Goal: Information Seeking & Learning: Learn about a topic

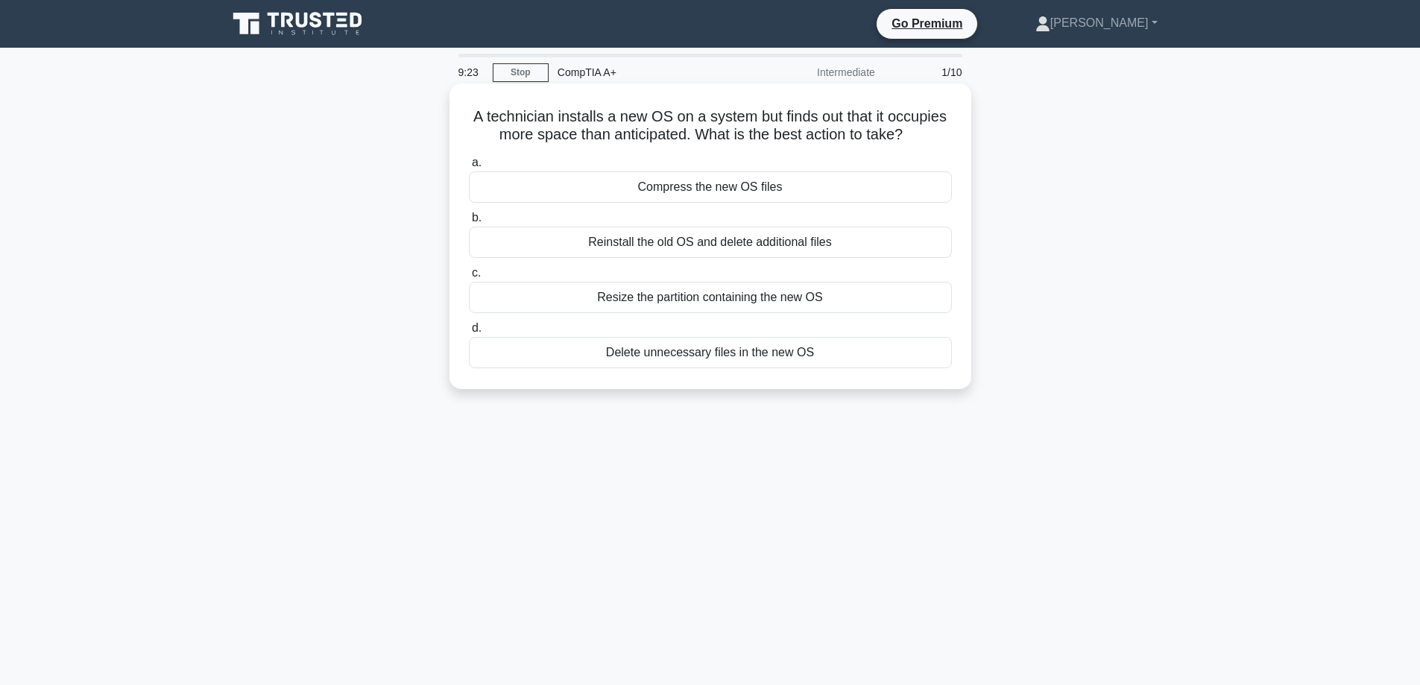
click at [777, 187] on div "Compress the new OS files" at bounding box center [710, 186] width 483 height 31
click at [469, 168] on input "a. Compress the new OS files" at bounding box center [469, 163] width 0 height 10
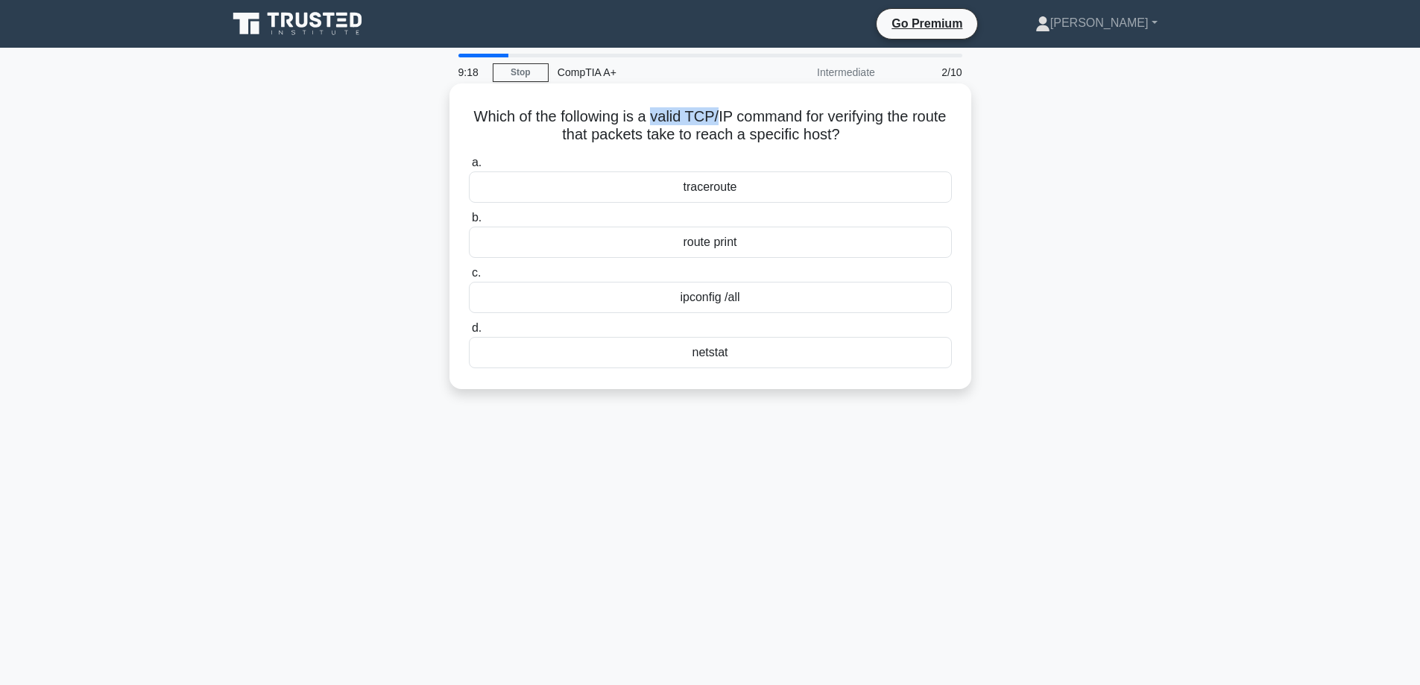
drag, startPoint x: 668, startPoint y: 119, endPoint x: 738, endPoint y: 111, distance: 70.5
click at [738, 111] on h5 "Which of the following is a valid TCP/IP command for verifying the route that p…" at bounding box center [710, 125] width 486 height 37
click at [748, 133] on h5 "Which of the following is a valid TCP/IP command for verifying the route that p…" at bounding box center [710, 125] width 486 height 37
click at [686, 359] on div "netstat" at bounding box center [710, 352] width 483 height 31
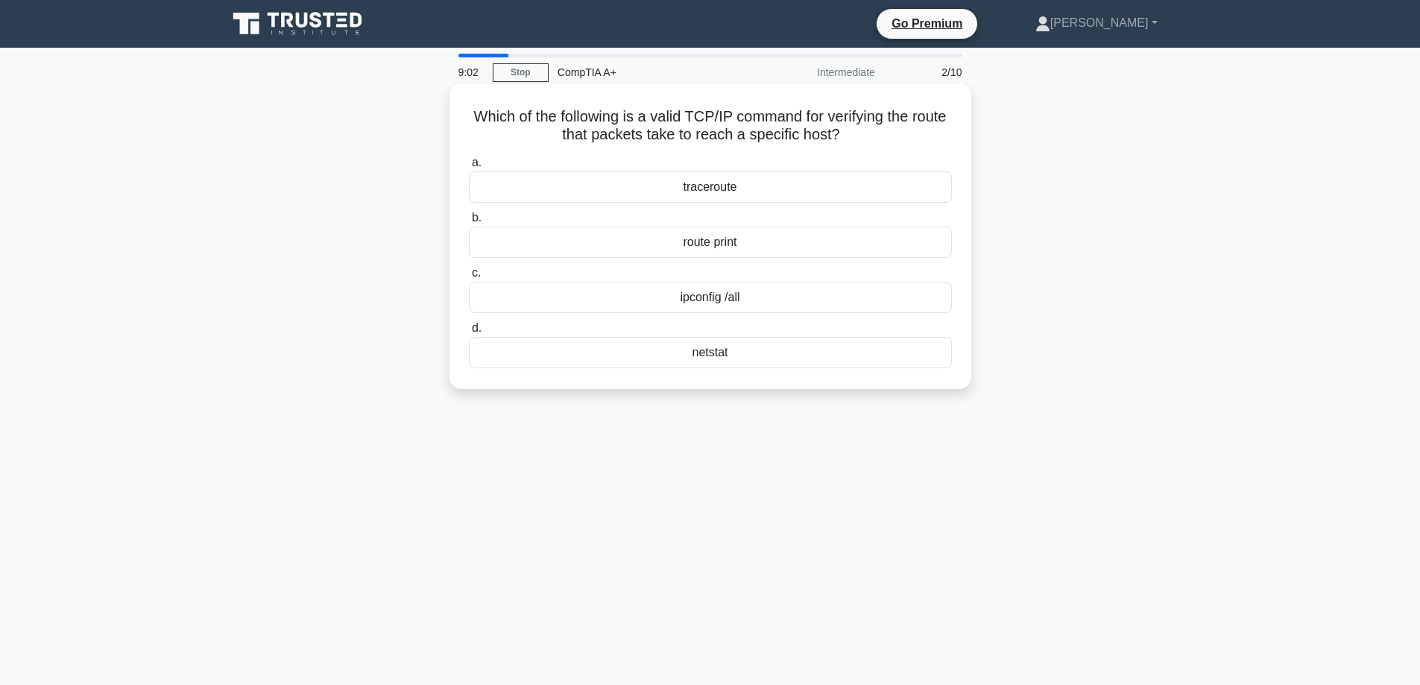
click at [469, 333] on input "d. netstat" at bounding box center [469, 328] width 0 height 10
click at [812, 200] on div "Device Manager" at bounding box center [710, 186] width 483 height 31
click at [469, 168] on input "a. Device Manager" at bounding box center [469, 163] width 0 height 10
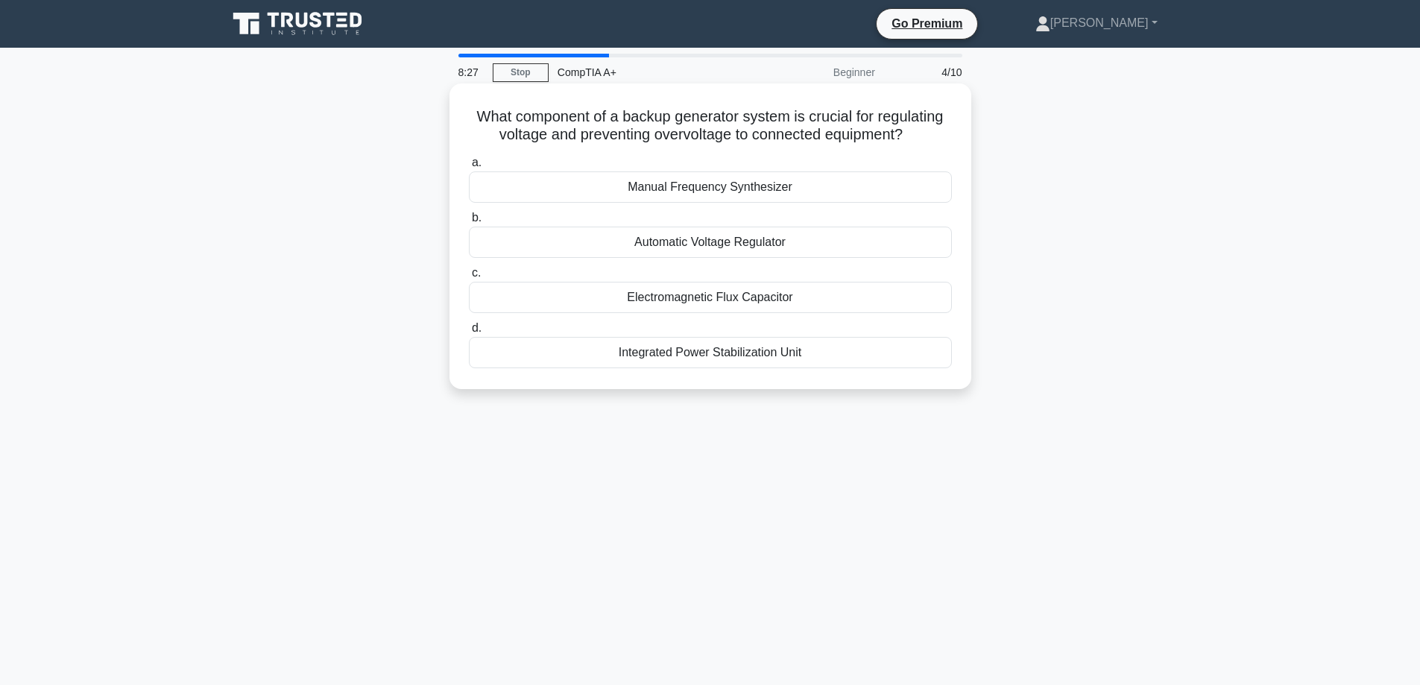
click at [801, 250] on div "Automatic Voltage Regulator" at bounding box center [710, 242] width 483 height 31
click at [469, 223] on input "b. Automatic Voltage Regulator" at bounding box center [469, 218] width 0 height 10
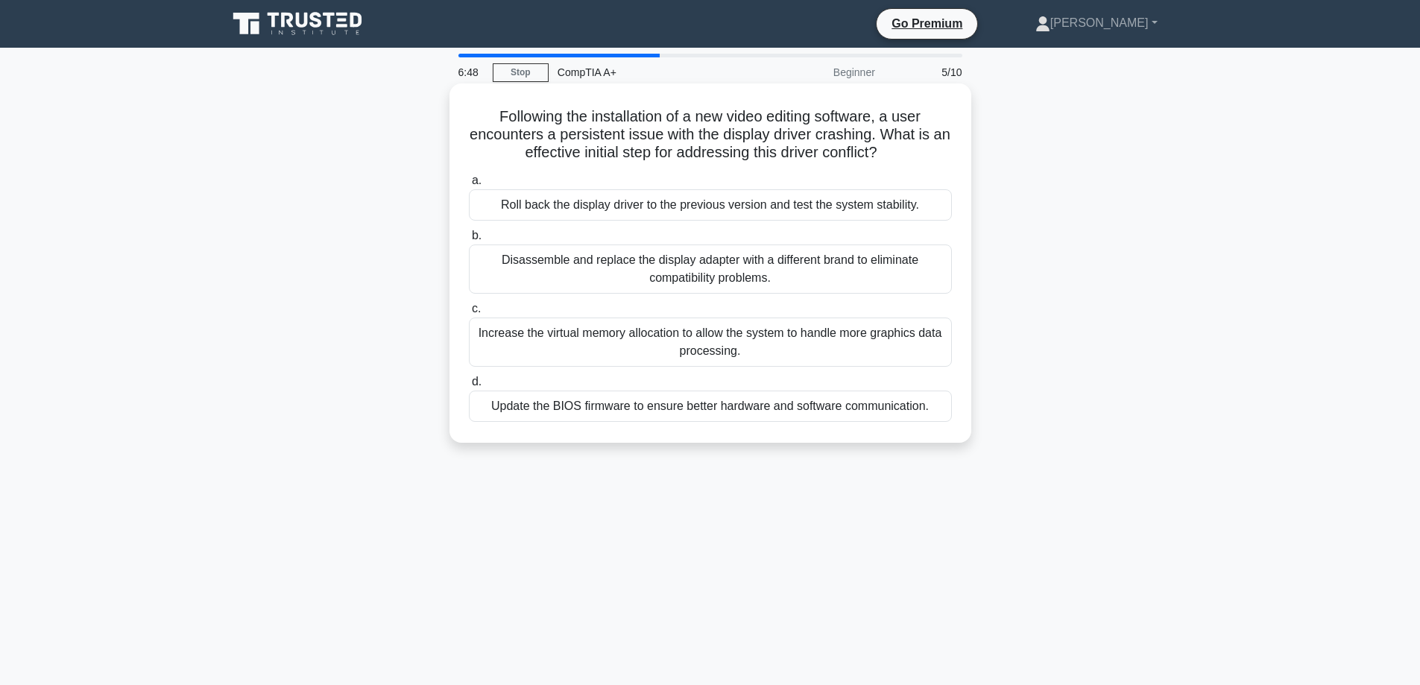
drag, startPoint x: 692, startPoint y: 207, endPoint x: 681, endPoint y: 206, distance: 10.5
click at [681, 206] on div "Roll back the display driver to the previous version and test the system stabil…" at bounding box center [710, 204] width 483 height 31
click at [689, 228] on label "b. Disassemble and replace the display adapter with a different brand to elimin…" at bounding box center [710, 260] width 483 height 67
click at [469, 231] on input "b. Disassemble and replace the display adapter with a different brand to elimin…" at bounding box center [469, 236] width 0 height 10
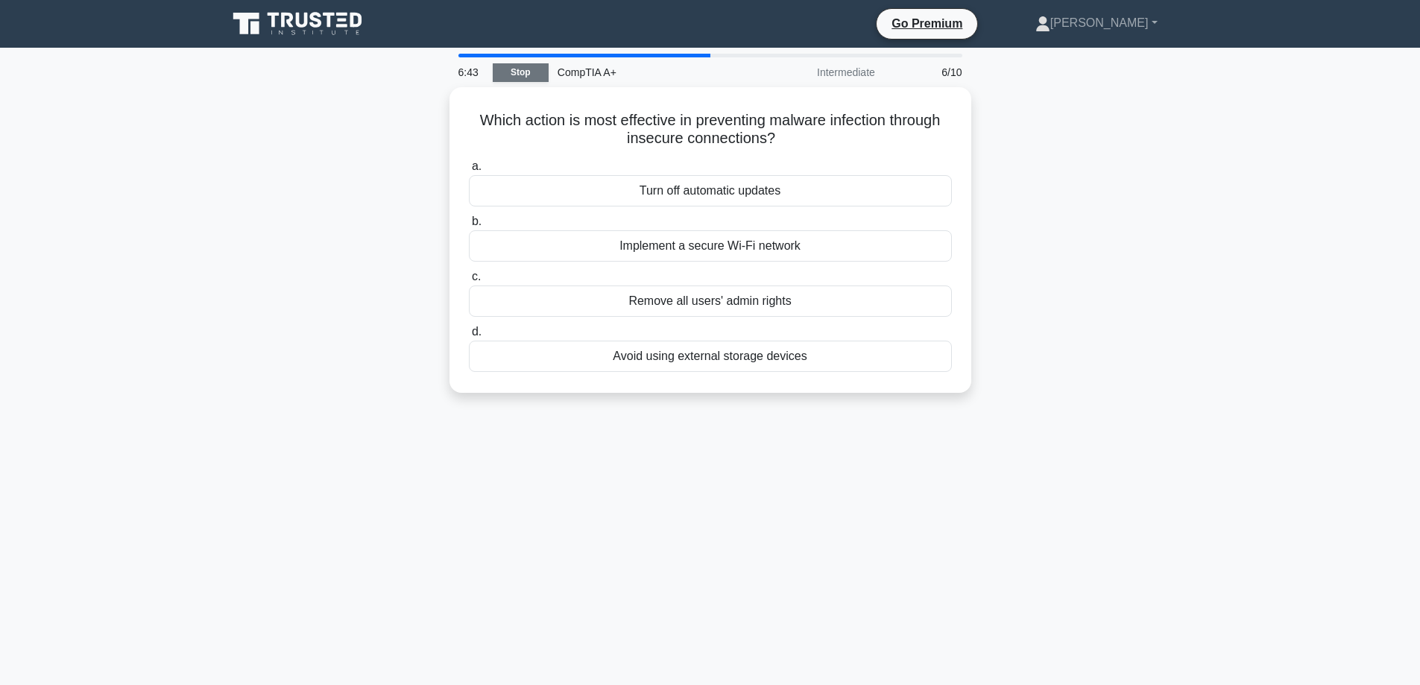
click at [527, 77] on link "Stop" at bounding box center [521, 72] width 56 height 19
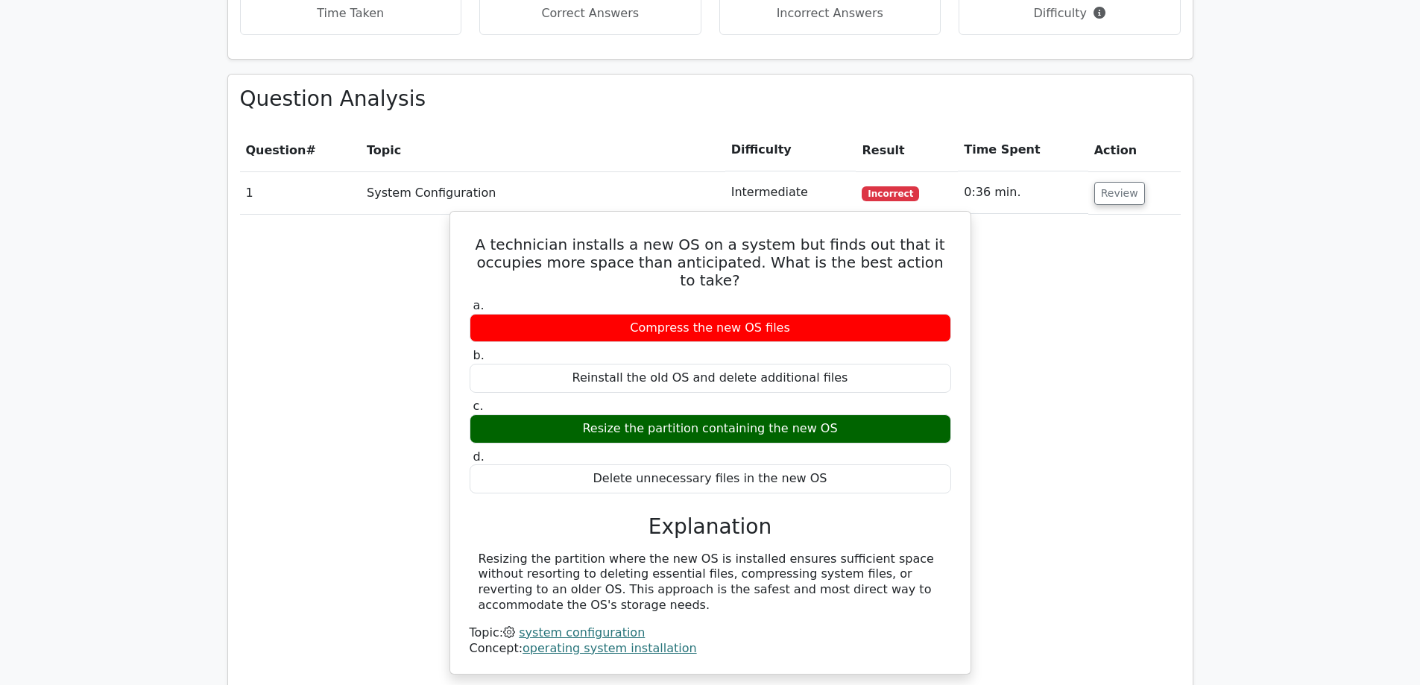
scroll to position [1342, 0]
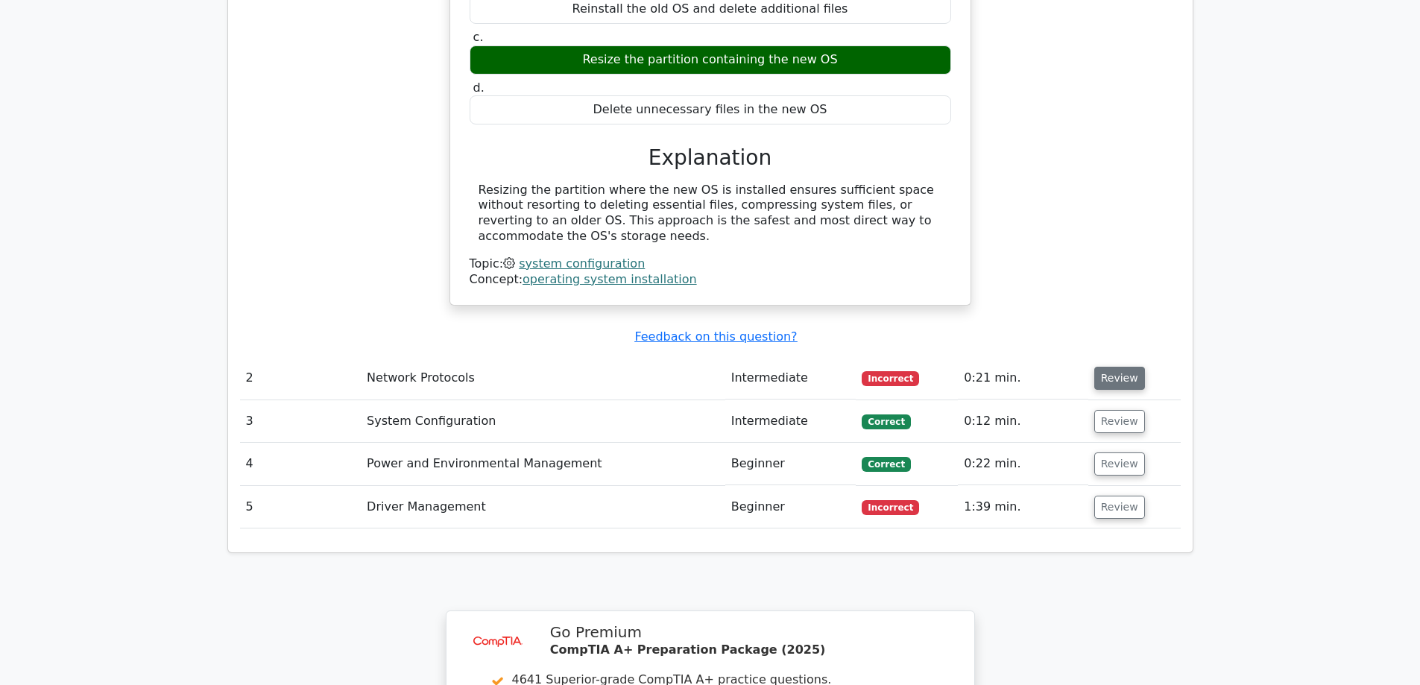
click at [1124, 367] on button "Review" at bounding box center [1119, 378] width 51 height 23
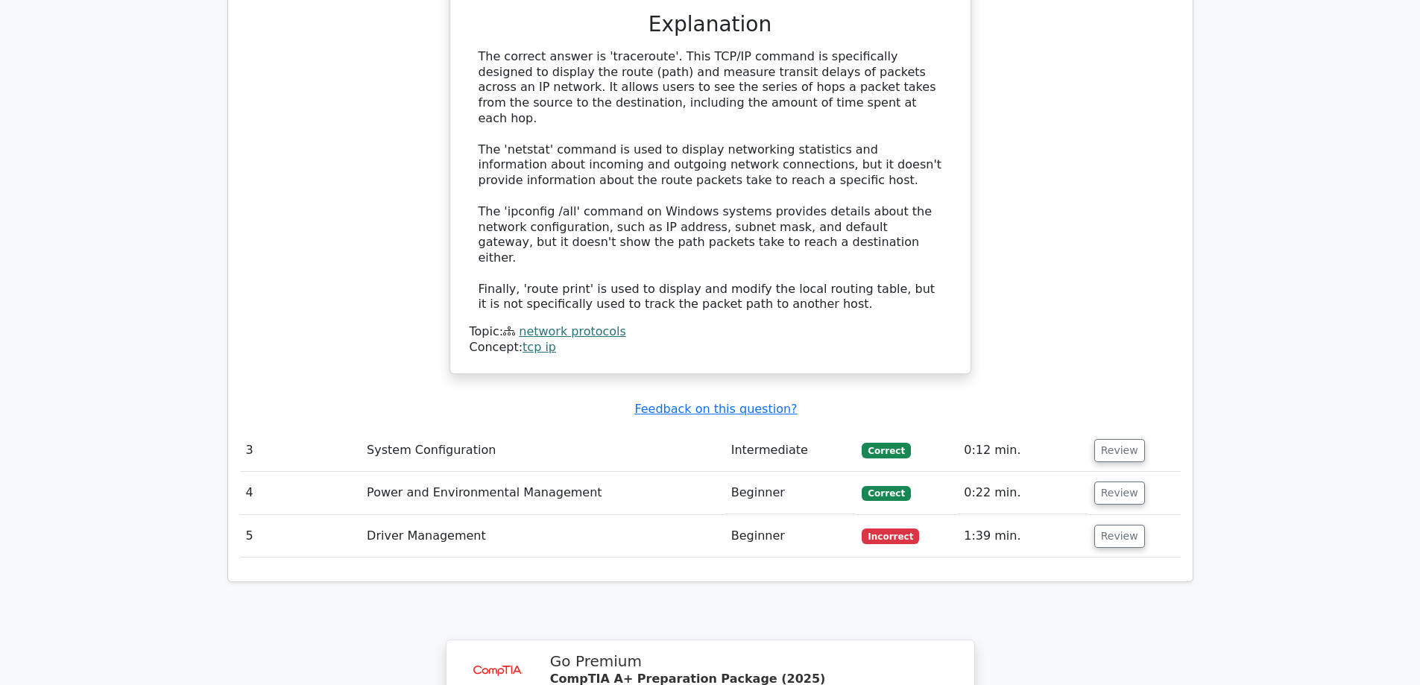
scroll to position [2012, 0]
click at [1114, 438] on button "Review" at bounding box center [1119, 449] width 51 height 23
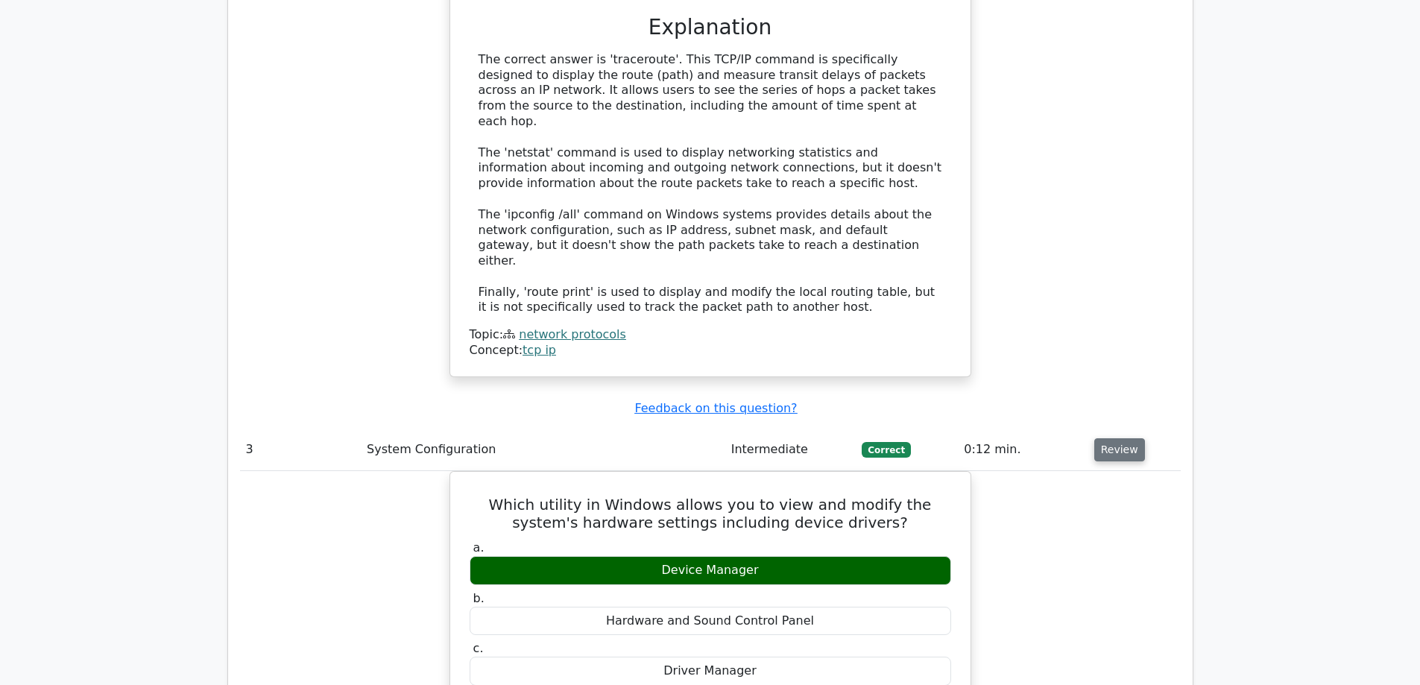
click at [1114, 438] on button "Review" at bounding box center [1119, 449] width 51 height 23
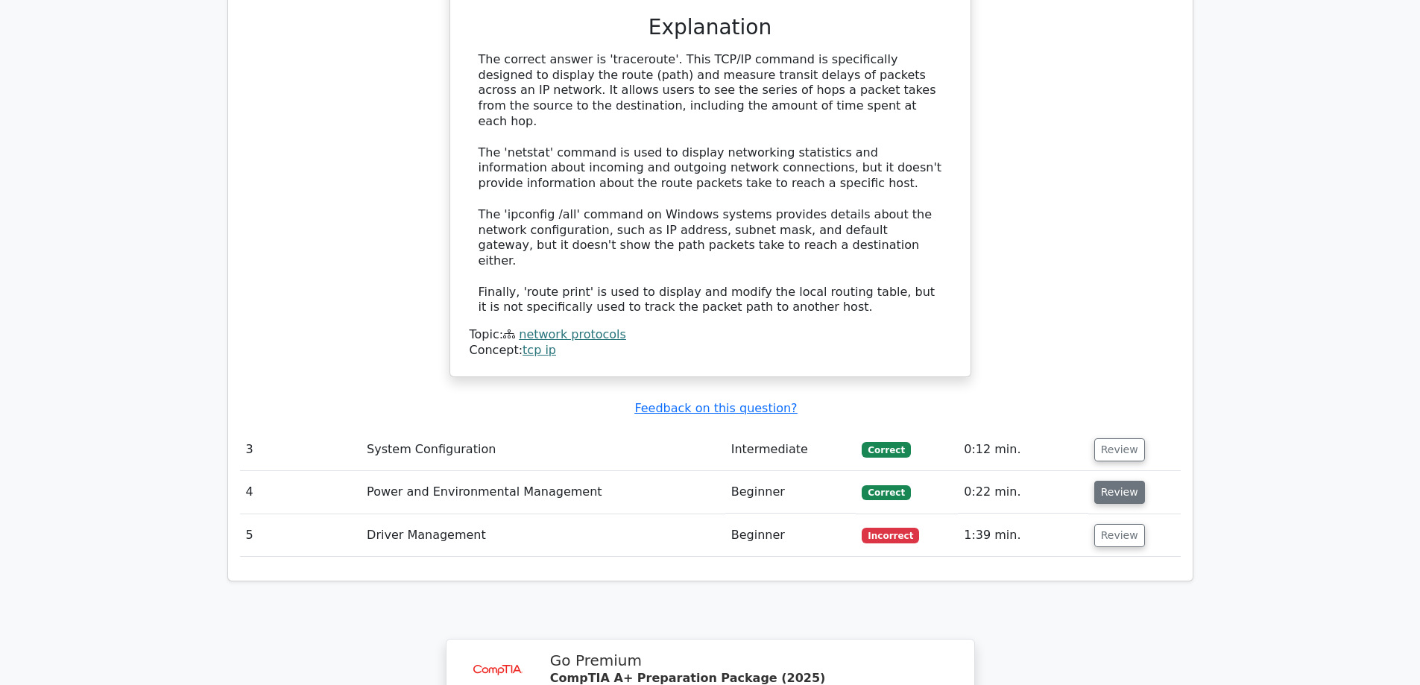
click at [1110, 481] on button "Review" at bounding box center [1119, 492] width 51 height 23
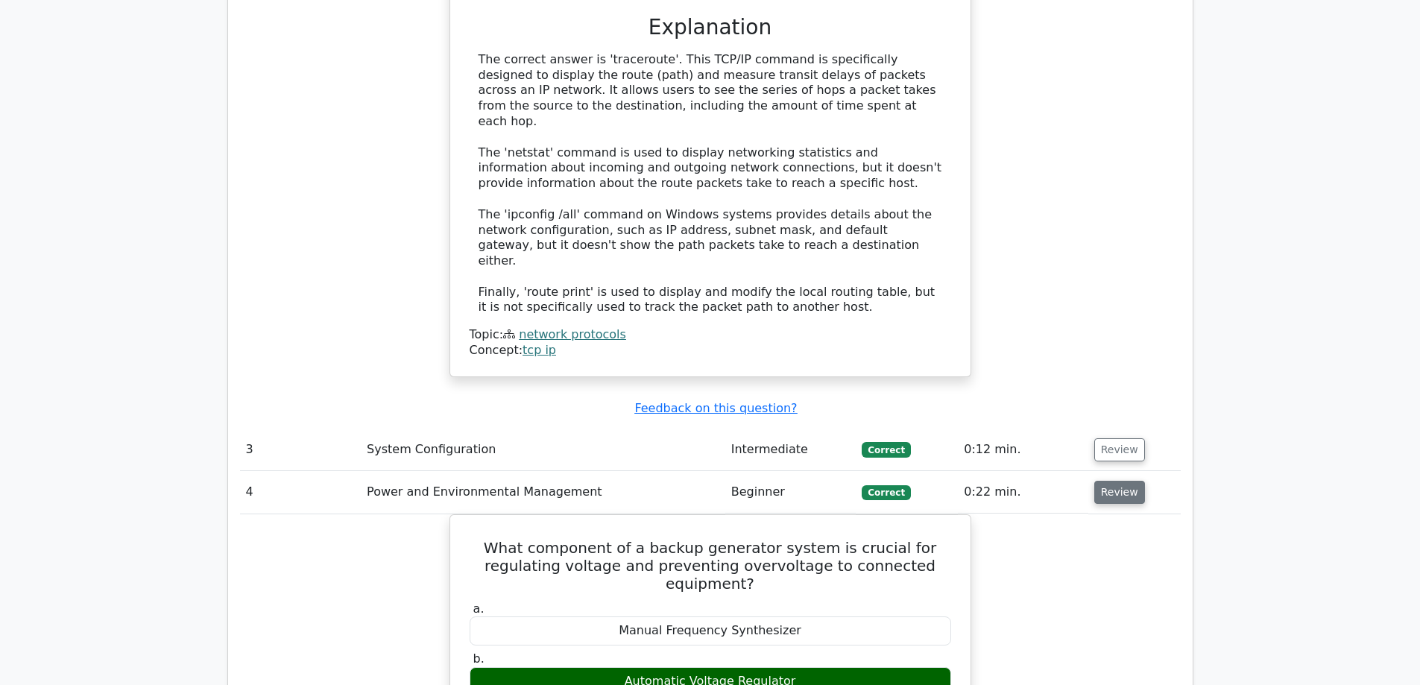
click at [1110, 481] on button "Review" at bounding box center [1119, 492] width 51 height 23
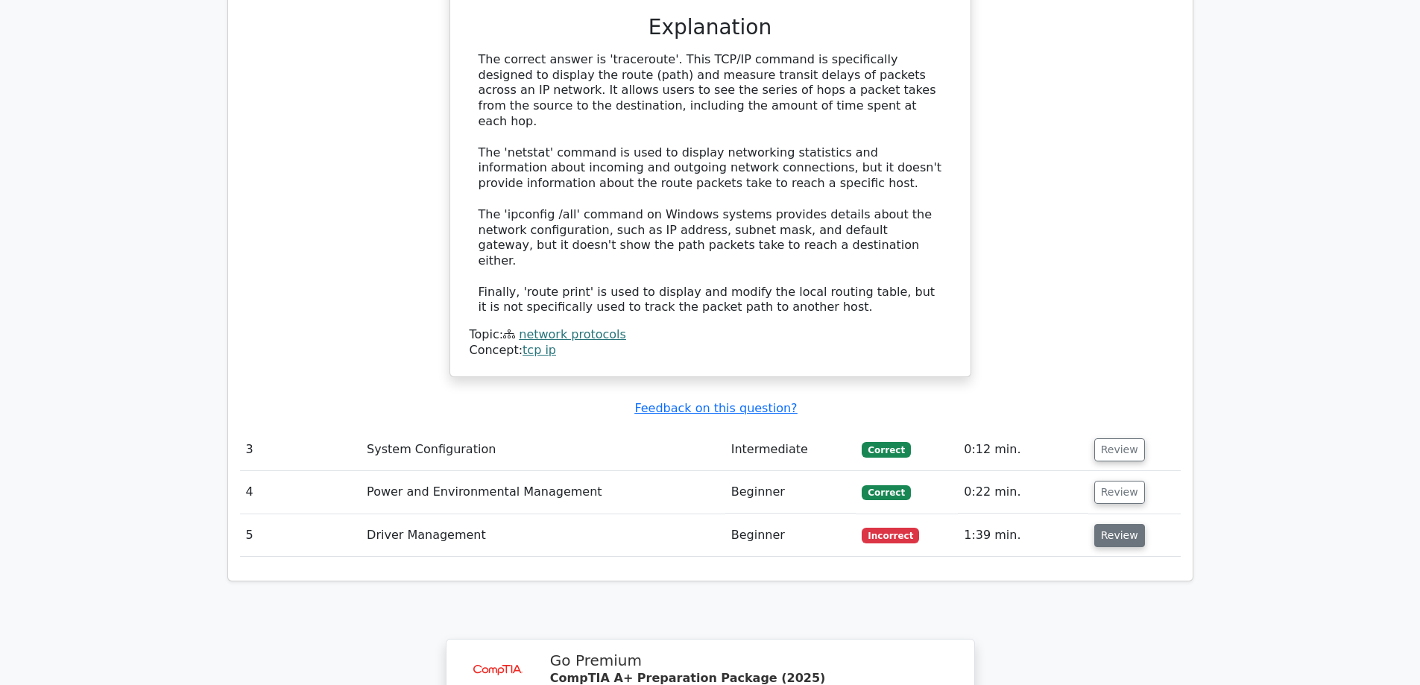
click at [1109, 524] on button "Review" at bounding box center [1119, 535] width 51 height 23
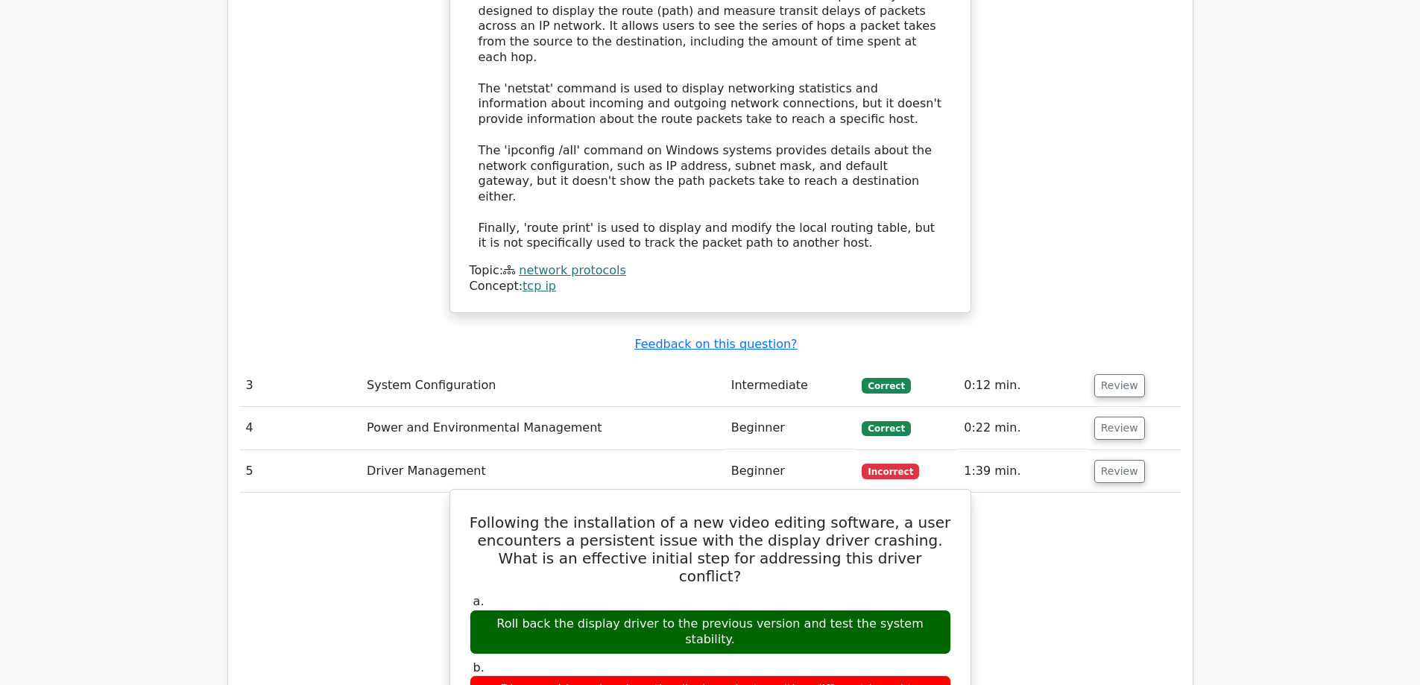
scroll to position [2087, 0]
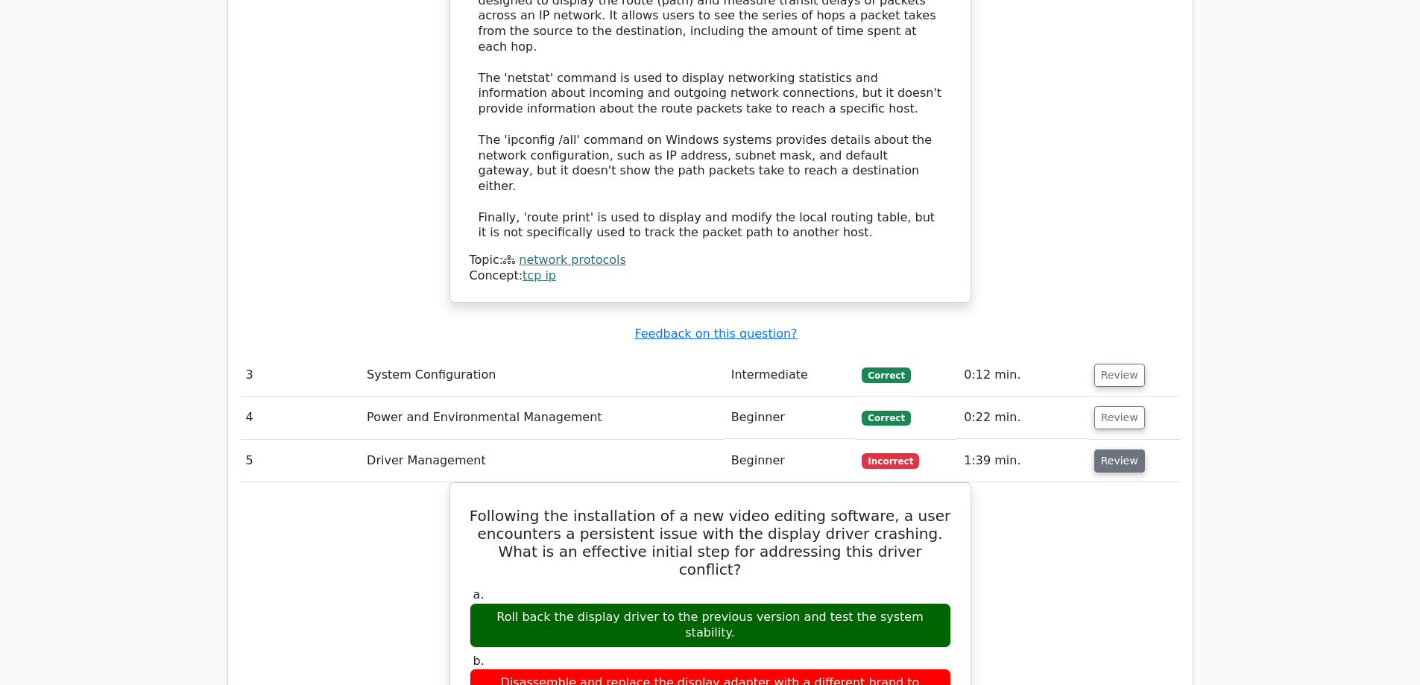
click at [1118, 449] on button "Review" at bounding box center [1119, 460] width 51 height 23
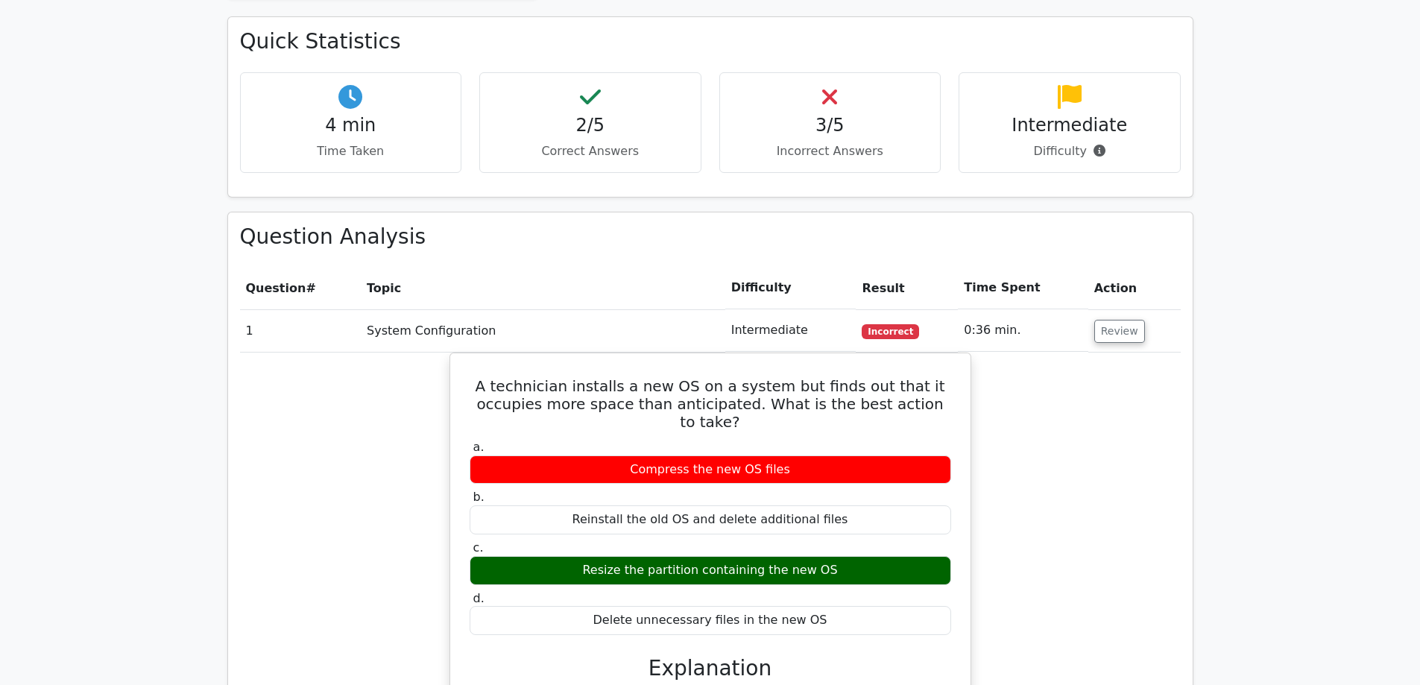
scroll to position [894, 0]
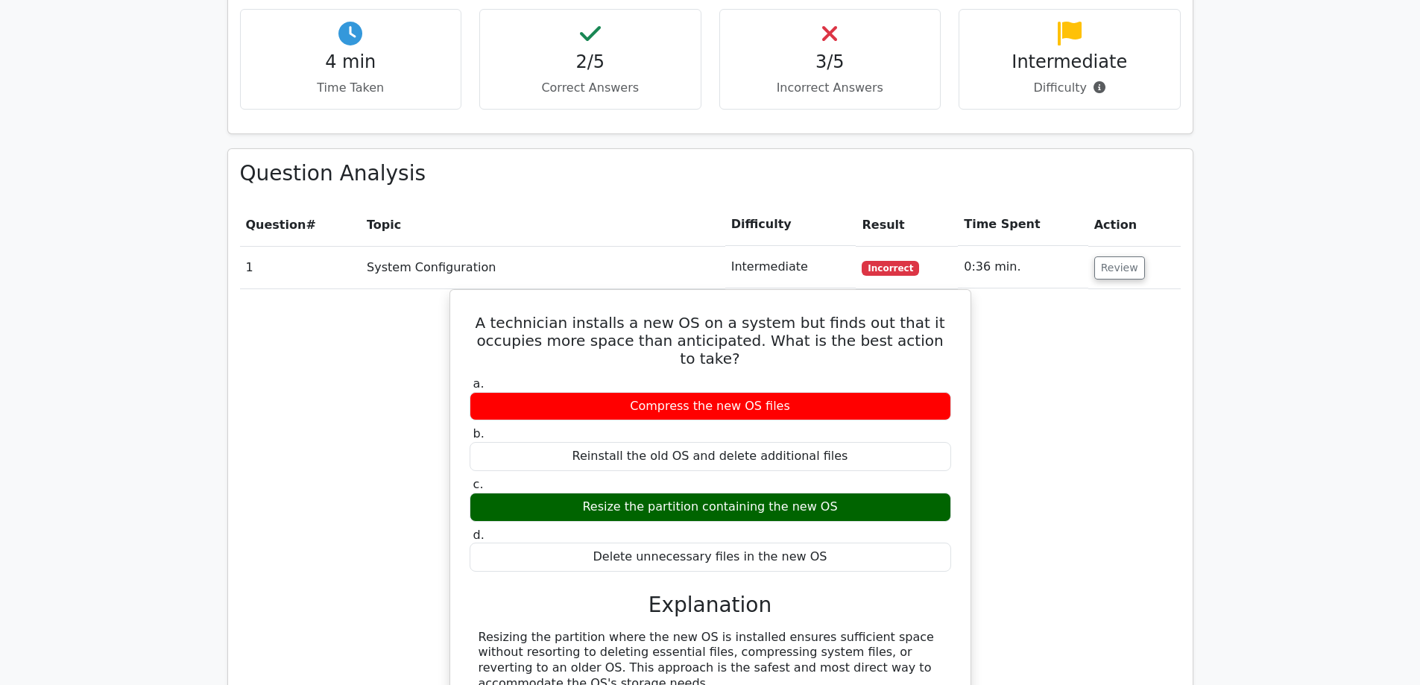
click at [992, 246] on td "0:36 min." at bounding box center [1023, 267] width 130 height 42
click at [1109, 256] on button "Review" at bounding box center [1119, 267] width 51 height 23
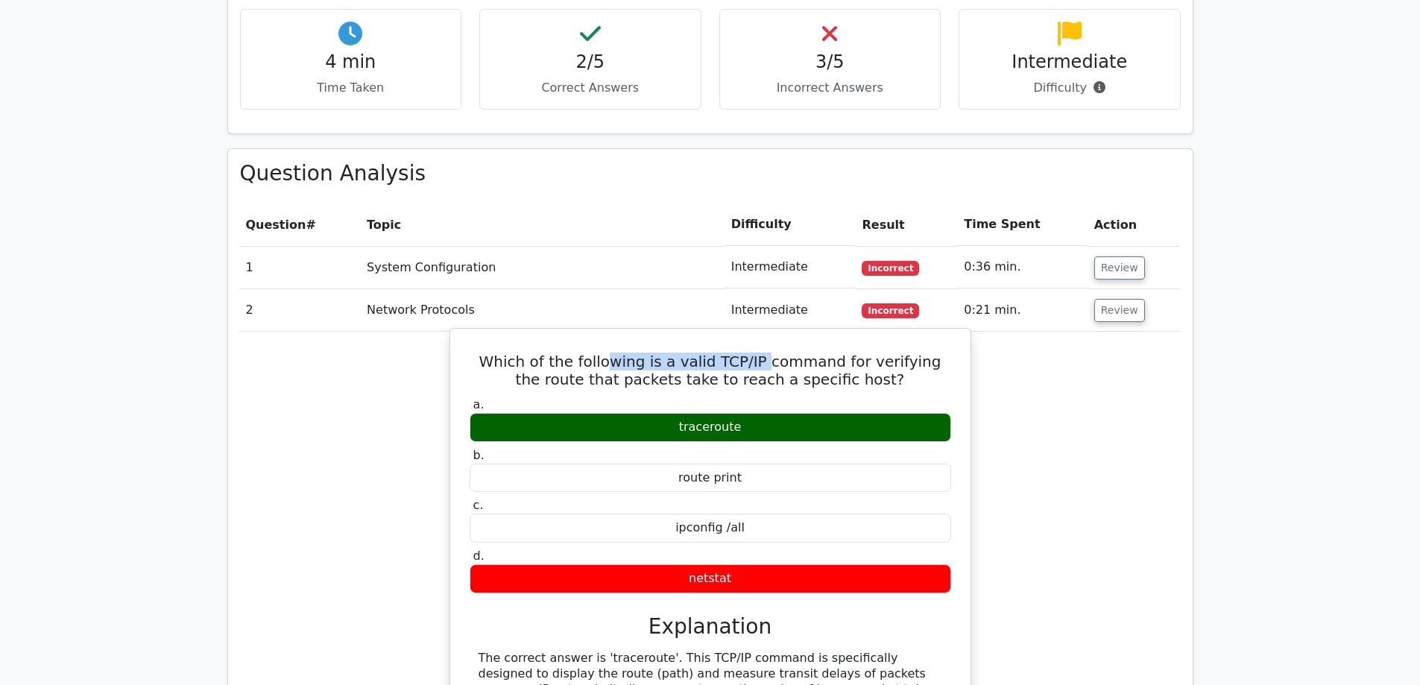
drag, startPoint x: 613, startPoint y: 311, endPoint x: 753, endPoint y: 306, distance: 140.2
click at [753, 353] on h5 "Which of the following is a valid TCP/IP command for verifying the route that p…" at bounding box center [710, 371] width 484 height 36
click at [726, 353] on h5 "Which of the following is a valid TCP/IP command for verifying the route that p…" at bounding box center [710, 371] width 484 height 36
drag, startPoint x: 701, startPoint y: 308, endPoint x: 752, endPoint y: 299, distance: 51.5
click at [752, 353] on h5 "Which of the following is a valid TCP/IP command for verifying the route that p…" at bounding box center [710, 371] width 484 height 36
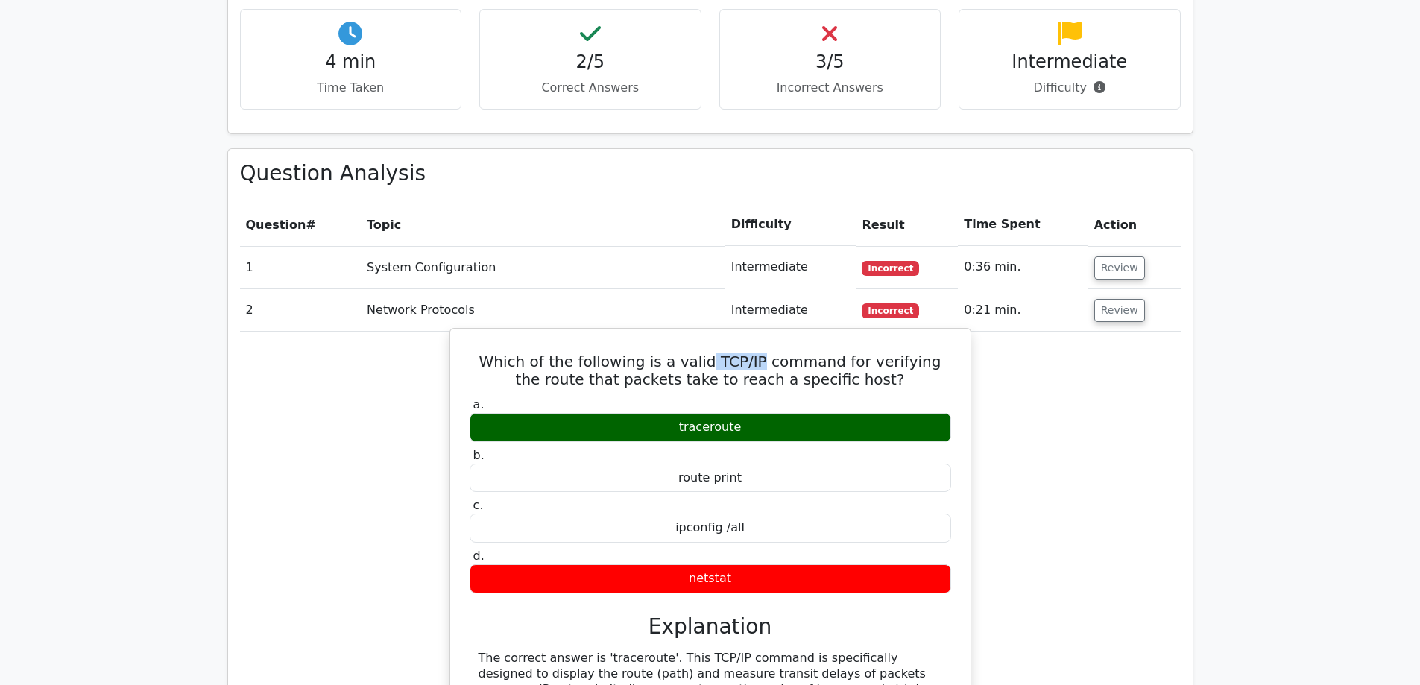
click at [751, 353] on h5 "Which of the following is a valid TCP/IP command for verifying the route that p…" at bounding box center [710, 371] width 484 height 36
click at [815, 448] on label "b. route print" at bounding box center [710, 470] width 481 height 45
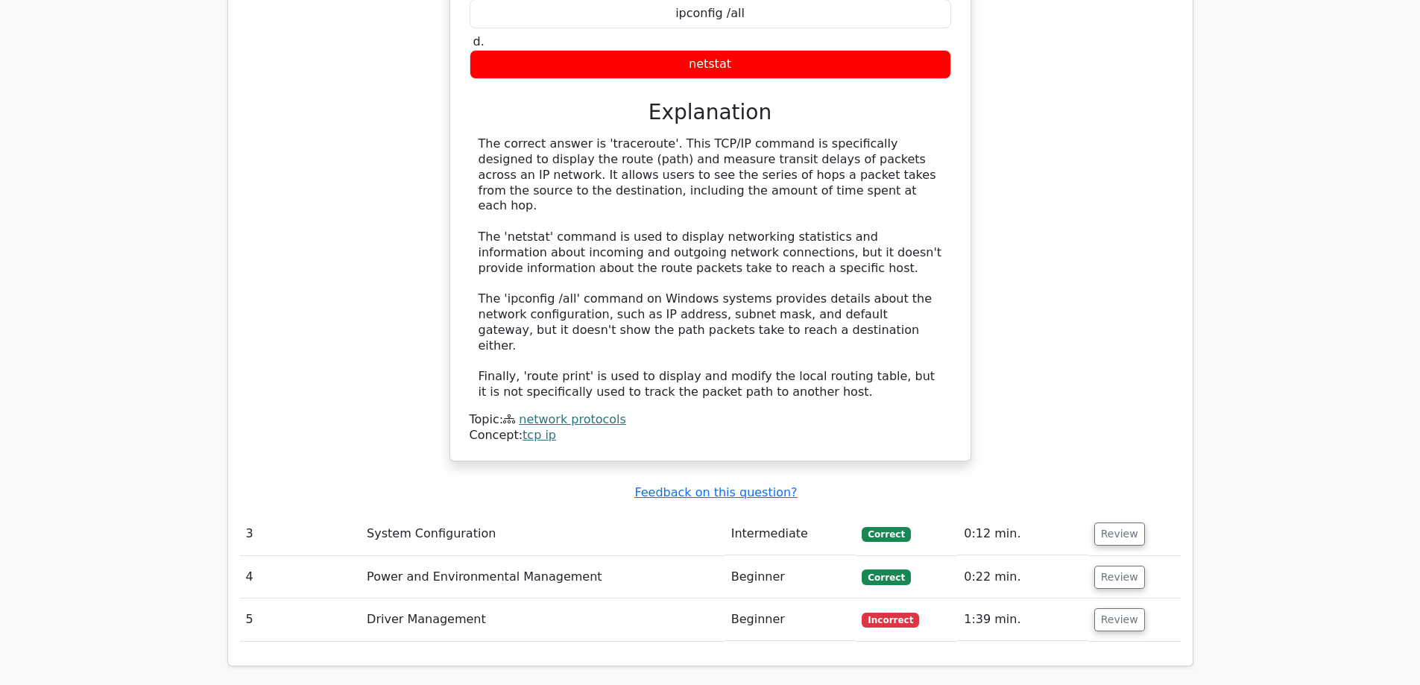
scroll to position [1979, 0]
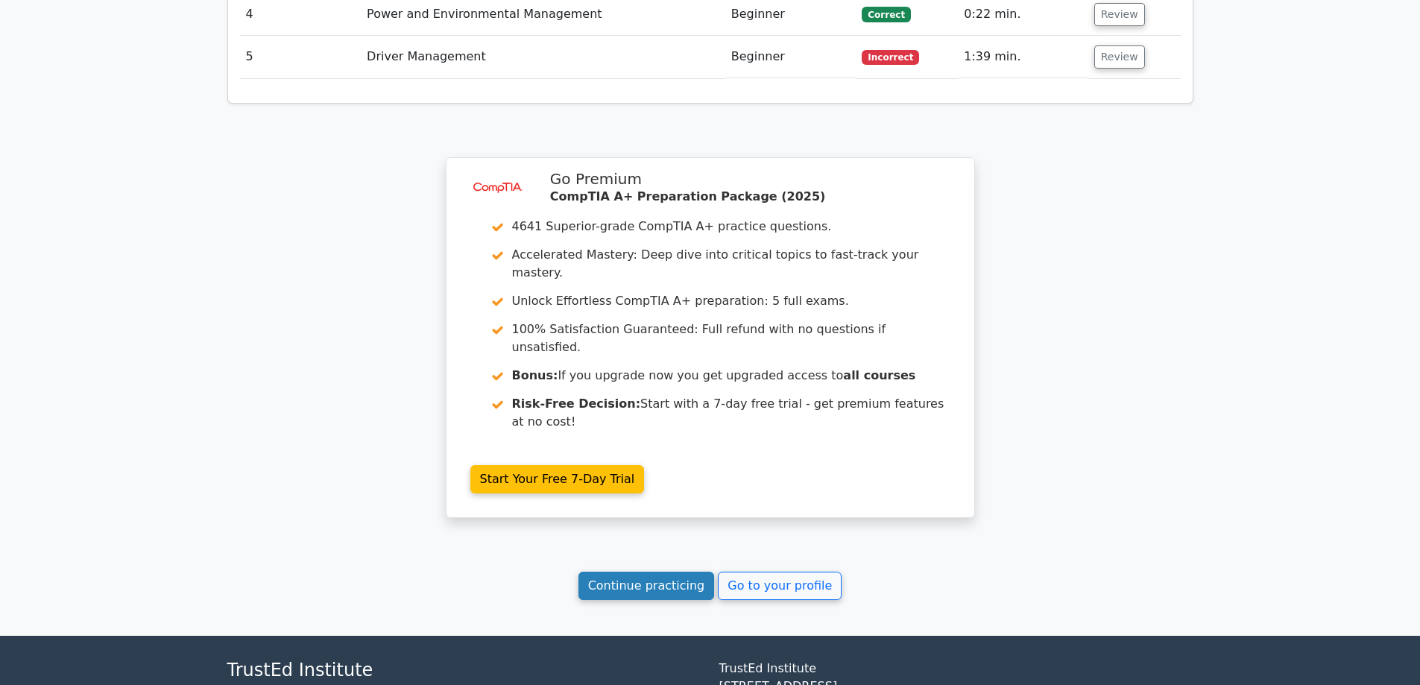
click at [630, 572] on link "Continue practicing" at bounding box center [646, 586] width 136 height 28
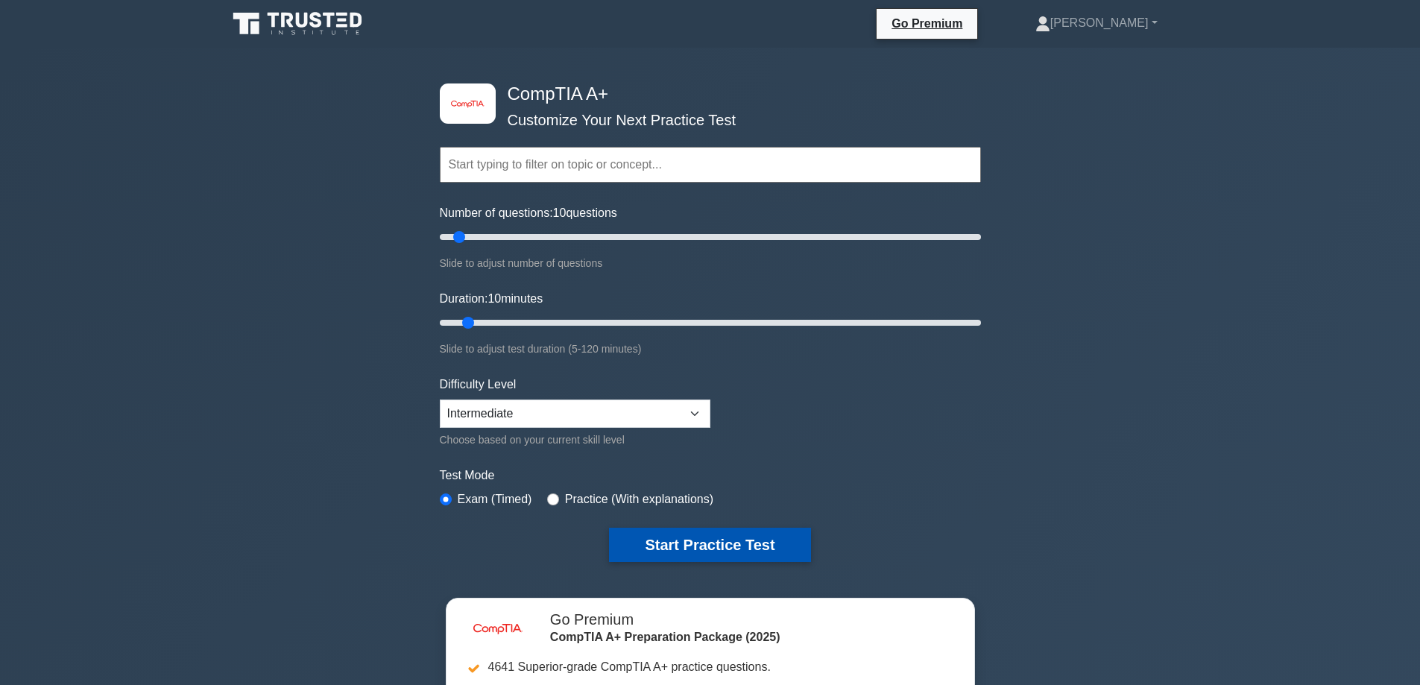
click at [711, 535] on button "Start Practice Test" at bounding box center [709, 545] width 201 height 34
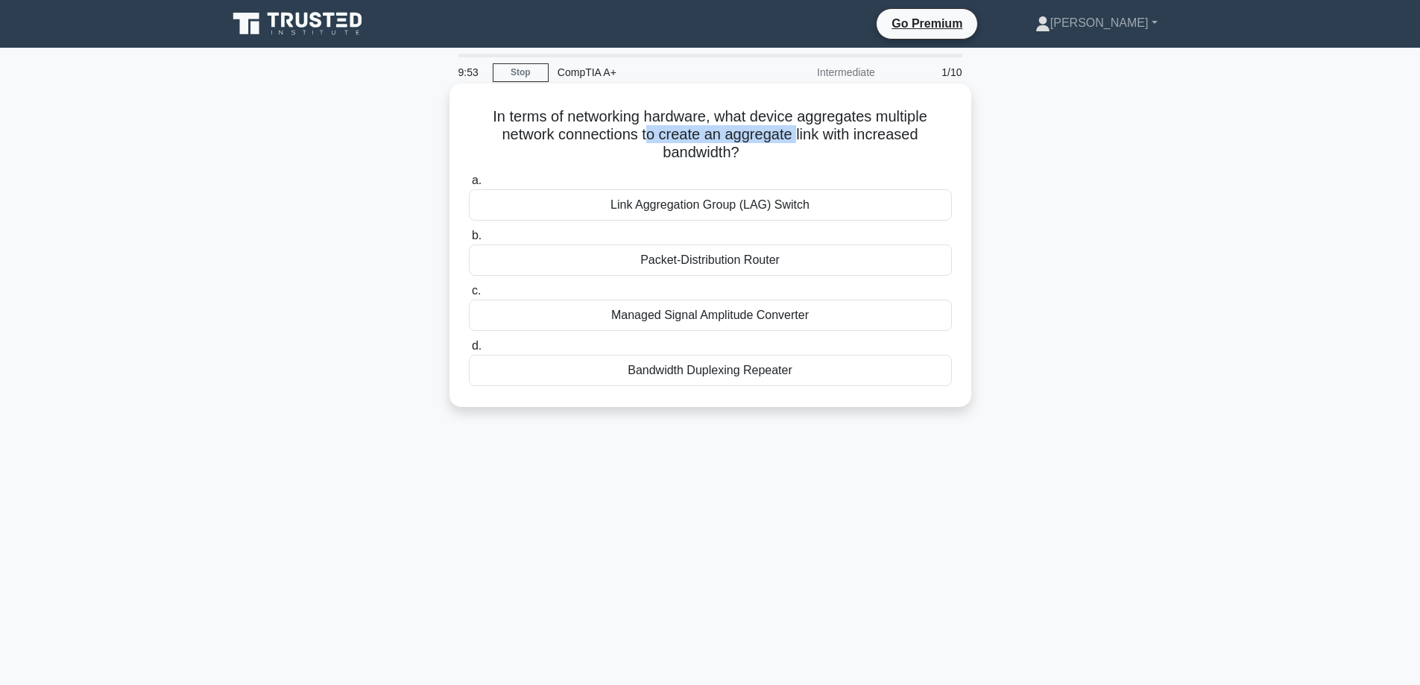
drag, startPoint x: 648, startPoint y: 132, endPoint x: 812, endPoint y: 130, distance: 164.7
click at [803, 133] on h5 "In terms of networking hardware, what device aggregates multiple network connec…" at bounding box center [710, 134] width 486 height 55
click at [812, 130] on h5 "In terms of networking hardware, what device aggregates multiple network connec…" at bounding box center [710, 134] width 486 height 55
click at [785, 382] on div "Bandwidth Duplexing Repeater" at bounding box center [710, 370] width 483 height 31
click at [469, 351] on input "d. Bandwidth Duplexing Repeater" at bounding box center [469, 346] width 0 height 10
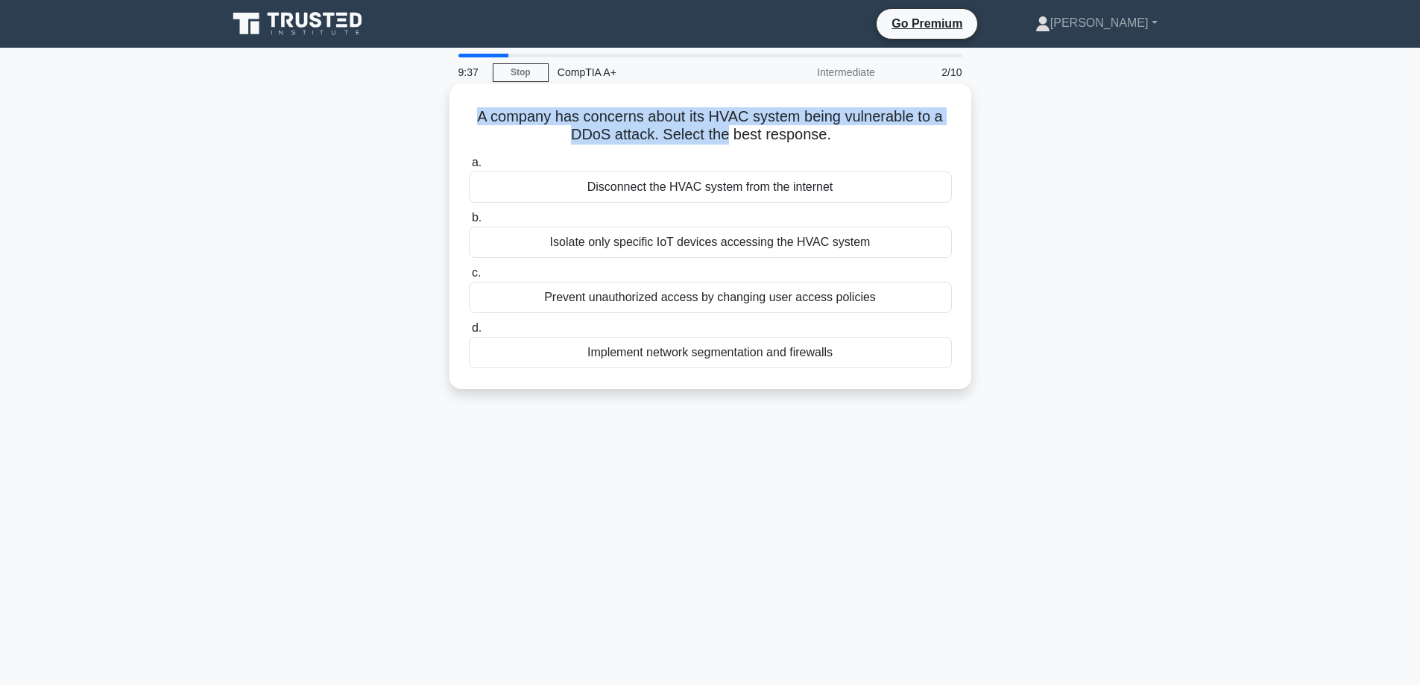
drag, startPoint x: 467, startPoint y: 118, endPoint x: 724, endPoint y: 133, distance: 258.4
click at [724, 133] on h5 "A company has concerns about its HVAC system being vulnerable to a DDoS attack.…" at bounding box center [710, 125] width 486 height 37
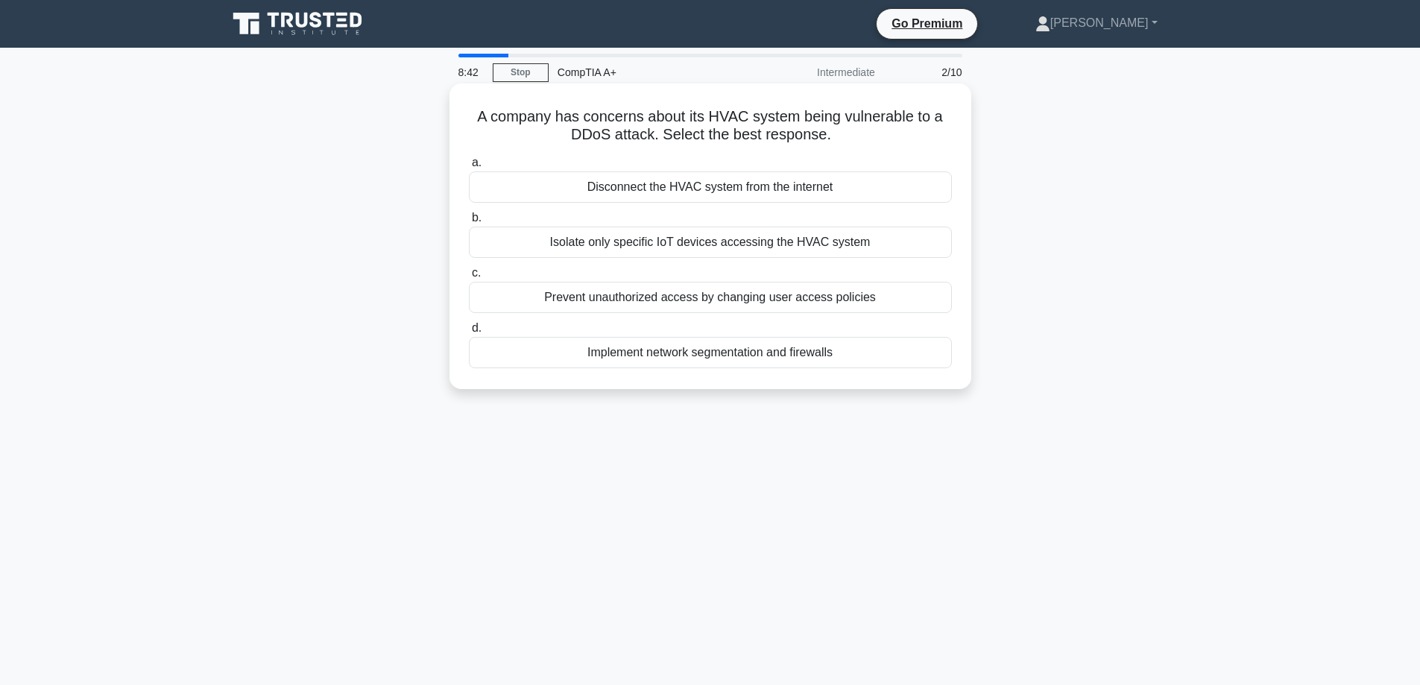
click at [809, 359] on div "Implement network segmentation and firewalls" at bounding box center [710, 352] width 483 height 31
click at [469, 333] on input "d. Implement network segmentation and firewalls" at bounding box center [469, 328] width 0 height 10
click at [840, 258] on div "Implementing a print server with driver isolation" at bounding box center [710, 242] width 483 height 31
click at [469, 223] on input "b. Implementing a print server with driver isolation" at bounding box center [469, 218] width 0 height 10
click at [900, 194] on div "Allow the system to cool before touching internal components" at bounding box center [710, 186] width 483 height 31
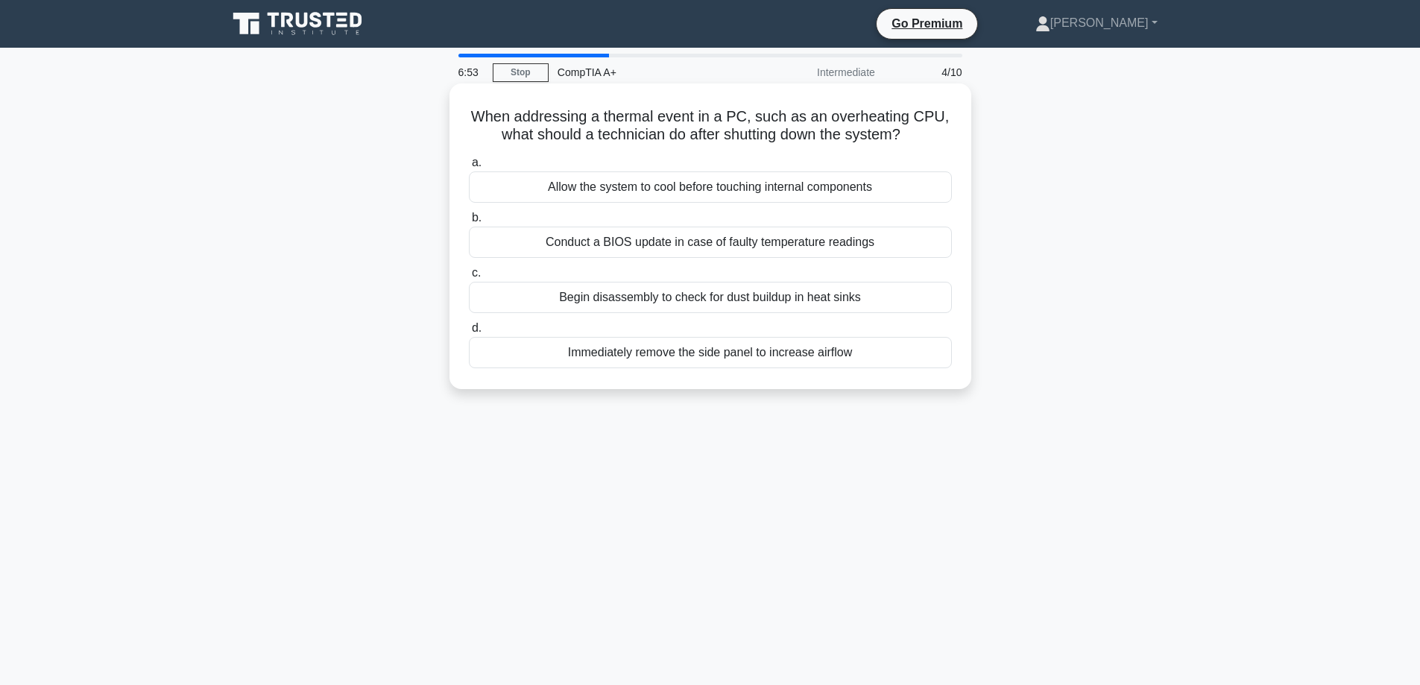
click at [469, 168] on input "a. Allow the system to cool before touching internal components" at bounding box center [469, 163] width 0 height 10
click at [905, 236] on div "DisplayPort (full-size): single beveled corner and a push-button latch on many …" at bounding box center [710, 242] width 483 height 31
click at [469, 223] on input "b. DisplayPort (full-size): single beveled corner and a push-button latch on ma…" at bounding box center [469, 218] width 0 height 10
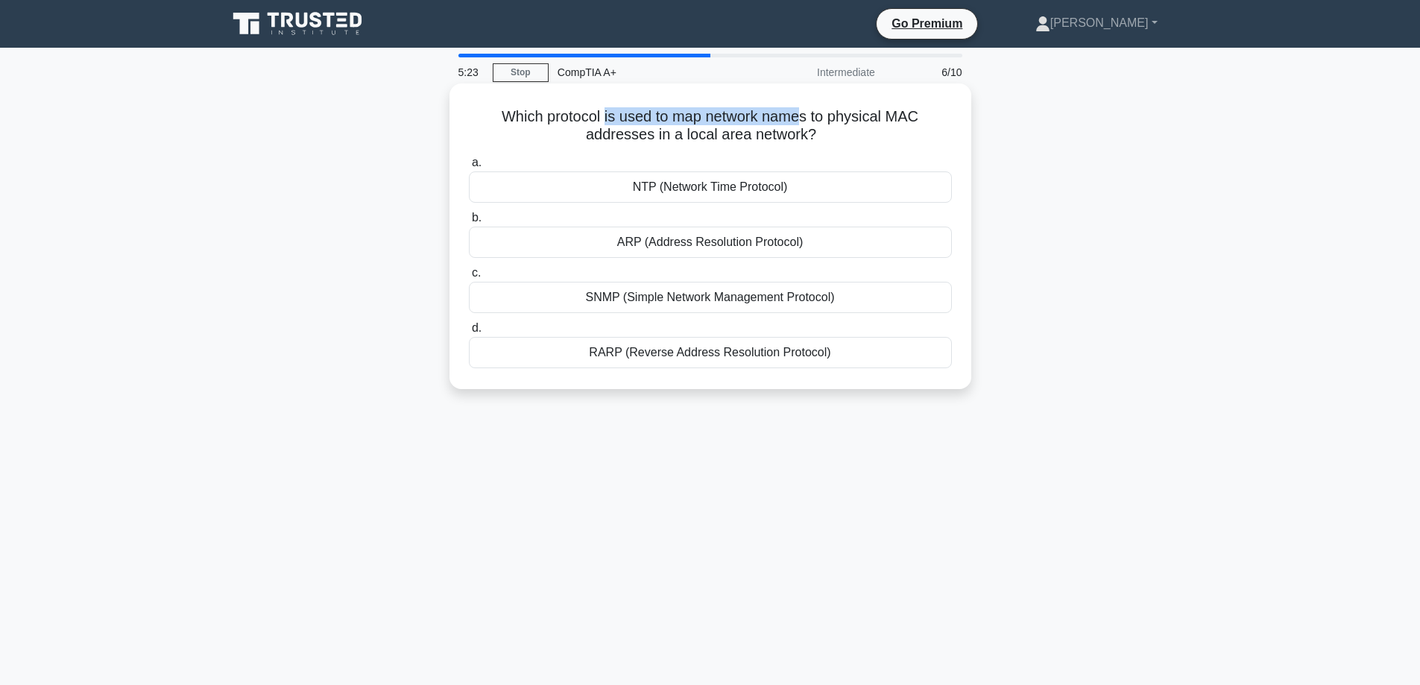
drag, startPoint x: 605, startPoint y: 117, endPoint x: 806, endPoint y: 119, distance: 200.5
click at [806, 119] on h5 "Which protocol is used to map network names to physical MAC addresses in a loca…" at bounding box center [710, 125] width 486 height 37
click at [823, 120] on h5 "Which protocol is used to map network names to physical MAC addresses in a loca…" at bounding box center [710, 125] width 486 height 37
drag, startPoint x: 824, startPoint y: 120, endPoint x: 906, endPoint y: 120, distance: 82.7
click at [906, 120] on h5 "Which protocol is used to map network names to physical MAC addresses in a loca…" at bounding box center [710, 125] width 486 height 37
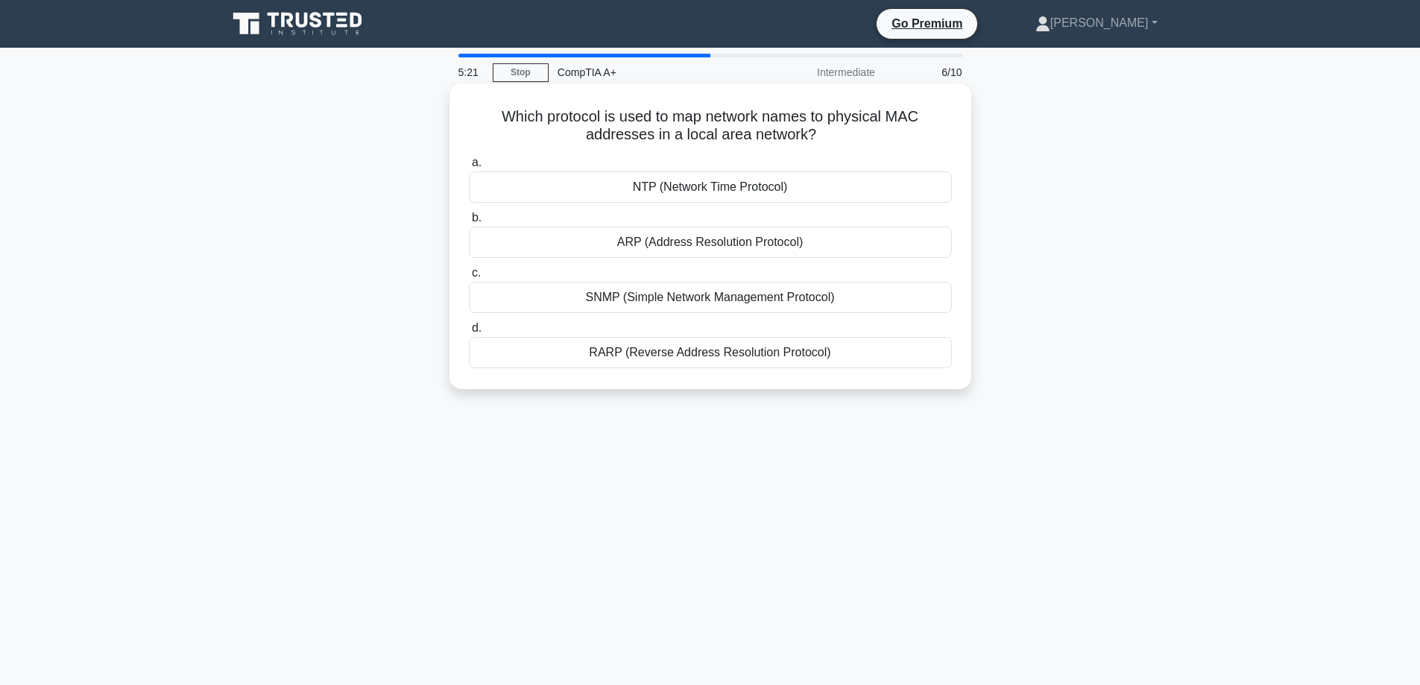
click at [568, 138] on h5 "Which protocol is used to map network names to physical MAC addresses in a loca…" at bounding box center [710, 125] width 486 height 37
drag, startPoint x: 621, startPoint y: 115, endPoint x: 813, endPoint y: 116, distance: 192.3
click at [813, 116] on h5 "Which protocol is used to map network names to physical MAC addresses in a loca…" at bounding box center [710, 125] width 486 height 37
drag, startPoint x: 839, startPoint y: 115, endPoint x: 809, endPoint y: 119, distance: 30.1
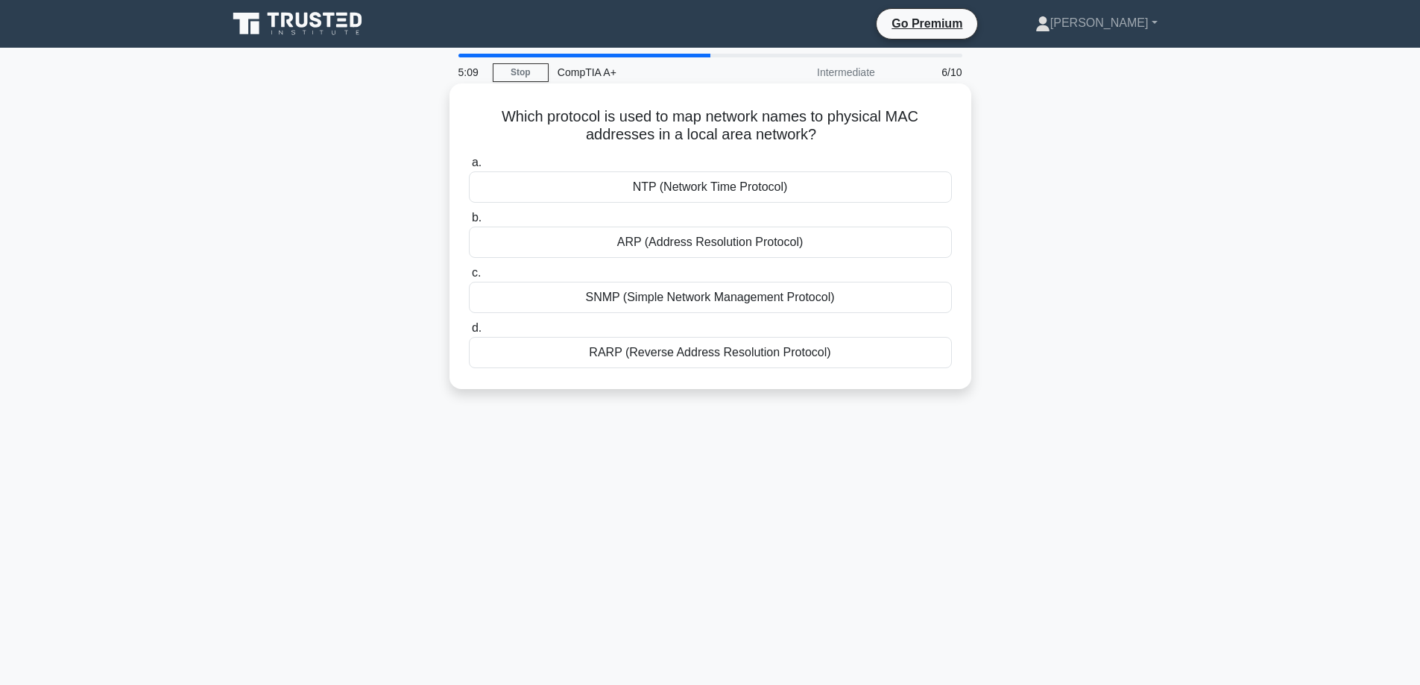
click at [809, 119] on h5 "Which protocol is used to map network names to physical MAC addresses in a loca…" at bounding box center [710, 125] width 486 height 37
drag, startPoint x: 830, startPoint y: 124, endPoint x: 910, endPoint y: 121, distance: 79.8
click at [910, 121] on h5 "Which protocol is used to map network names to physical MAC addresses in a loca…" at bounding box center [710, 125] width 486 height 37
click at [903, 124] on h5 "Which protocol is used to map network names to physical MAC addresses in a loca…" at bounding box center [710, 125] width 486 height 37
click at [834, 142] on icon ".spinner_0XTQ{transform-origin:center;animation:spinner_y6GP .75s linear infini…" at bounding box center [825, 136] width 18 height 18
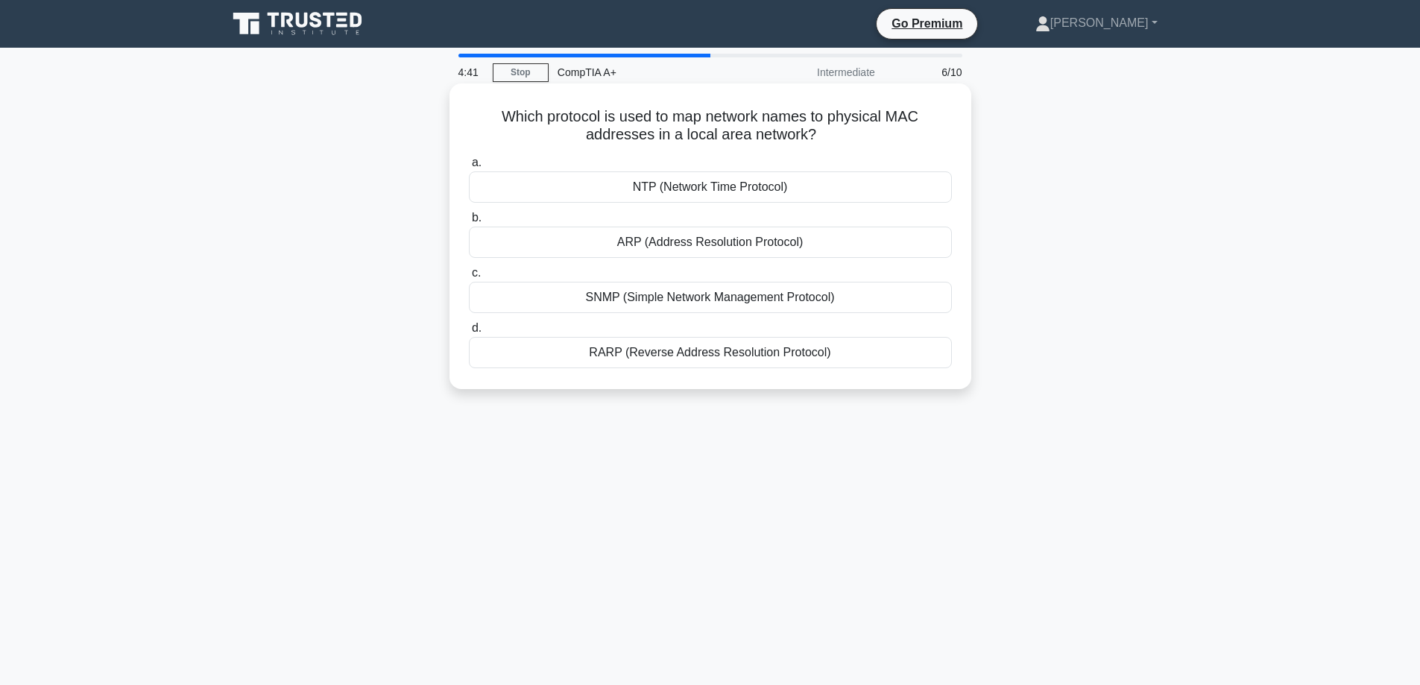
click at [808, 309] on div "SNMP (Simple Network Management Protocol)" at bounding box center [710, 297] width 483 height 31
click at [469, 278] on input "c. SNMP (Simple Network Management Protocol)" at bounding box center [469, 273] width 0 height 10
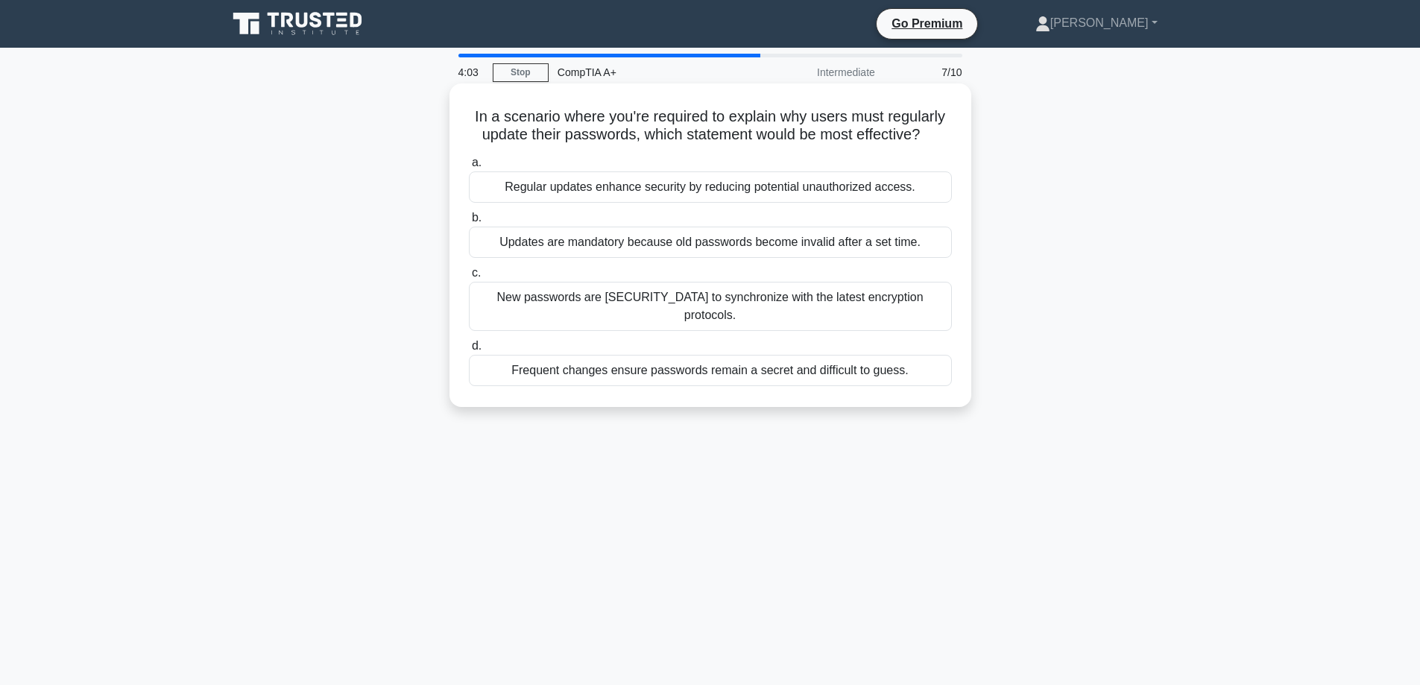
click at [780, 356] on div "Frequent changes ensure passwords remain a secret and difficult to guess." at bounding box center [710, 370] width 483 height 31
click at [469, 351] on input "d. Frequent changes ensure passwords remain a secret and difficult to guess." at bounding box center [469, 346] width 0 height 10
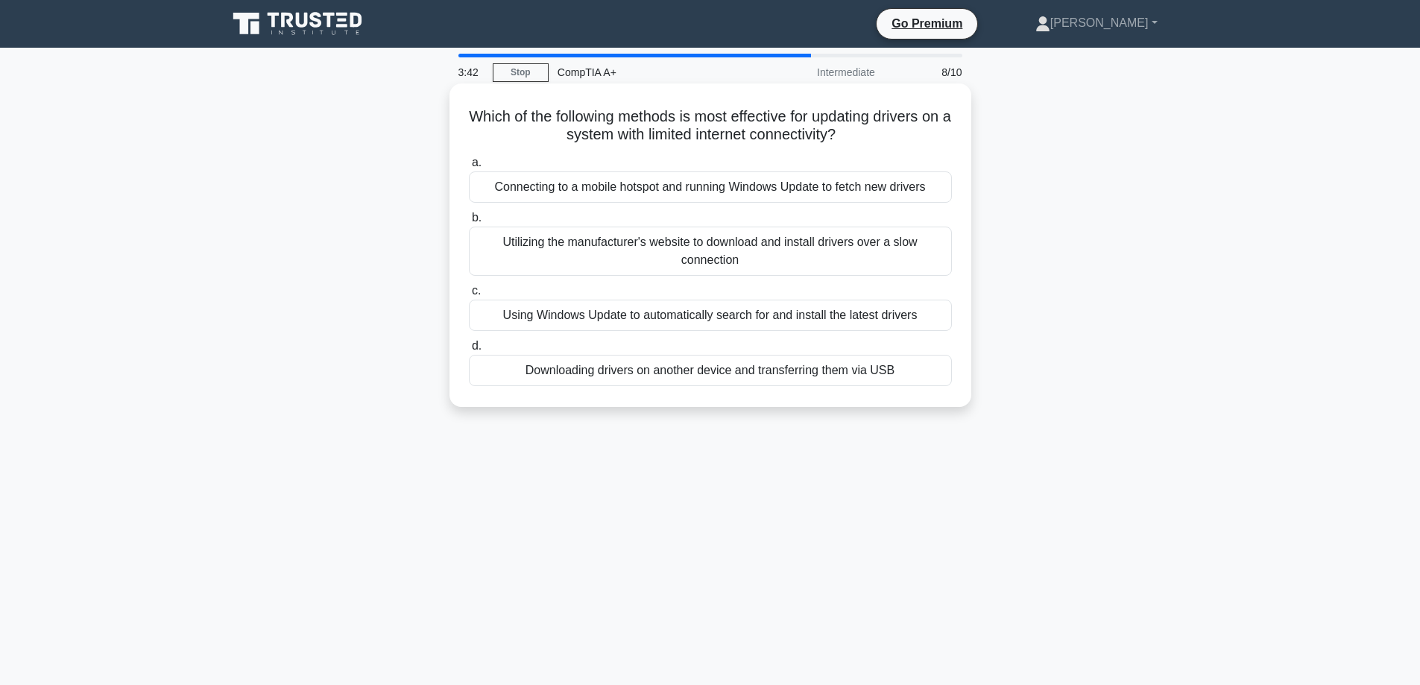
click at [810, 320] on div "Using Windows Update to automatically search for and install the latest drivers" at bounding box center [710, 315] width 483 height 31
click at [469, 296] on input "c. Using Windows Update to automatically search for and install the latest driv…" at bounding box center [469, 291] width 0 height 10
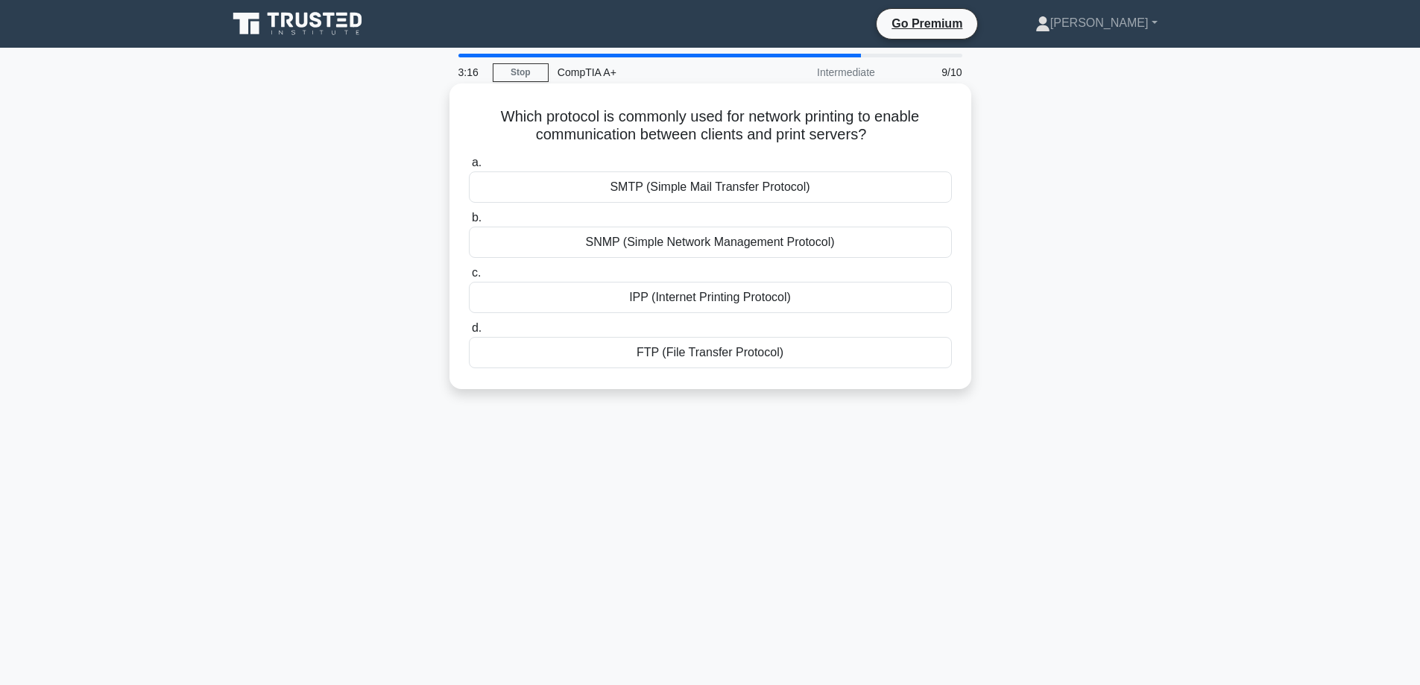
click at [818, 308] on div "IPP (Internet Printing Protocol)" at bounding box center [710, 297] width 483 height 31
click at [469, 278] on input "c. IPP (Internet Printing Protocol)" at bounding box center [469, 273] width 0 height 10
click at [771, 188] on div "Check-out/check-in logs" at bounding box center [710, 186] width 483 height 31
click at [469, 168] on input "a. Check-out/check-in logs" at bounding box center [469, 163] width 0 height 10
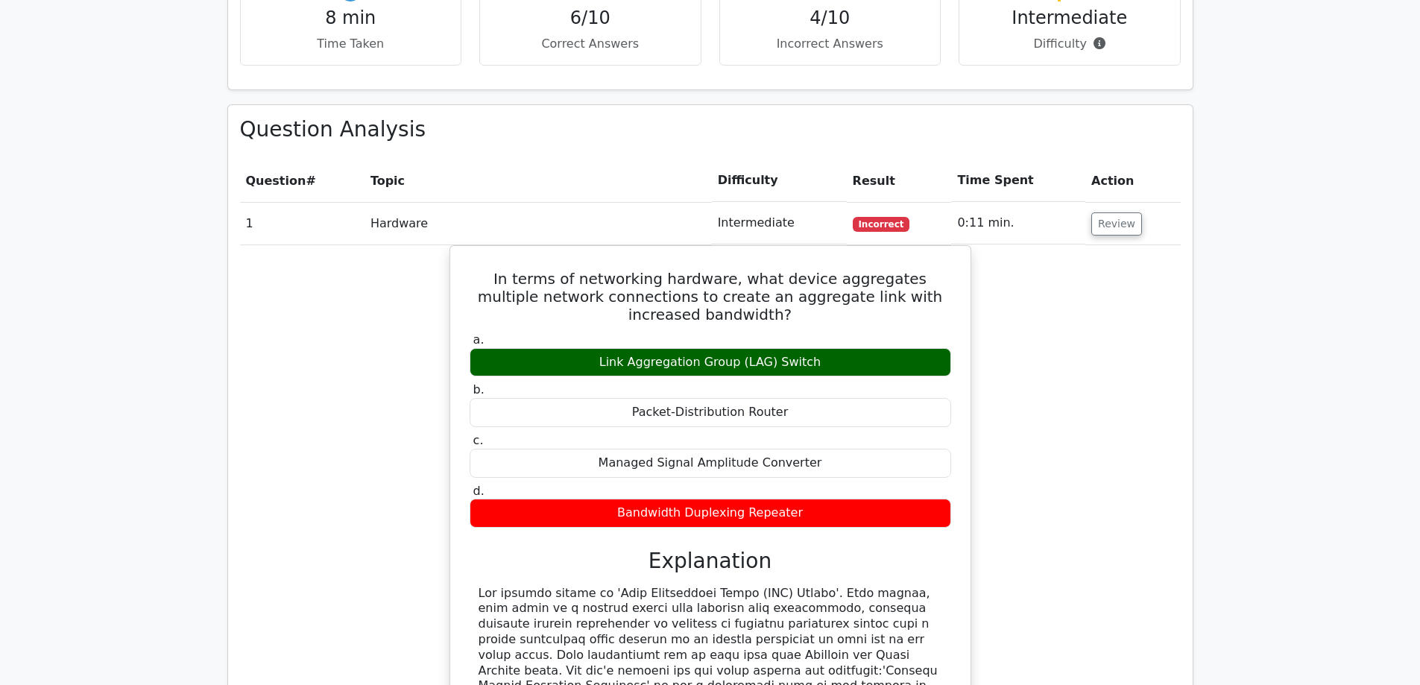
scroll to position [1118, 0]
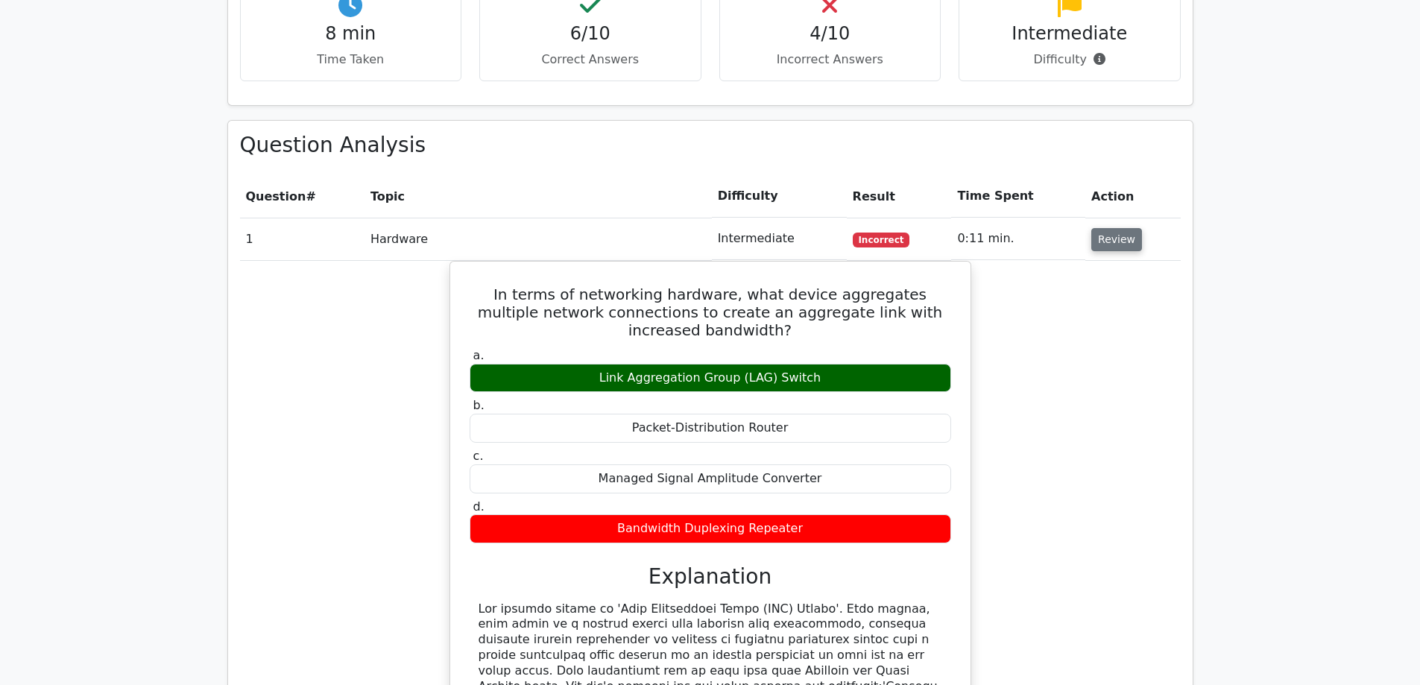
click at [1101, 228] on button "Review" at bounding box center [1116, 239] width 51 height 23
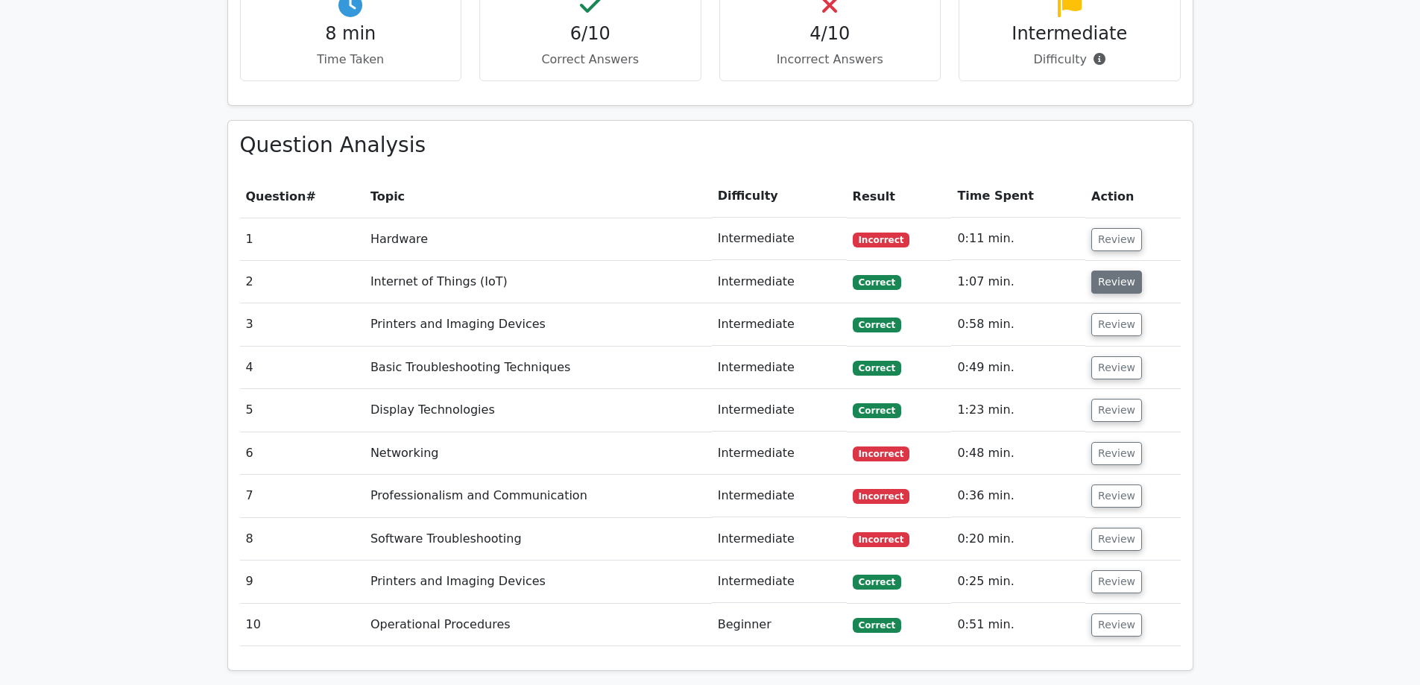
click at [1110, 271] on button "Review" at bounding box center [1116, 282] width 51 height 23
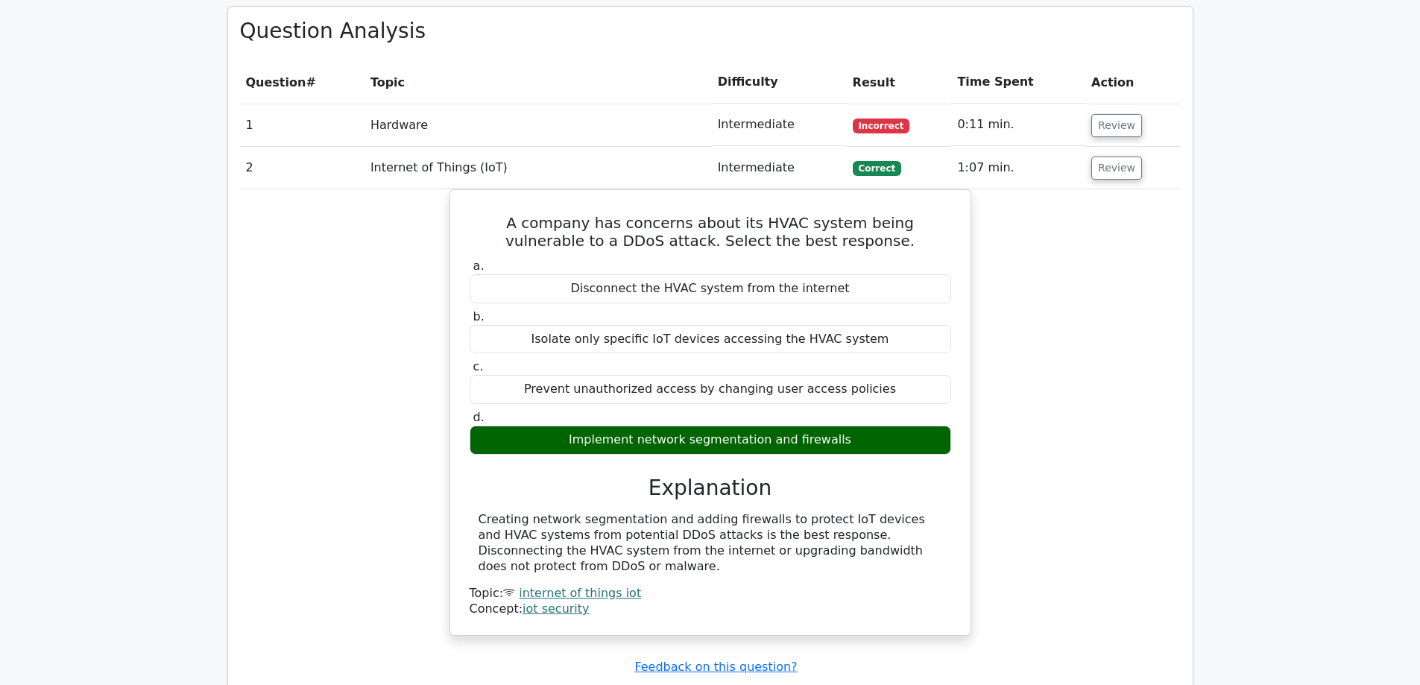
scroll to position [1342, 0]
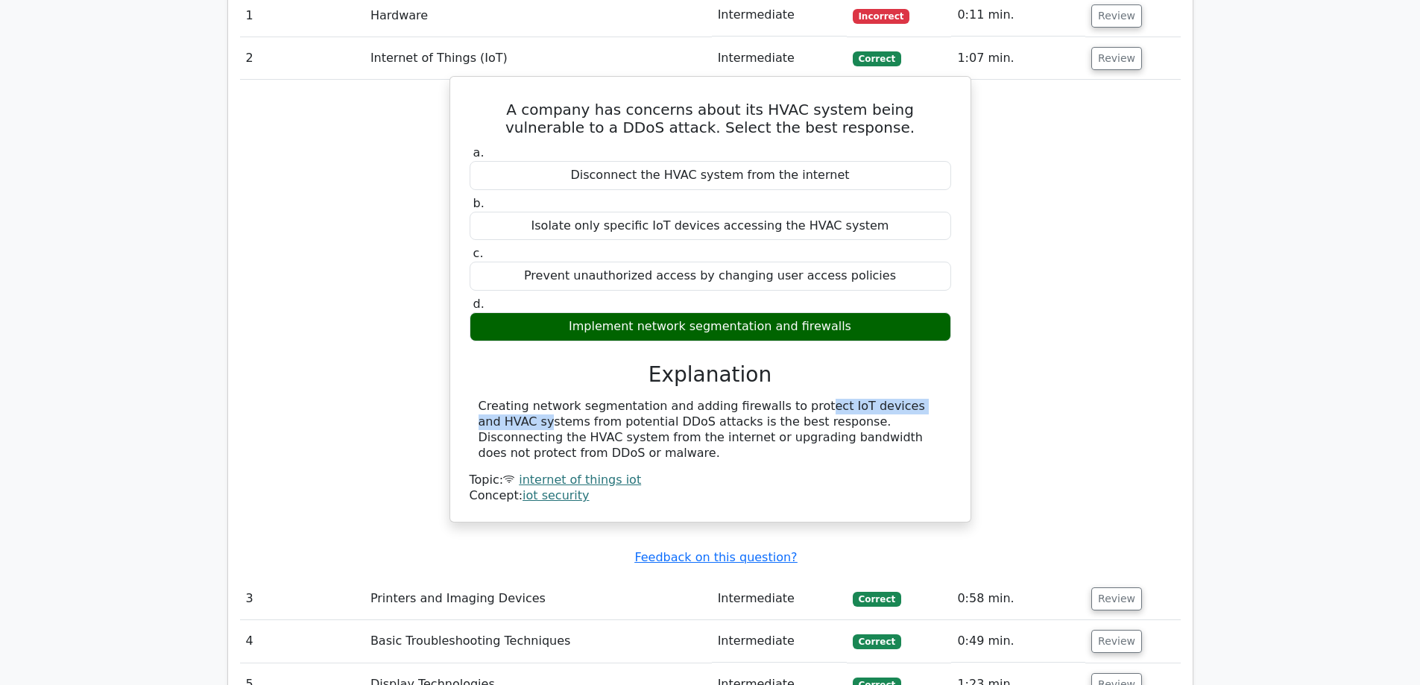
drag, startPoint x: 711, startPoint y: 352, endPoint x: 842, endPoint y: 351, distance: 131.2
click at [842, 399] on div "Creating network segmentation and adding firewalls to protect IoT devices and H…" at bounding box center [711, 430] width 464 height 62
click at [837, 399] on div "Creating network segmentation and adding firewalls to protect IoT devices and H…" at bounding box center [711, 430] width 464 height 62
drag, startPoint x: 837, startPoint y: 351, endPoint x: 882, endPoint y: 358, distance: 46.0
click at [882, 399] on div "Creating network segmentation and adding firewalls to protect IoT devices and H…" at bounding box center [711, 430] width 464 height 62
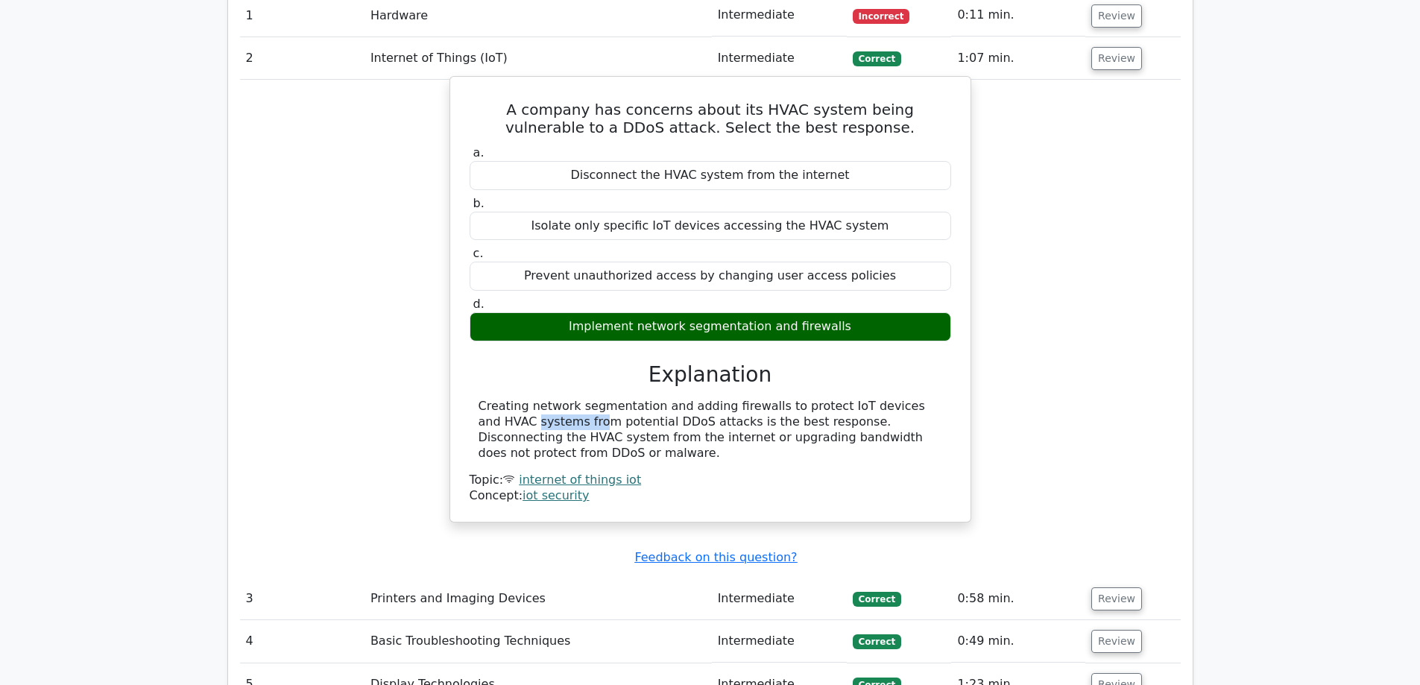
click at [882, 399] on div "Creating network segmentation and adding firewalls to protect IoT devices and H…" at bounding box center [711, 430] width 464 height 62
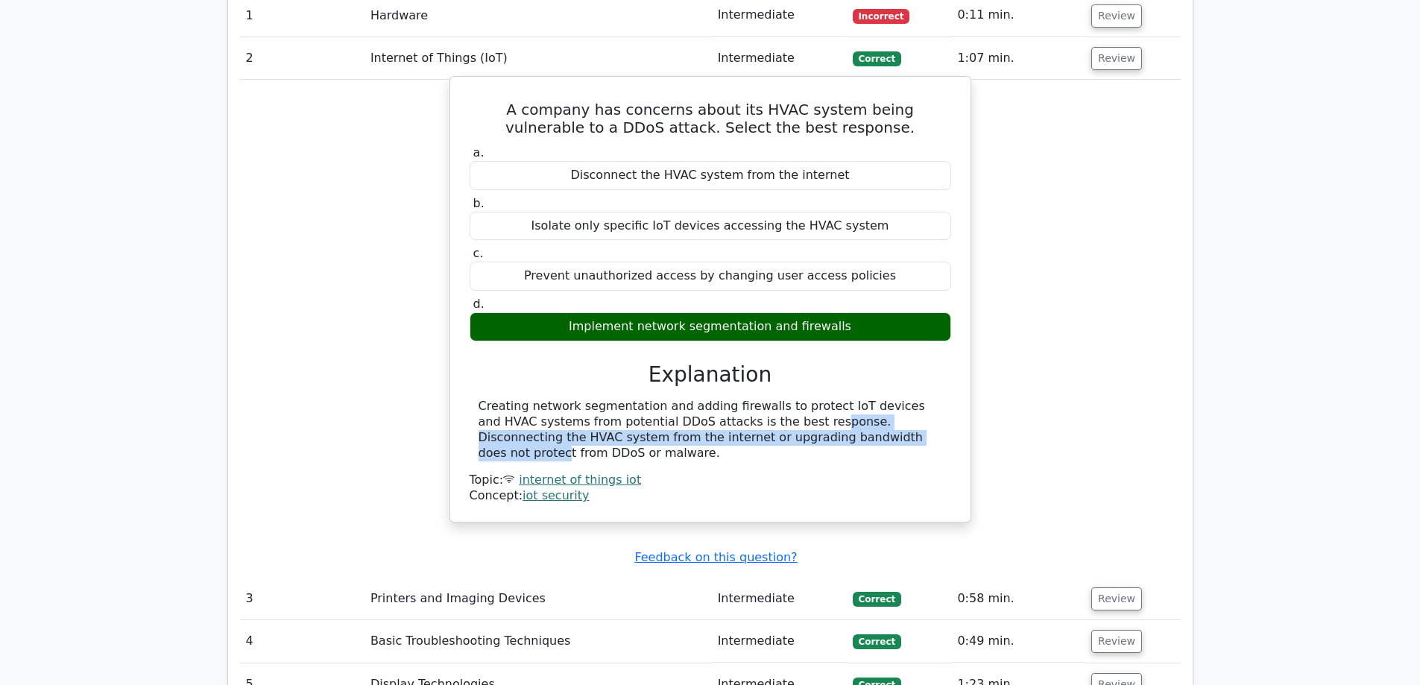
drag, startPoint x: 664, startPoint y: 369, endPoint x: 732, endPoint y: 377, distance: 68.3
click at [732, 399] on div "Creating network segmentation and adding firewalls to protect IoT devices and H…" at bounding box center [711, 430] width 464 height 62
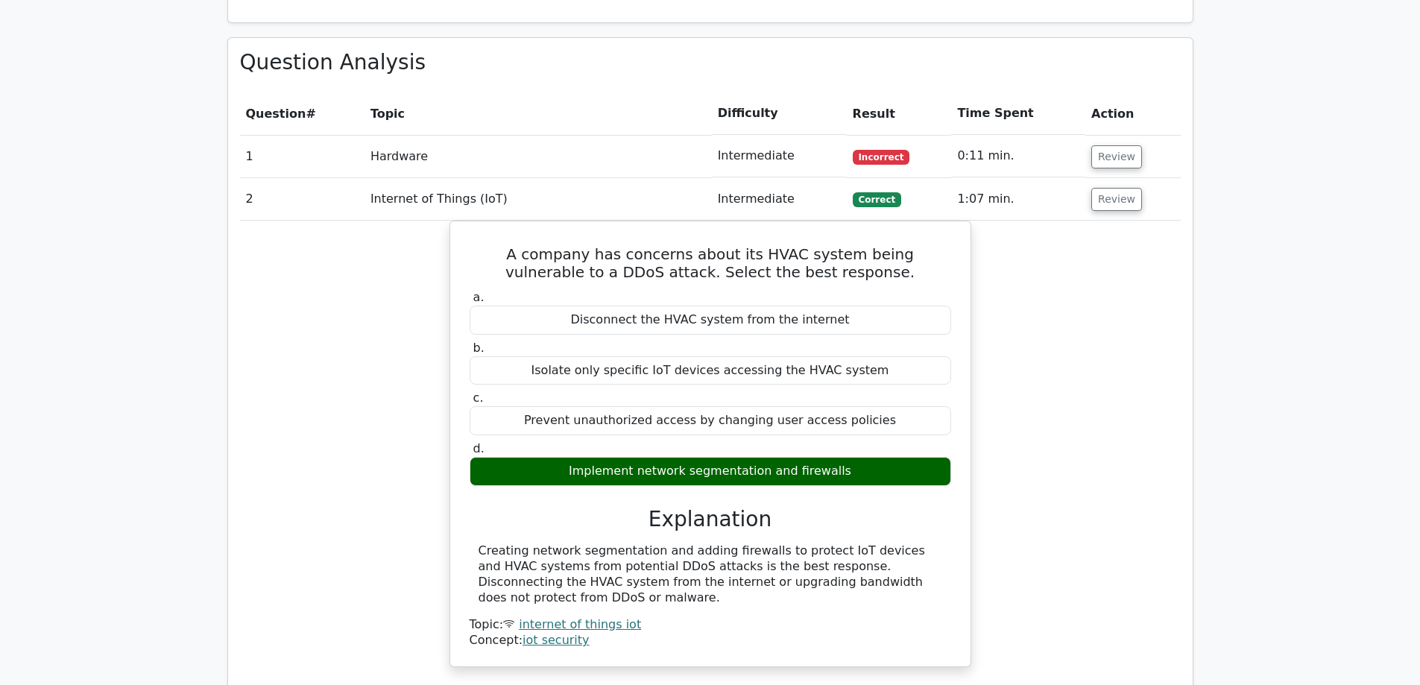
scroll to position [1193, 0]
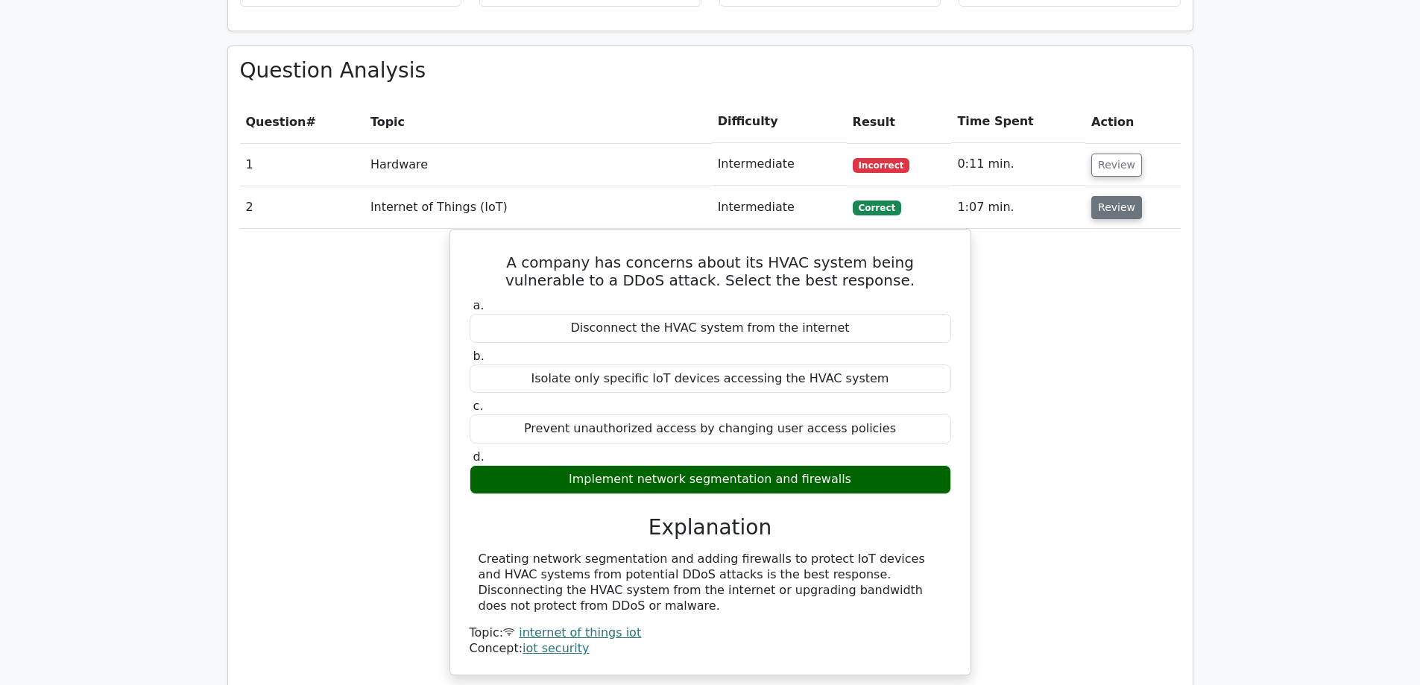
click at [1119, 196] on button "Review" at bounding box center [1116, 207] width 51 height 23
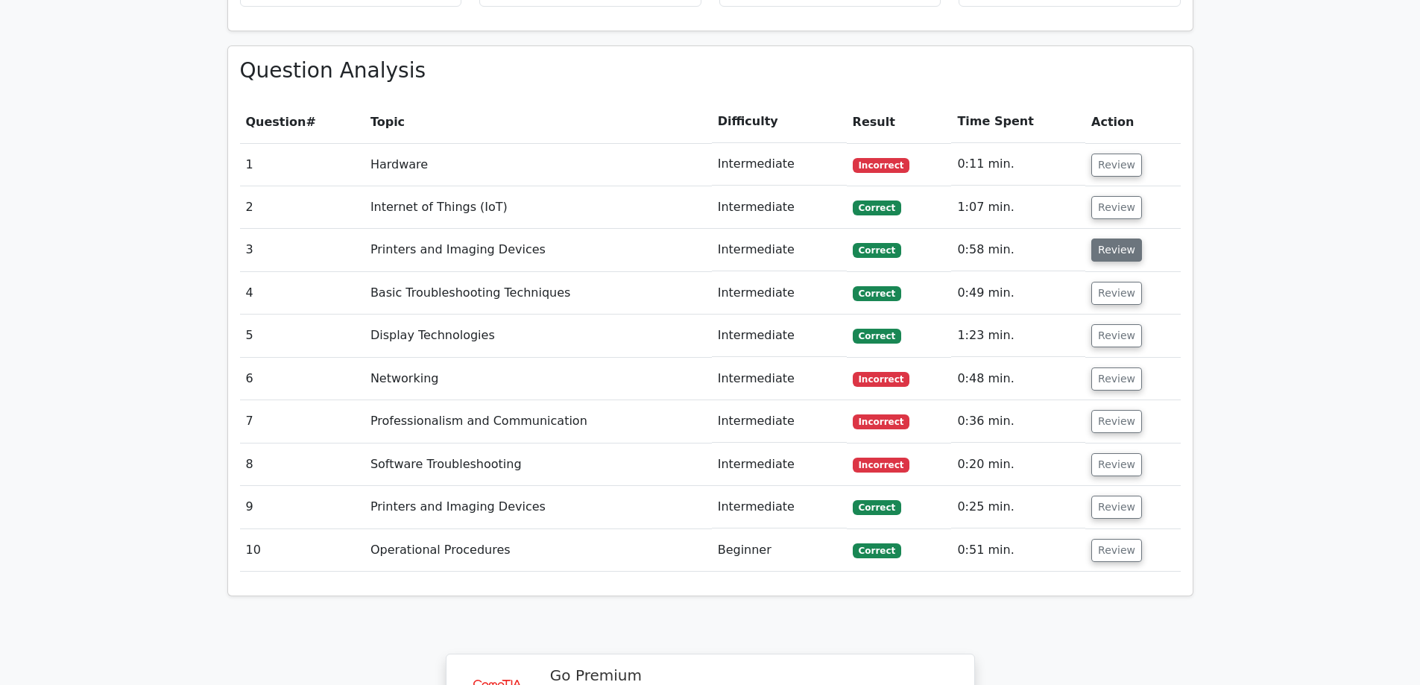
click at [1102, 239] on button "Review" at bounding box center [1116, 250] width 51 height 23
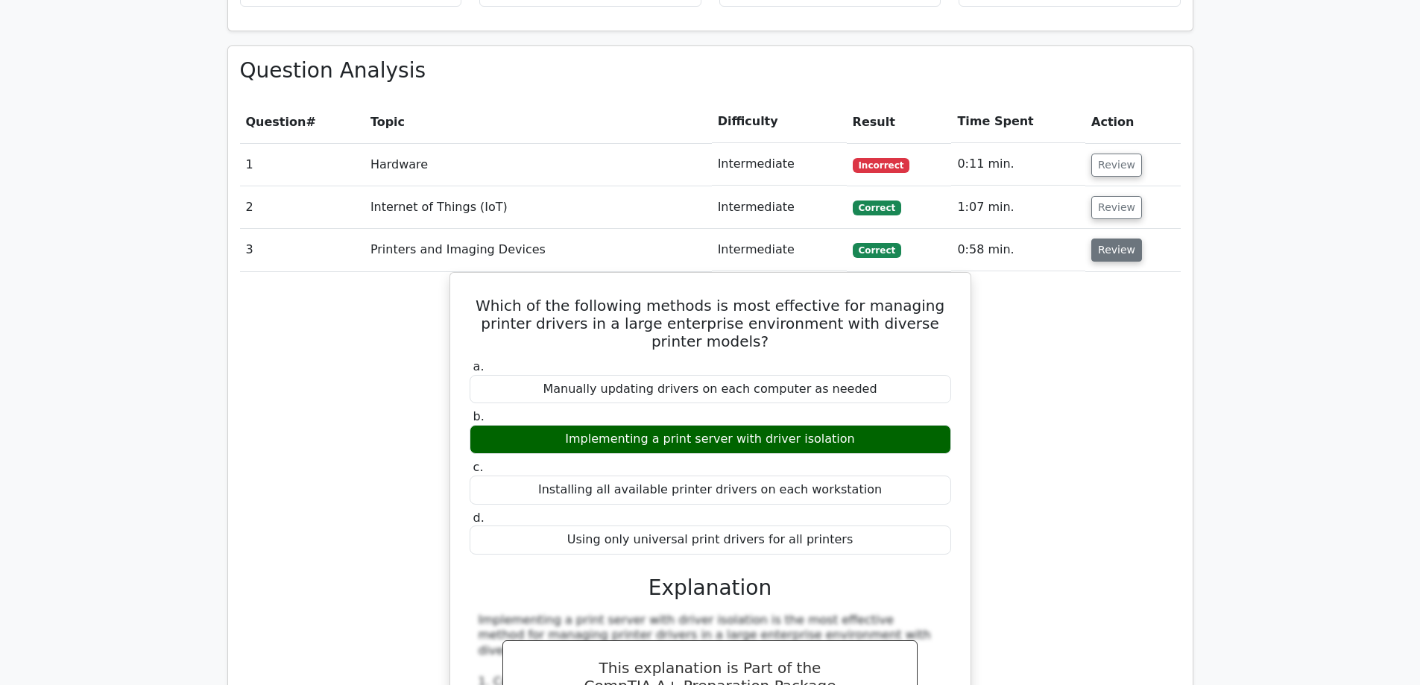
click at [1102, 239] on button "Review" at bounding box center [1116, 250] width 51 height 23
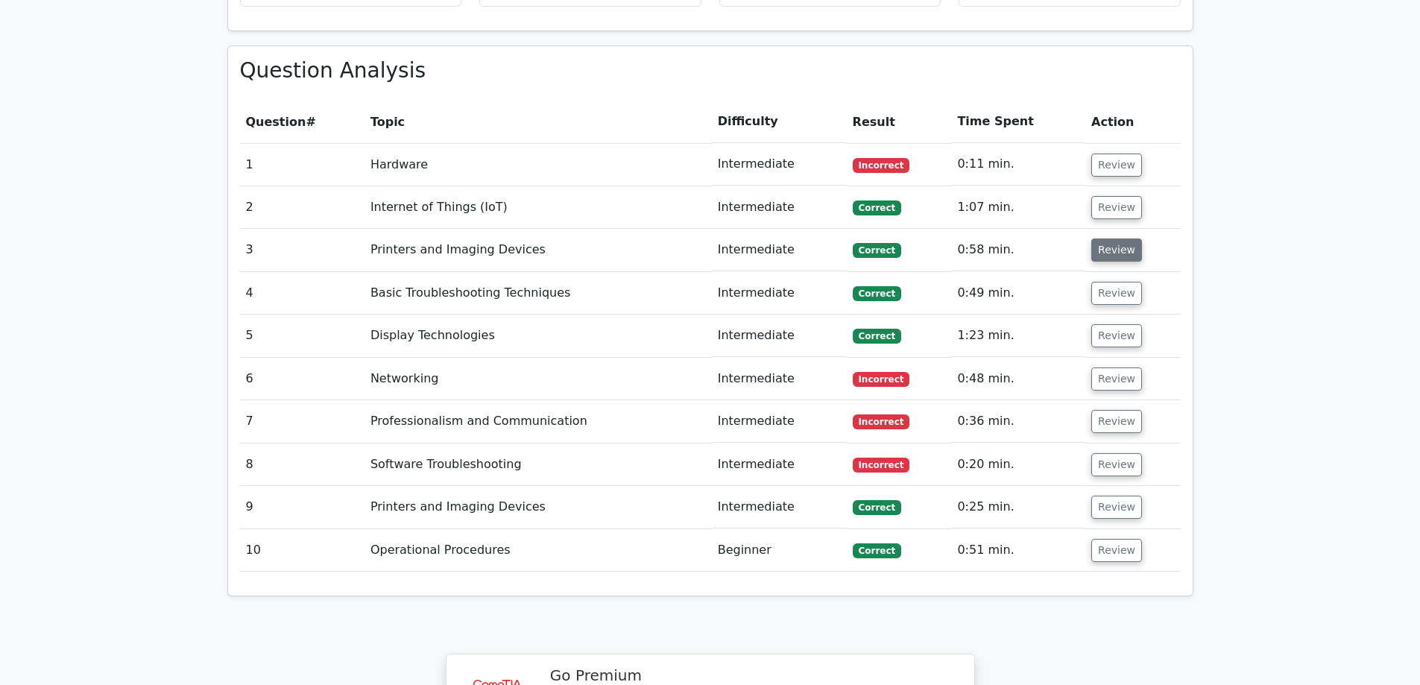
click at [1102, 239] on button "Review" at bounding box center [1116, 250] width 51 height 23
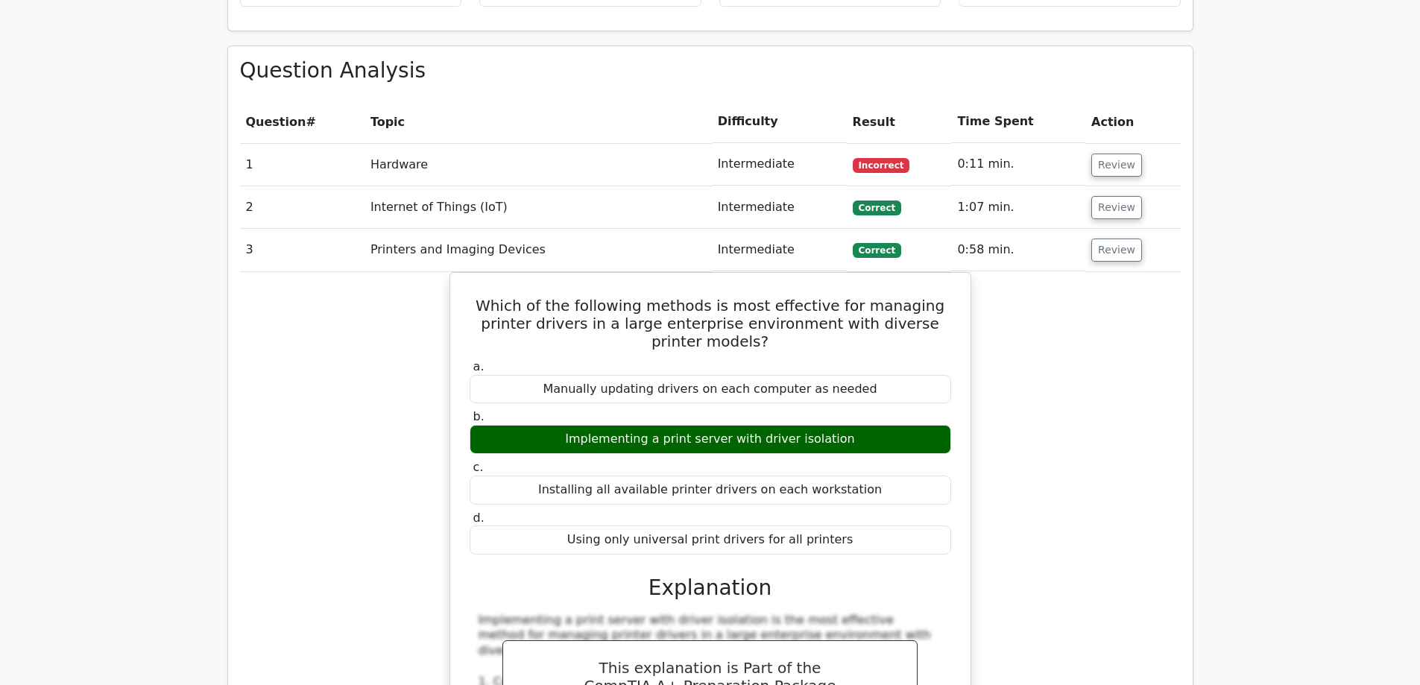
drag, startPoint x: 1110, startPoint y: 198, endPoint x: 1107, endPoint y: 212, distance: 14.5
click at [1110, 239] on button "Review" at bounding box center [1116, 250] width 51 height 23
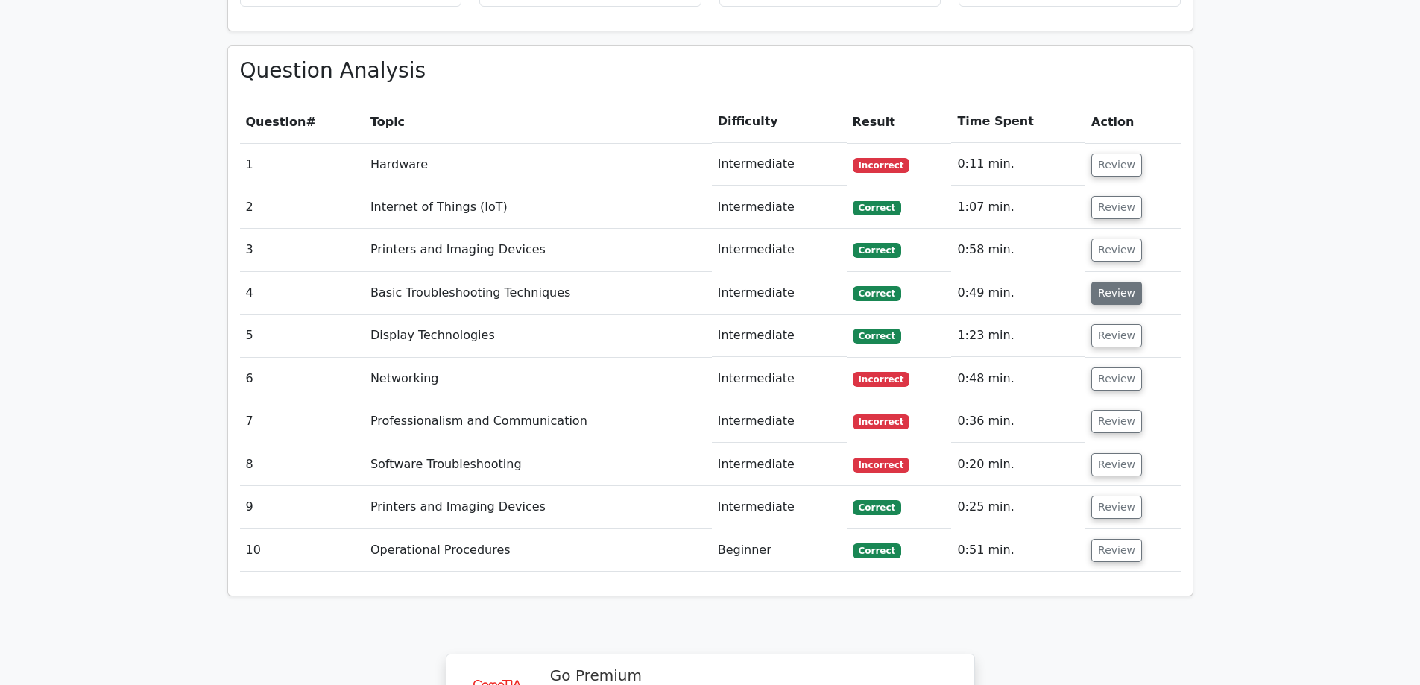
click at [1105, 282] on button "Review" at bounding box center [1116, 293] width 51 height 23
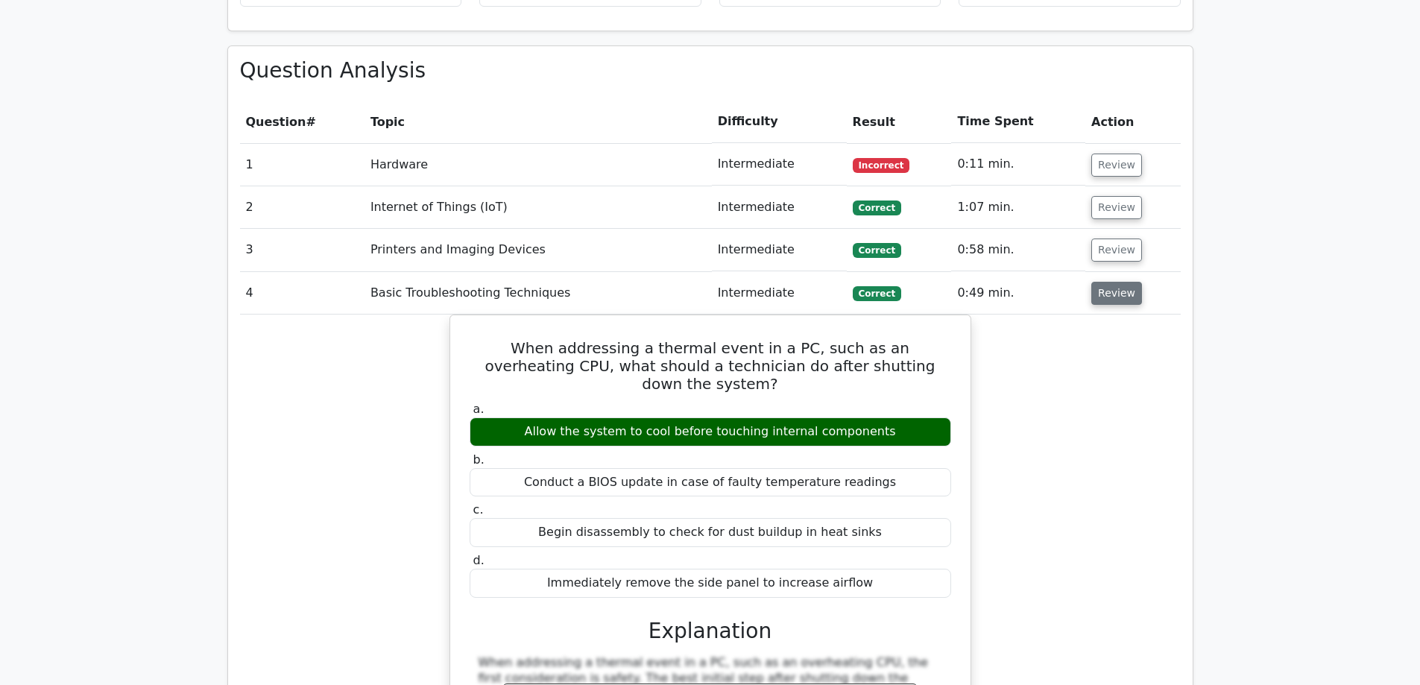
click at [1106, 282] on button "Review" at bounding box center [1116, 293] width 51 height 23
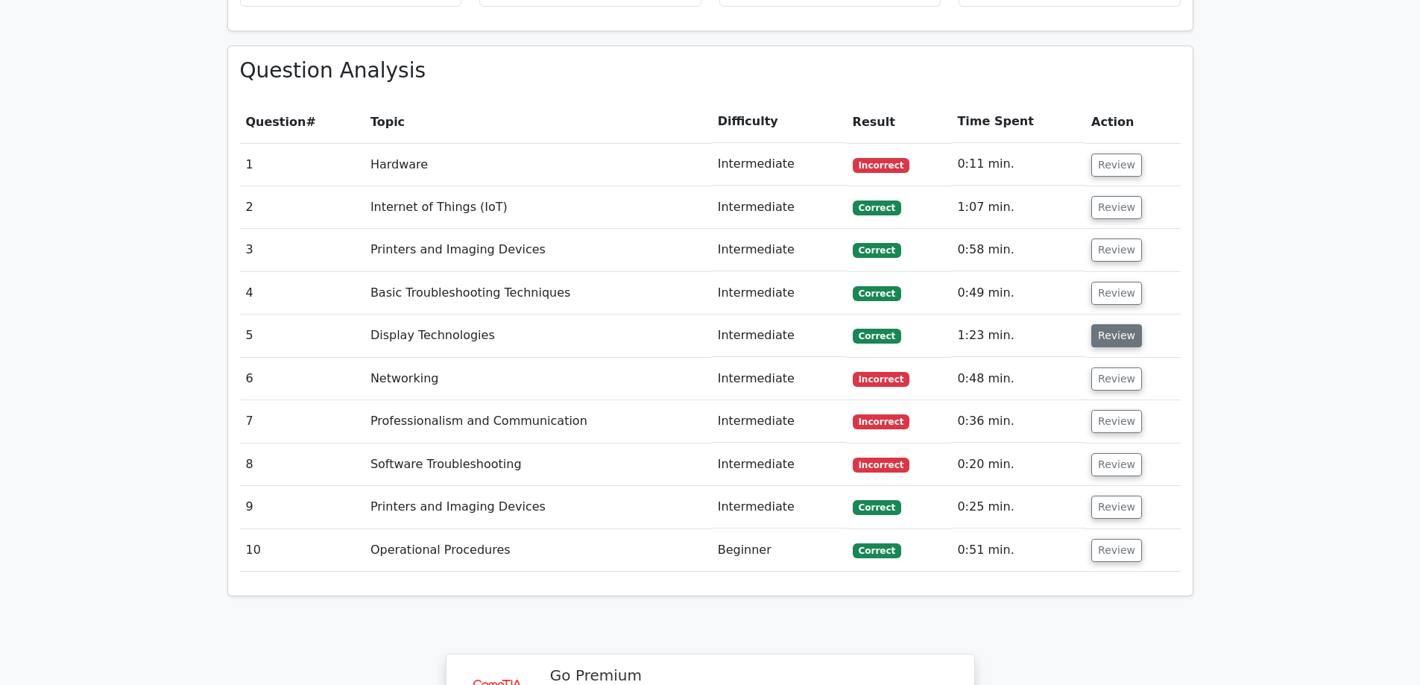
click at [1113, 324] on button "Review" at bounding box center [1116, 335] width 51 height 23
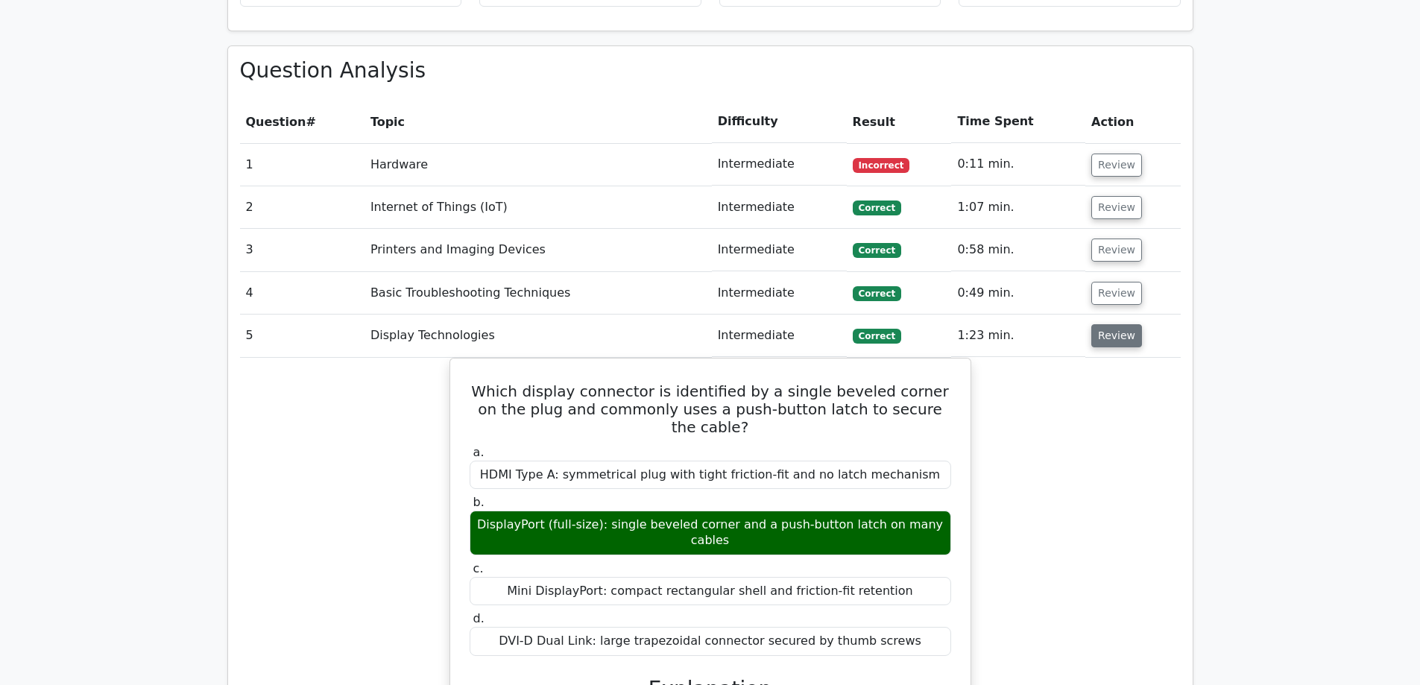
click at [1113, 324] on button "Review" at bounding box center [1116, 335] width 51 height 23
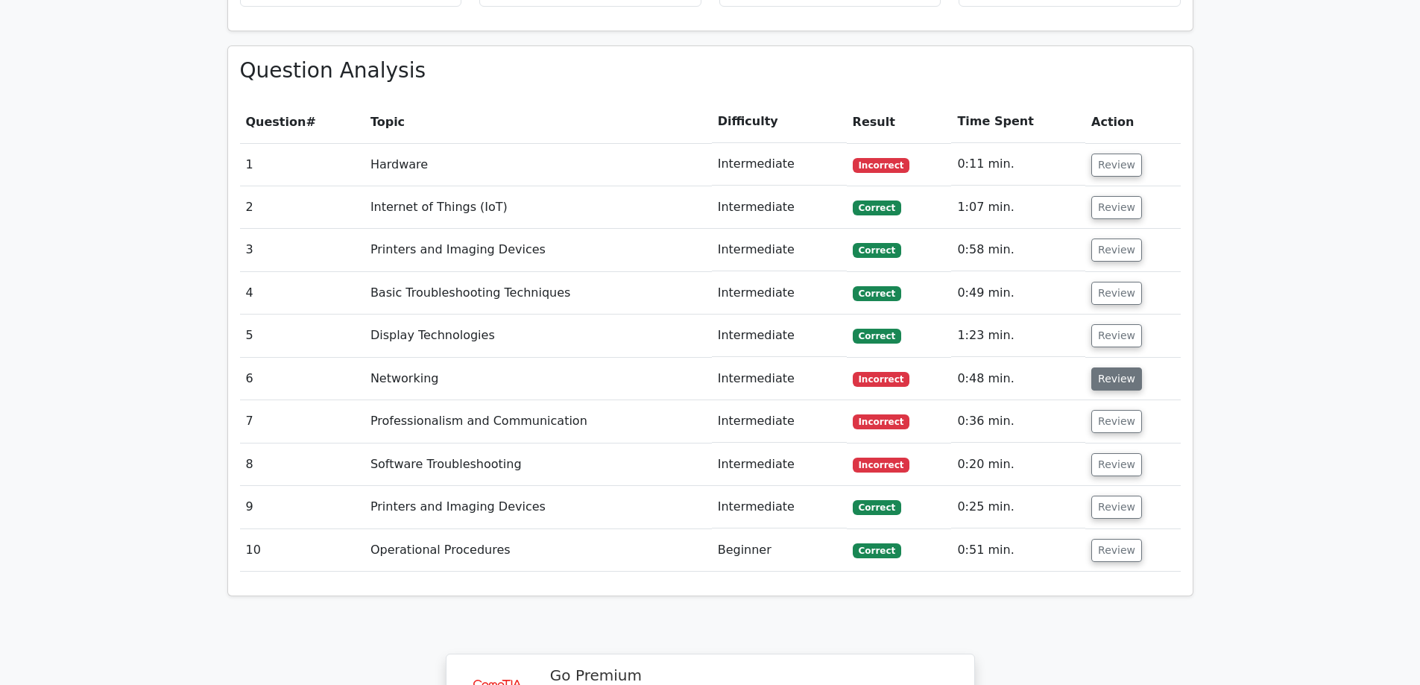
click at [1101, 367] on button "Review" at bounding box center [1116, 378] width 51 height 23
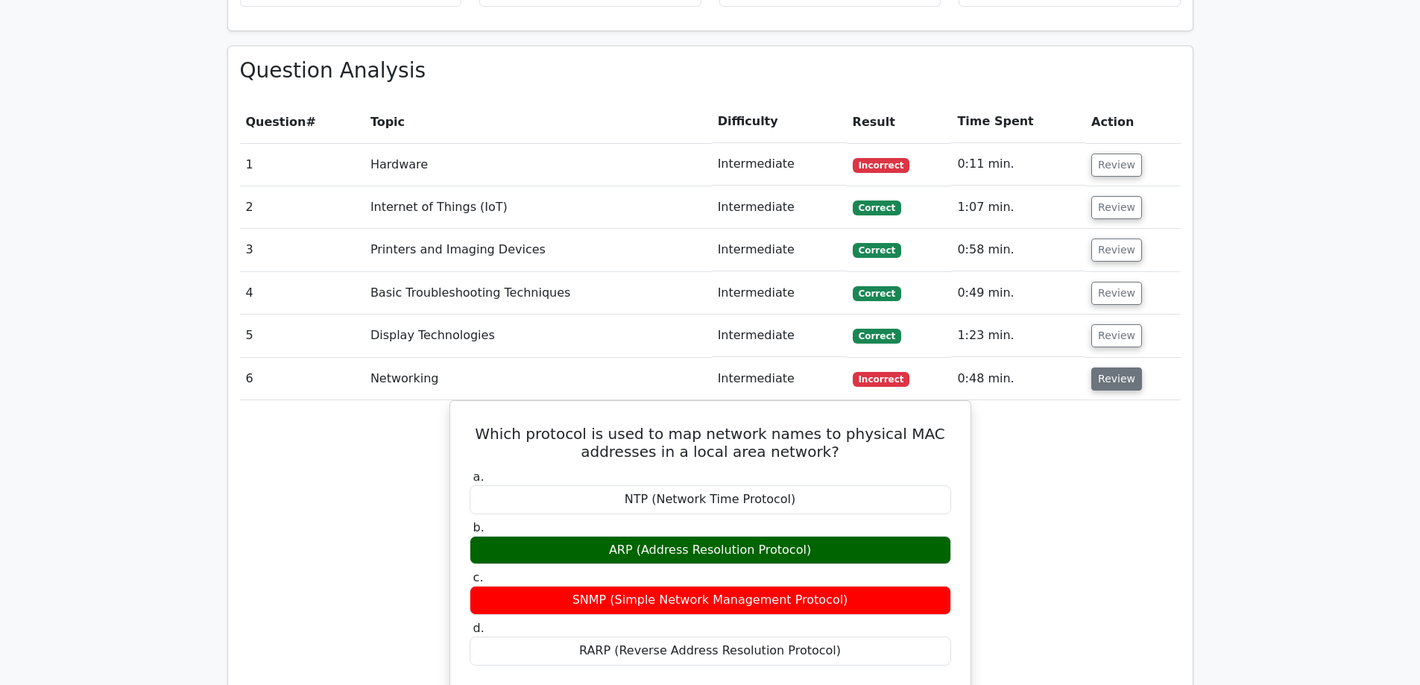
click at [1108, 367] on button "Review" at bounding box center [1116, 378] width 51 height 23
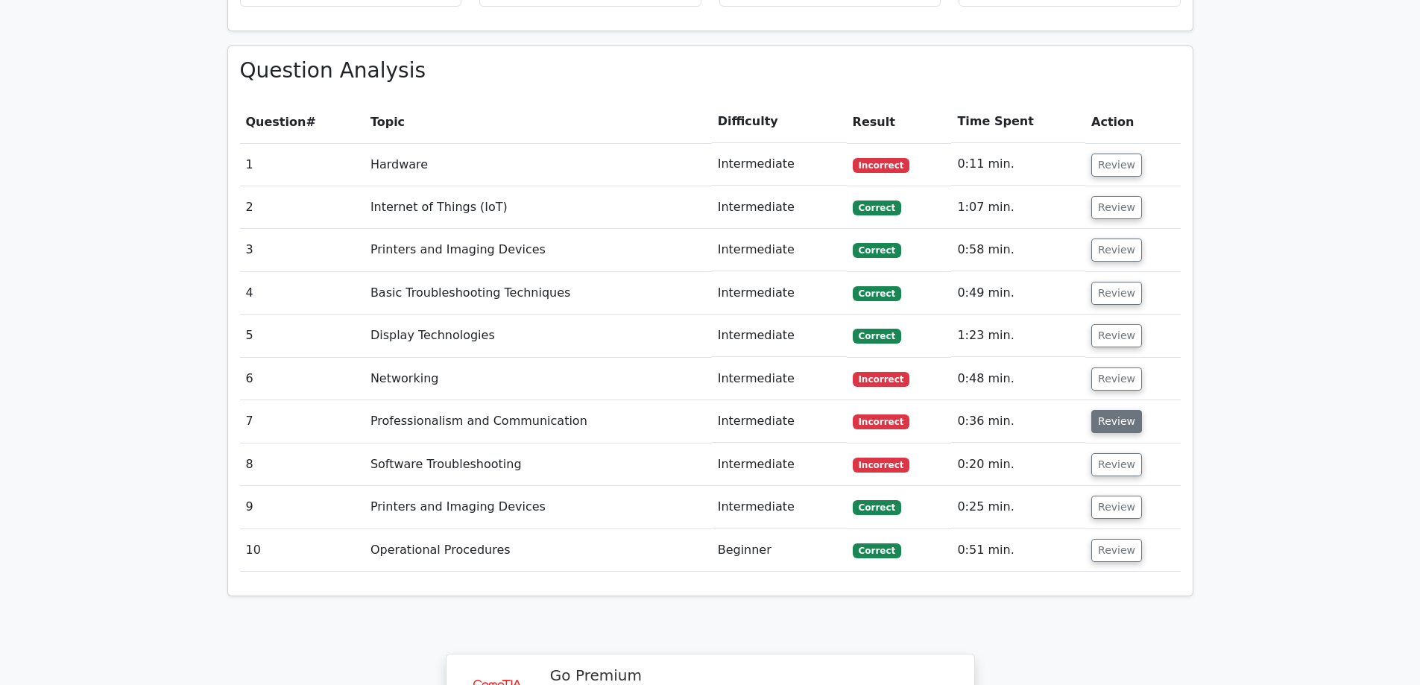
click at [1094, 410] on button "Review" at bounding box center [1116, 421] width 51 height 23
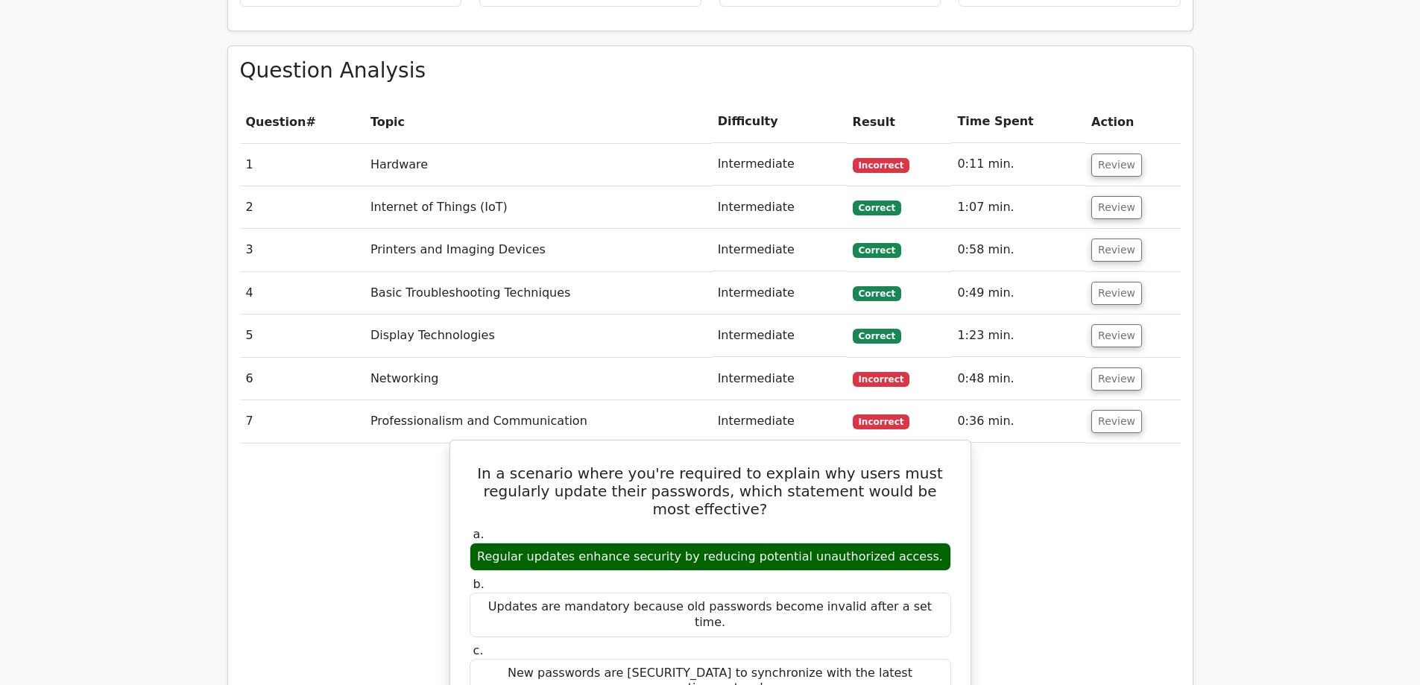
drag, startPoint x: 505, startPoint y: 489, endPoint x: 581, endPoint y: 485, distance: 76.1
click at [626, 543] on div "Regular updates enhance security by reducing potential unauthorized access." at bounding box center [710, 557] width 481 height 29
click at [573, 543] on div "Regular updates enhance security by reducing potential unauthorized access." at bounding box center [710, 557] width 481 height 29
drag, startPoint x: 516, startPoint y: 489, endPoint x: 766, endPoint y: 493, distance: 250.5
click at [766, 543] on div "Regular updates enhance security by reducing potential unauthorized access." at bounding box center [710, 557] width 481 height 29
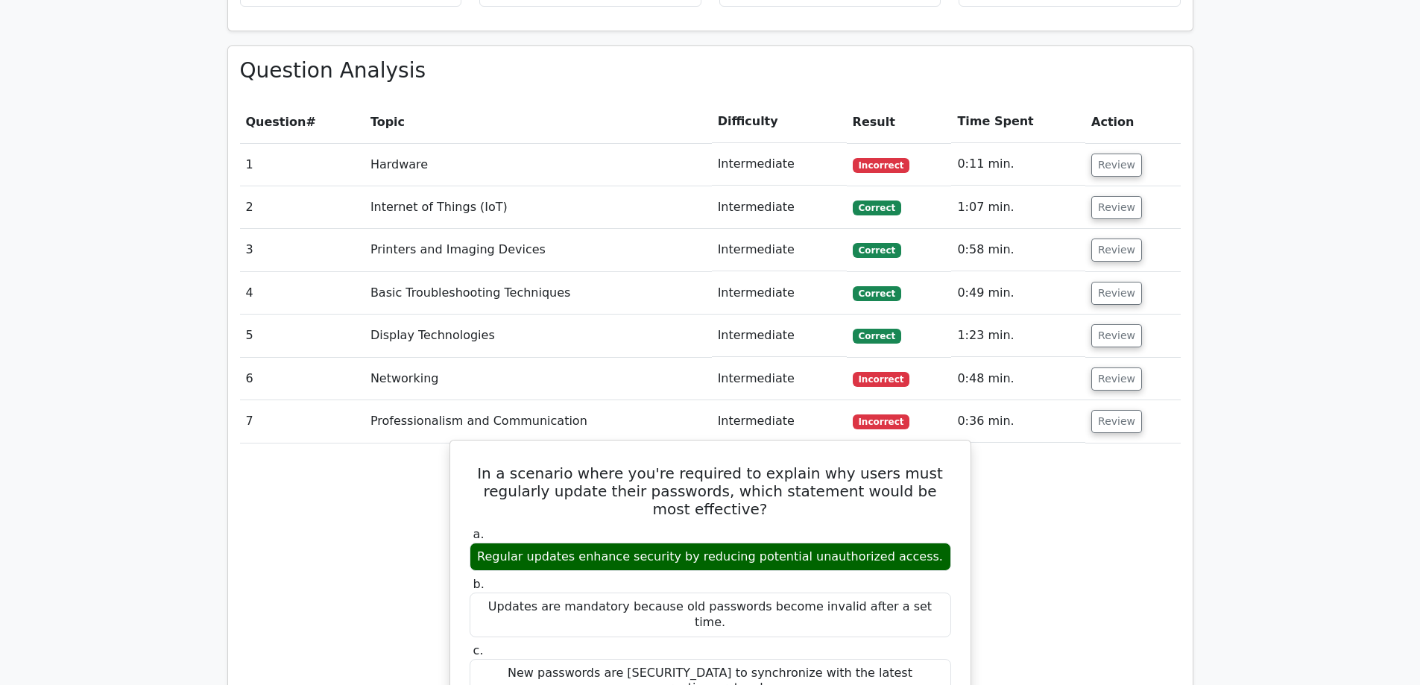
click at [766, 543] on div "Regular updates enhance security by reducing potential unauthorized access." at bounding box center [710, 557] width 481 height 29
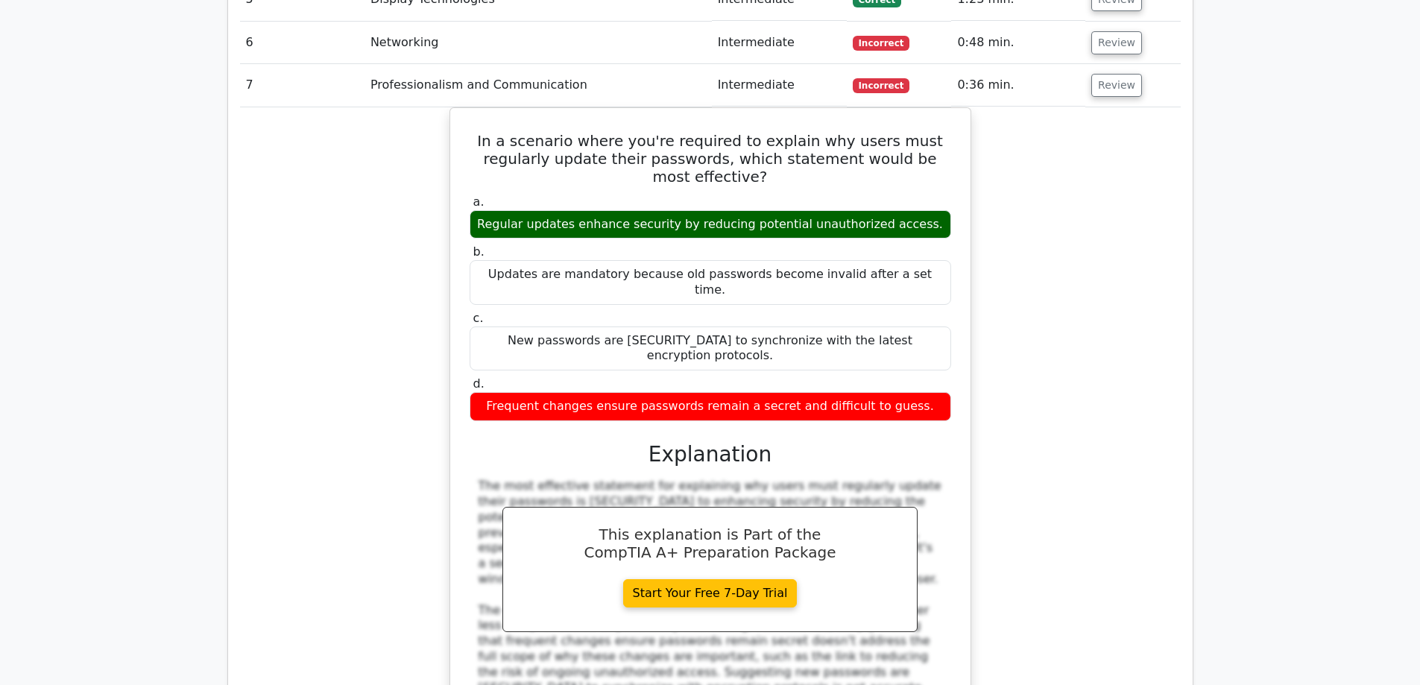
scroll to position [1342, 0]
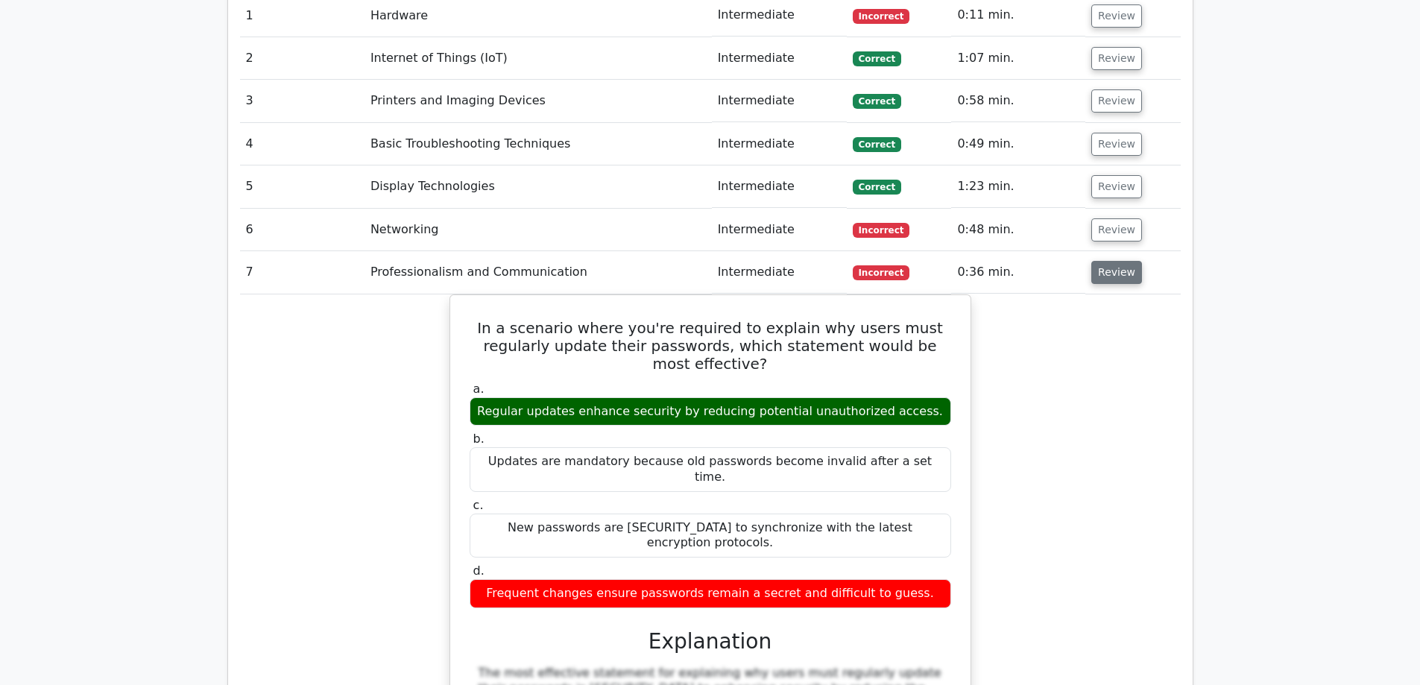
click at [1100, 261] on button "Review" at bounding box center [1116, 272] width 51 height 23
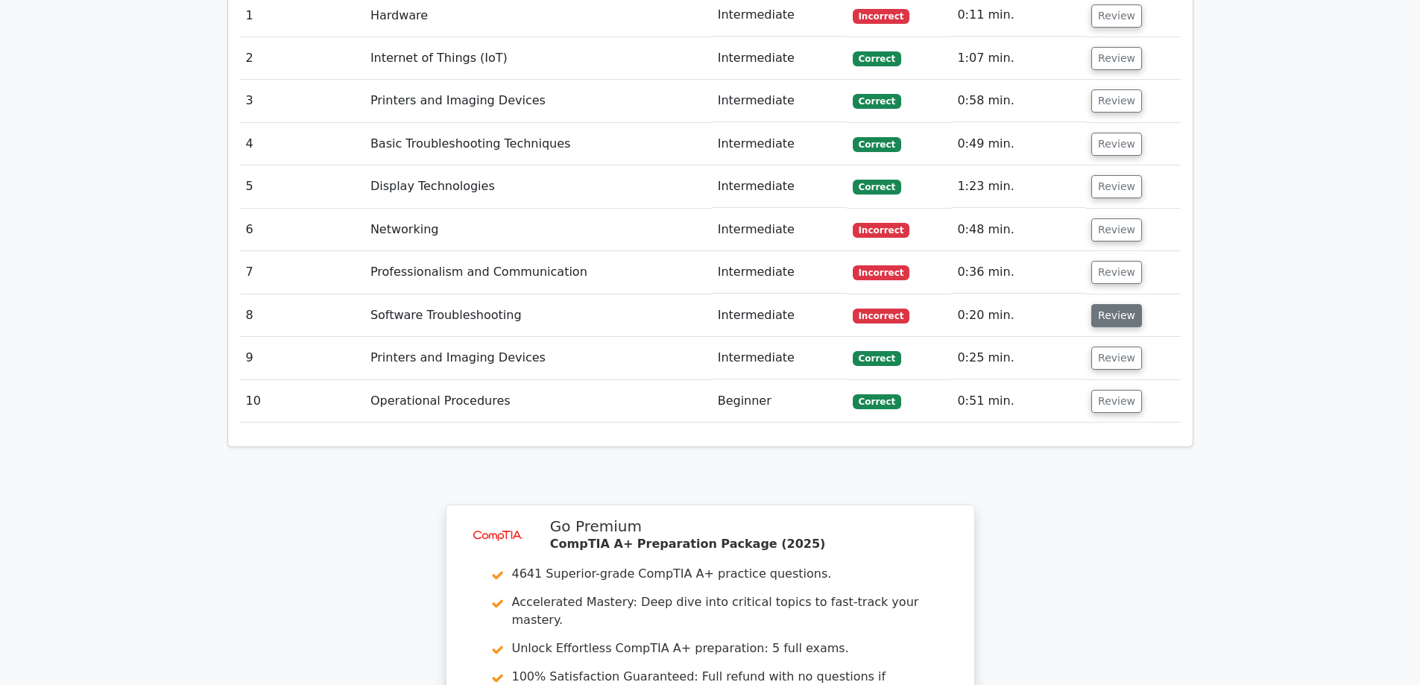
click at [1107, 304] on button "Review" at bounding box center [1116, 315] width 51 height 23
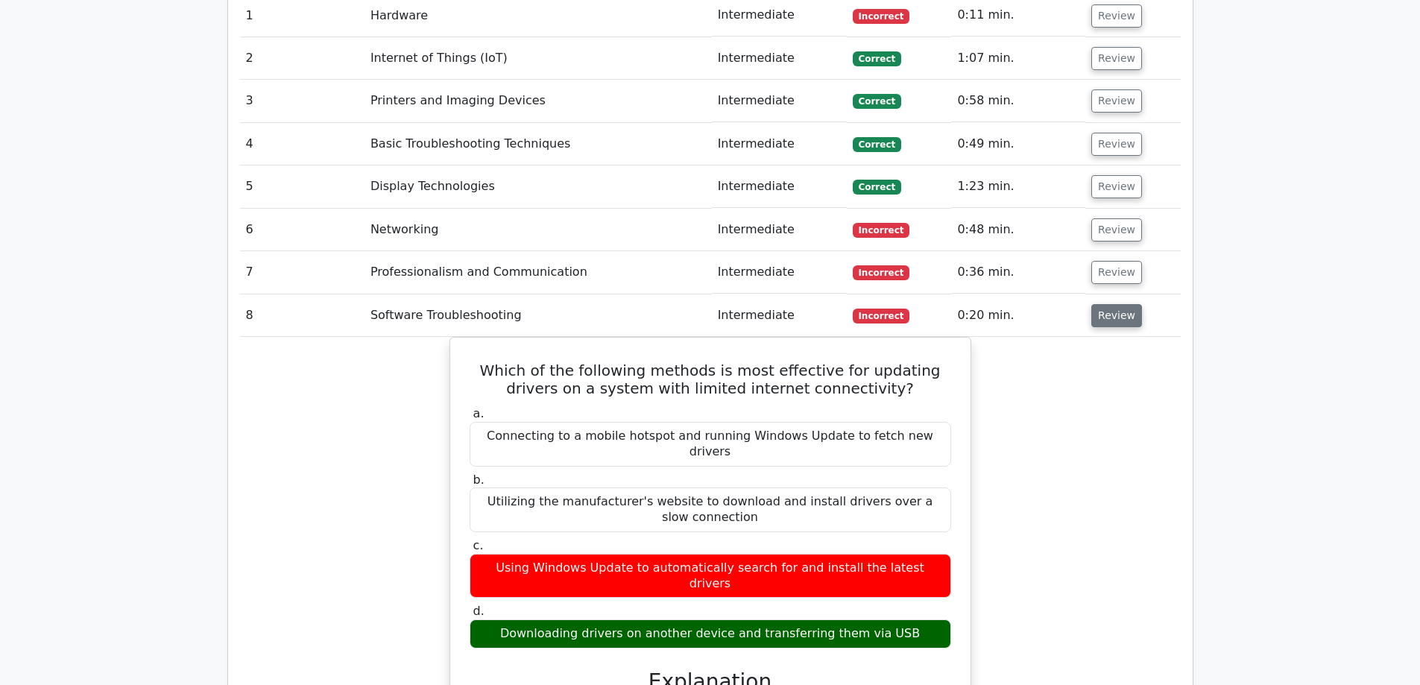
click at [1093, 304] on button "Review" at bounding box center [1116, 315] width 51 height 23
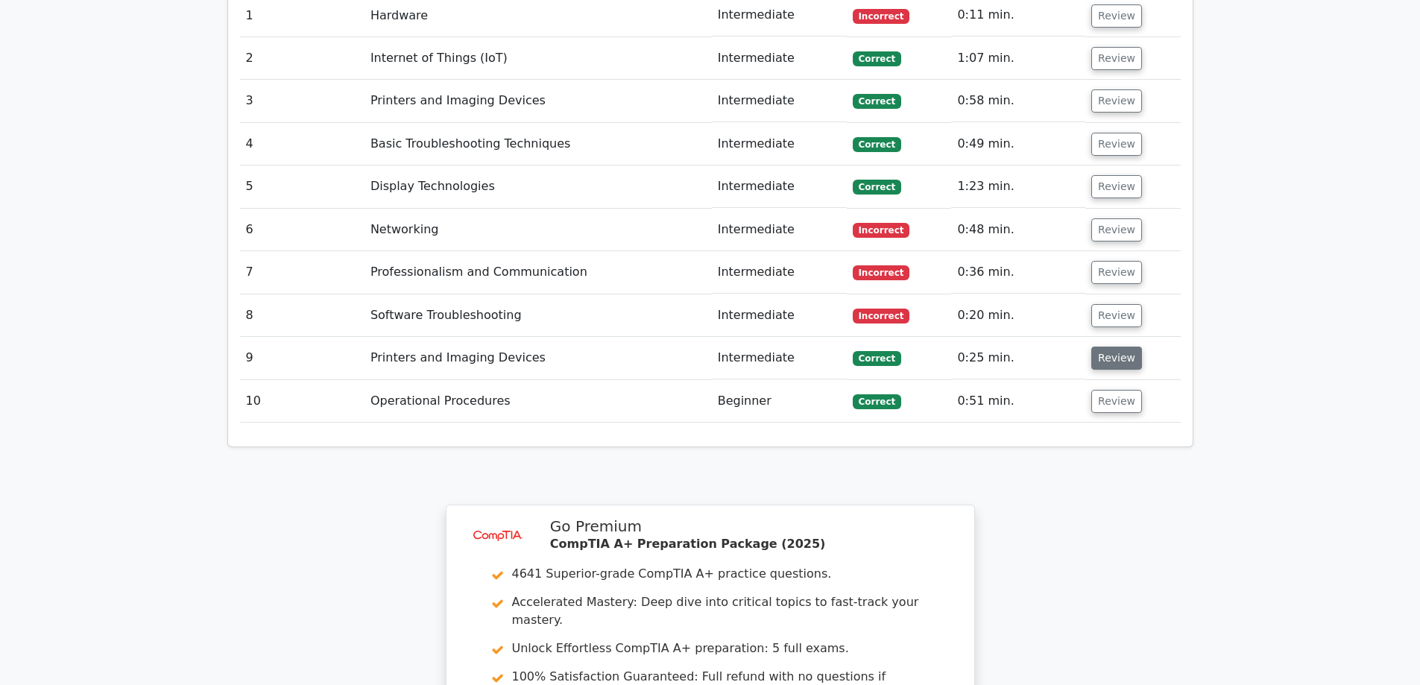
click at [1110, 347] on button "Review" at bounding box center [1116, 358] width 51 height 23
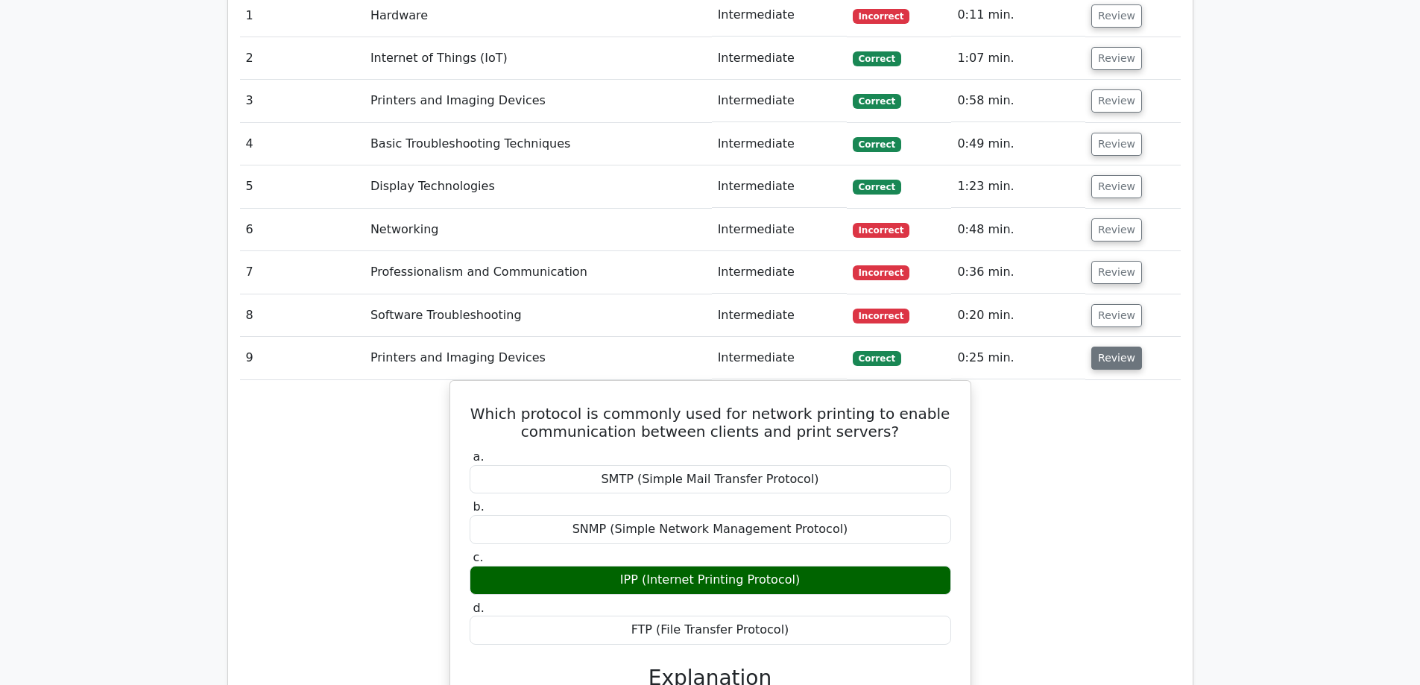
click at [1110, 347] on button "Review" at bounding box center [1116, 358] width 51 height 23
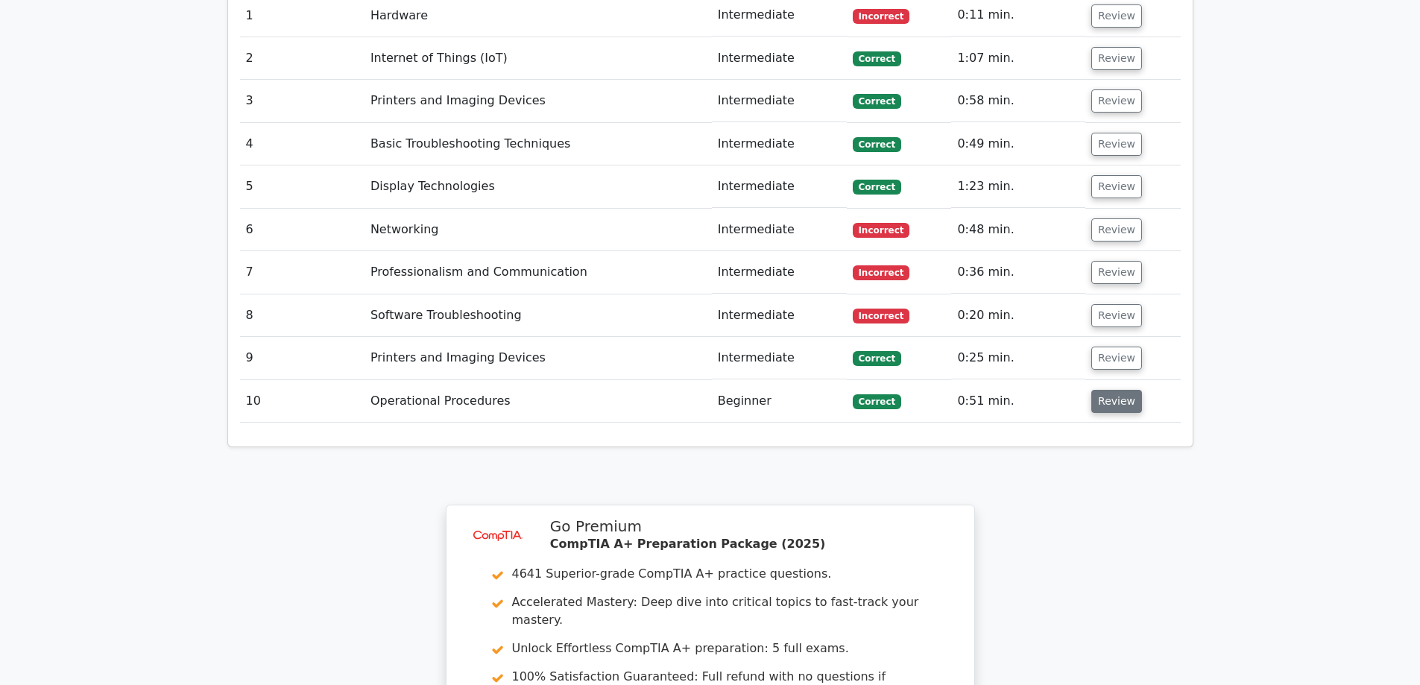
click at [1113, 390] on button "Review" at bounding box center [1116, 401] width 51 height 23
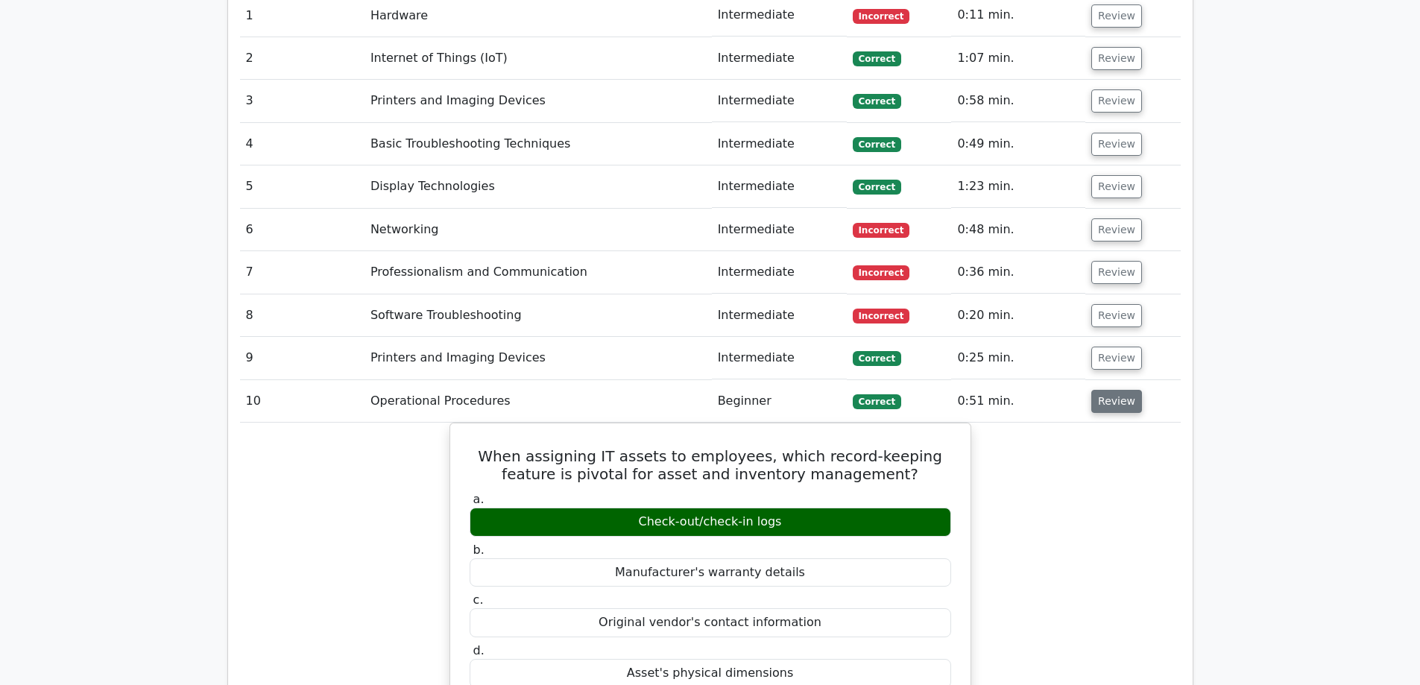
click at [1113, 390] on button "Review" at bounding box center [1116, 401] width 51 height 23
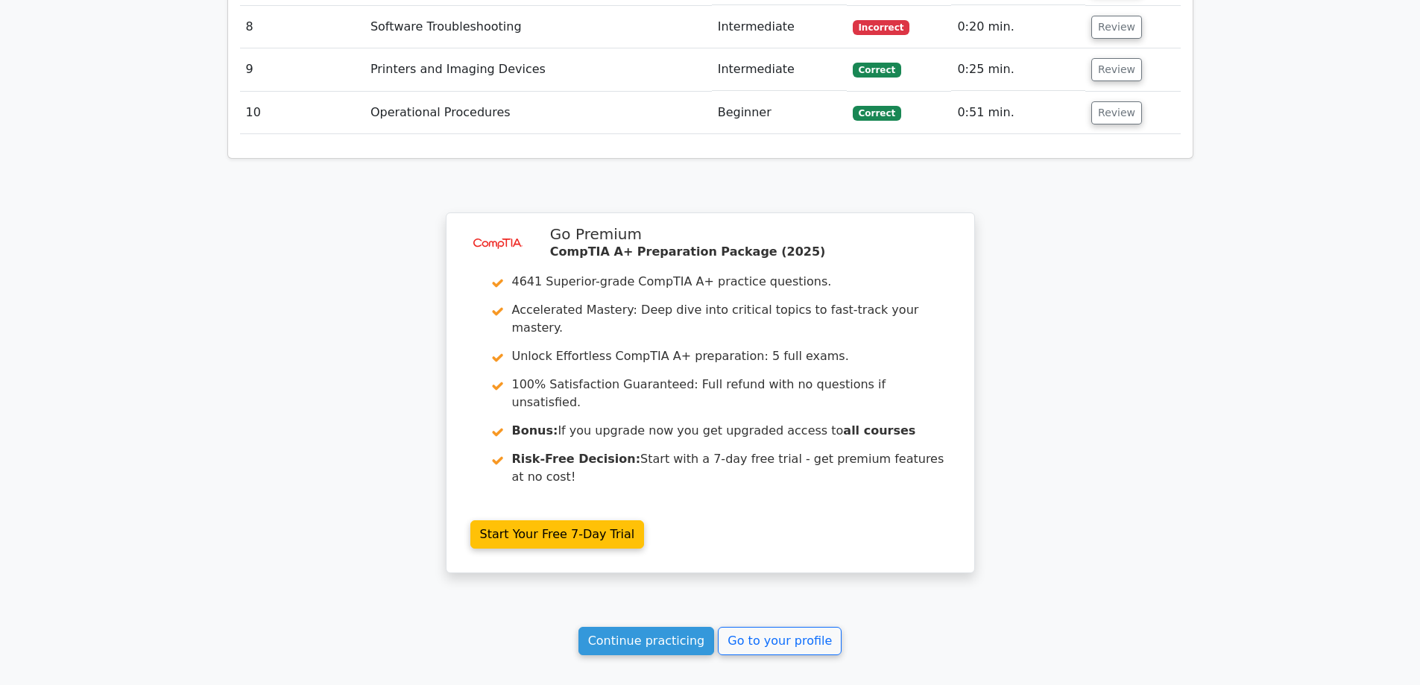
scroll to position [1709, 0]
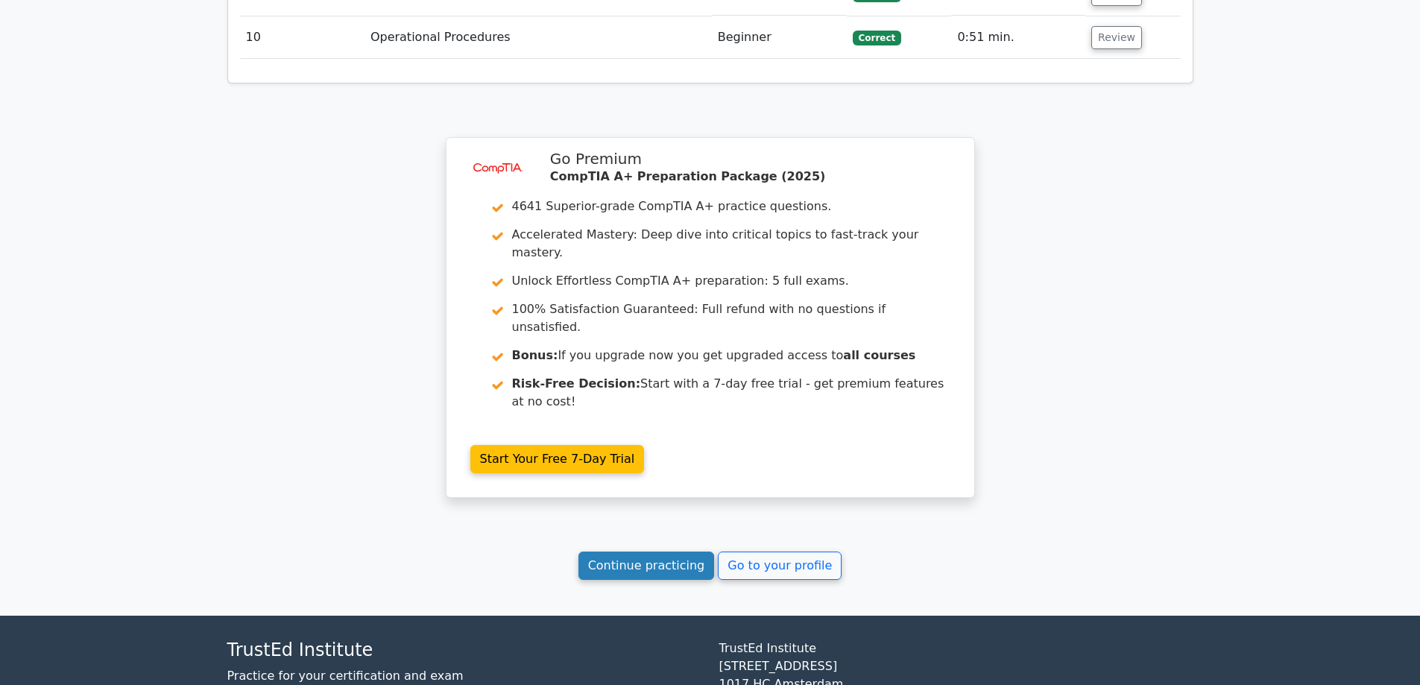
click at [694, 552] on link "Continue practicing" at bounding box center [646, 566] width 136 height 28
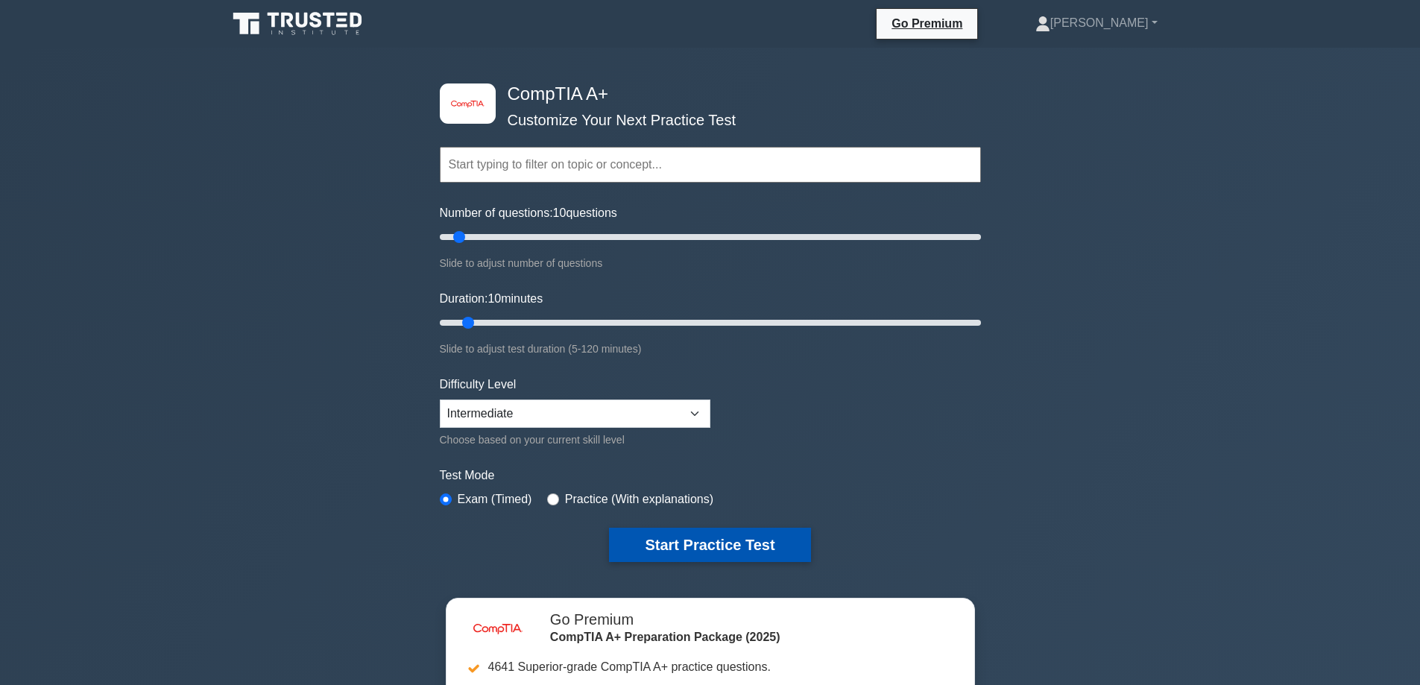
click at [706, 531] on button "Start Practice Test" at bounding box center [709, 545] width 201 height 34
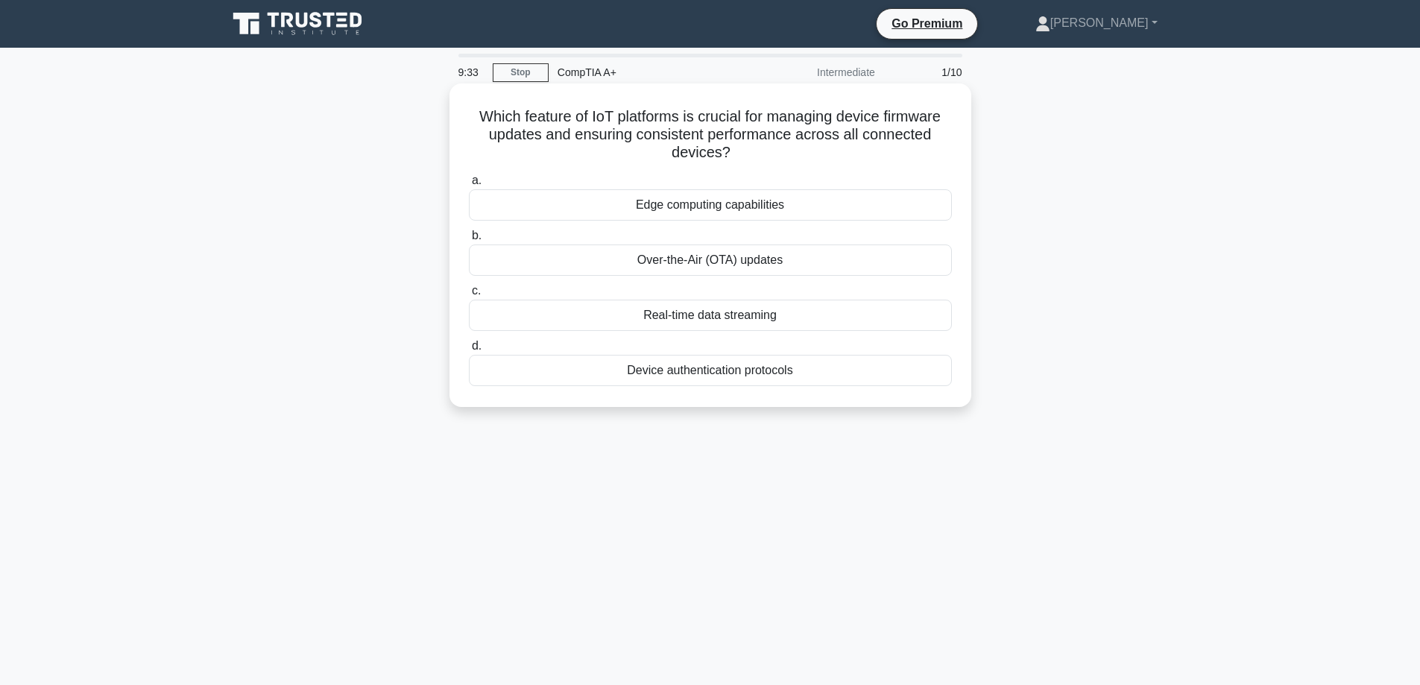
click at [832, 269] on div "Over-the-Air (OTA) updates" at bounding box center [710, 259] width 483 height 31
click at [469, 241] on input "b. Over-the-Air (OTA) updates" at bounding box center [469, 236] width 0 height 10
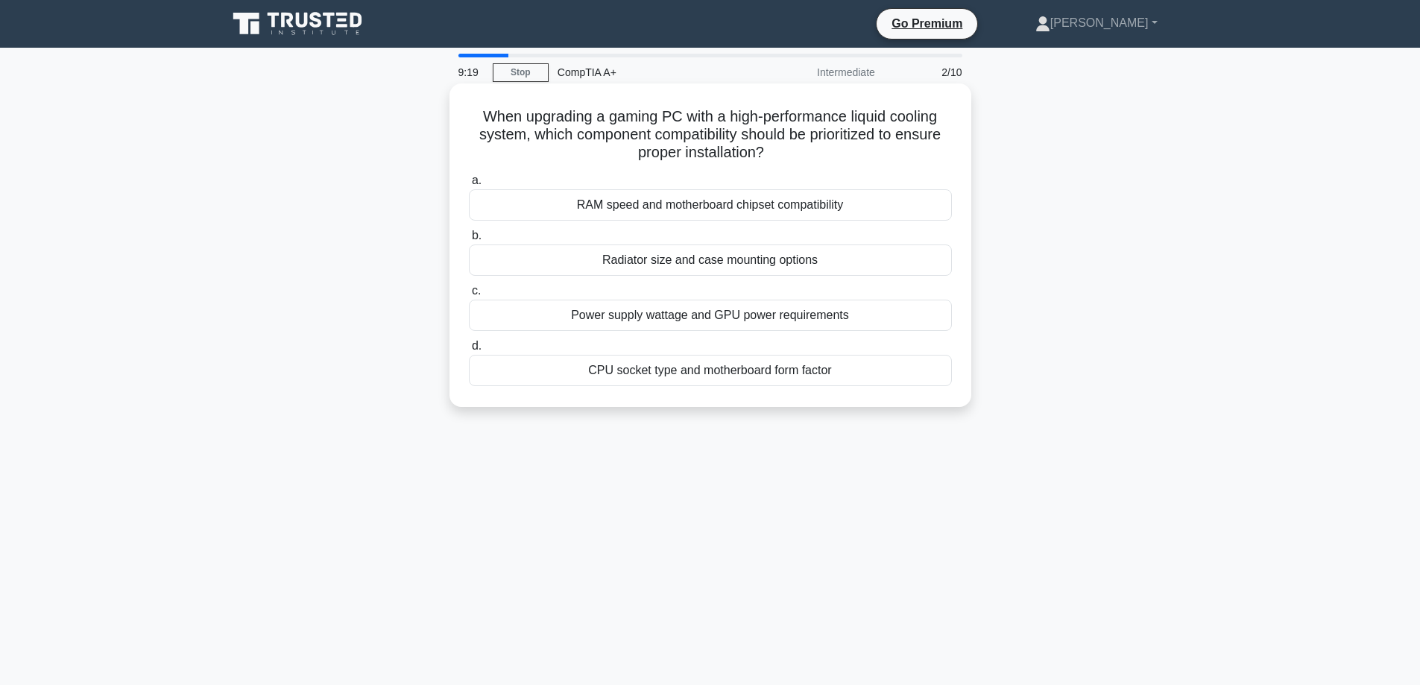
click at [893, 260] on div "Radiator size and case mounting options" at bounding box center [710, 259] width 483 height 31
click at [469, 241] on input "b. Radiator size and case mounting options" at bounding box center [469, 236] width 0 height 10
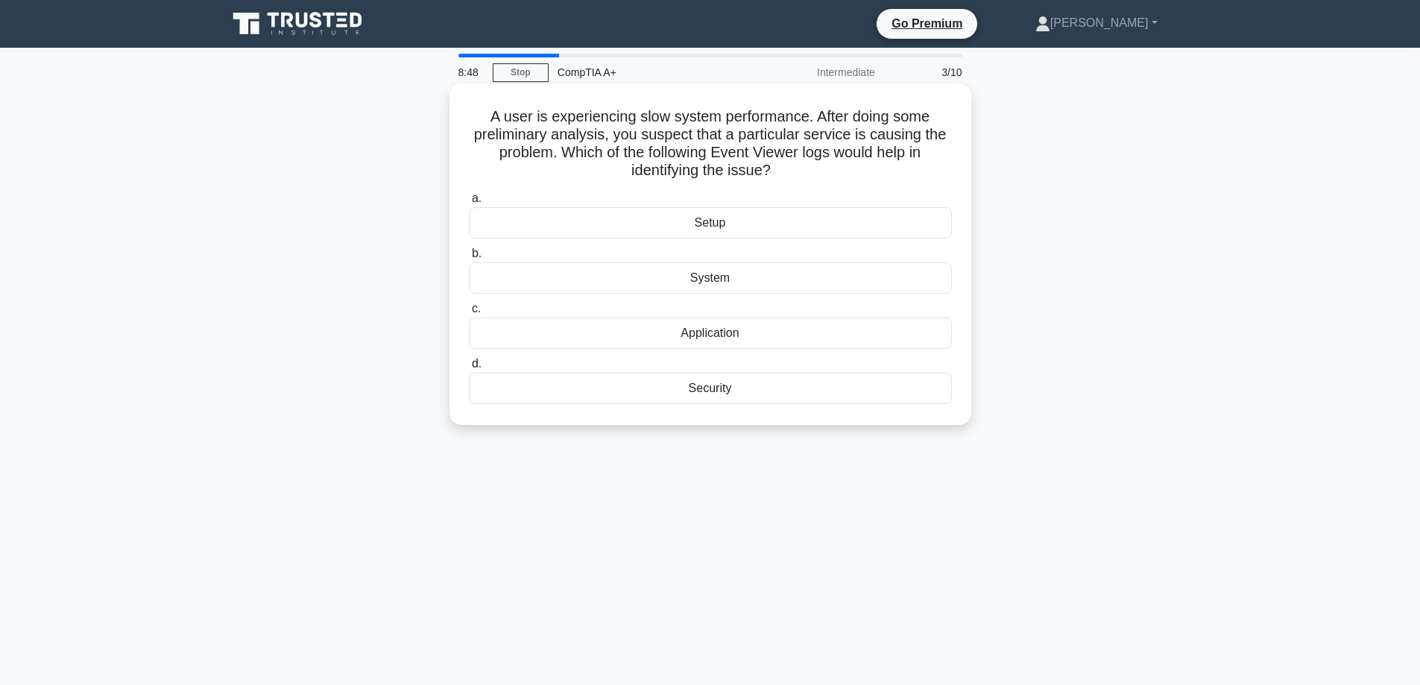
click at [847, 341] on div "Application" at bounding box center [710, 333] width 483 height 31
click at [469, 314] on input "c. Application" at bounding box center [469, 309] width 0 height 10
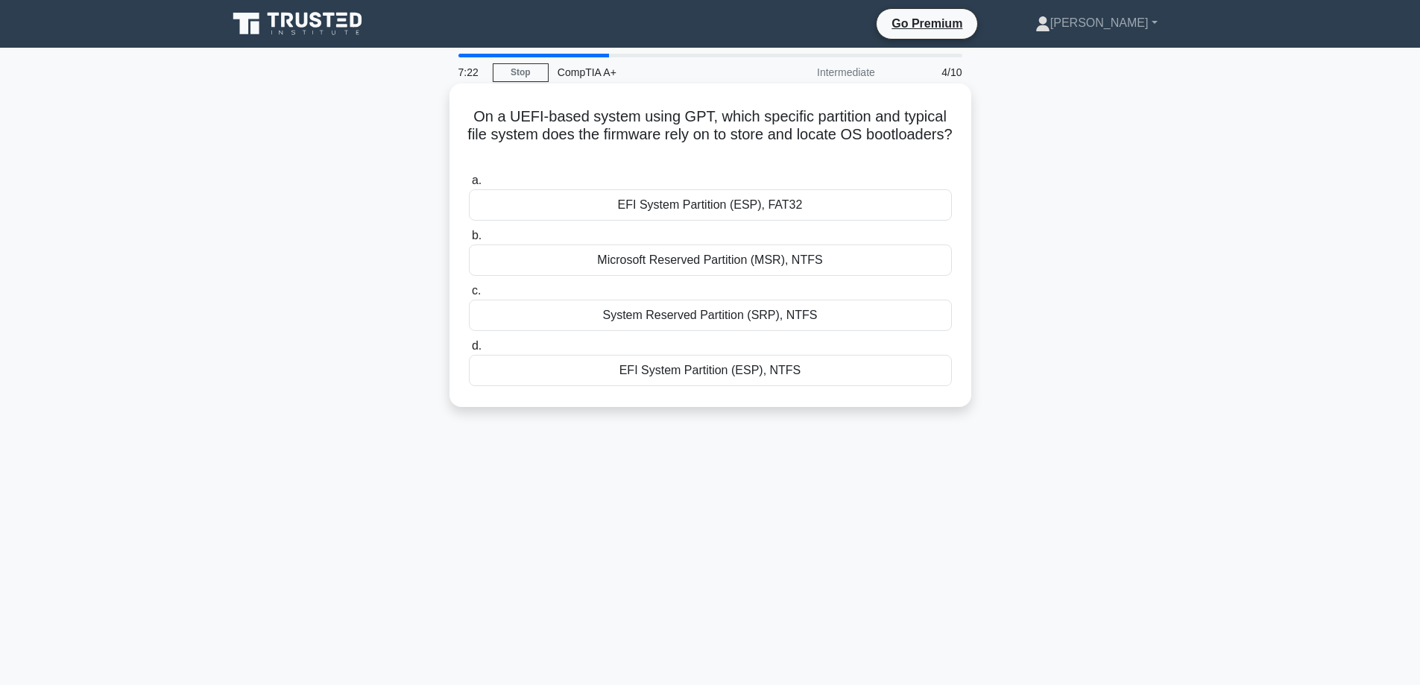
click at [825, 212] on div "EFI System Partition (ESP), FAT32" at bounding box center [710, 204] width 483 height 31
click at [469, 186] on input "a. EFI System Partition (ESP), FAT32" at bounding box center [469, 181] width 0 height 10
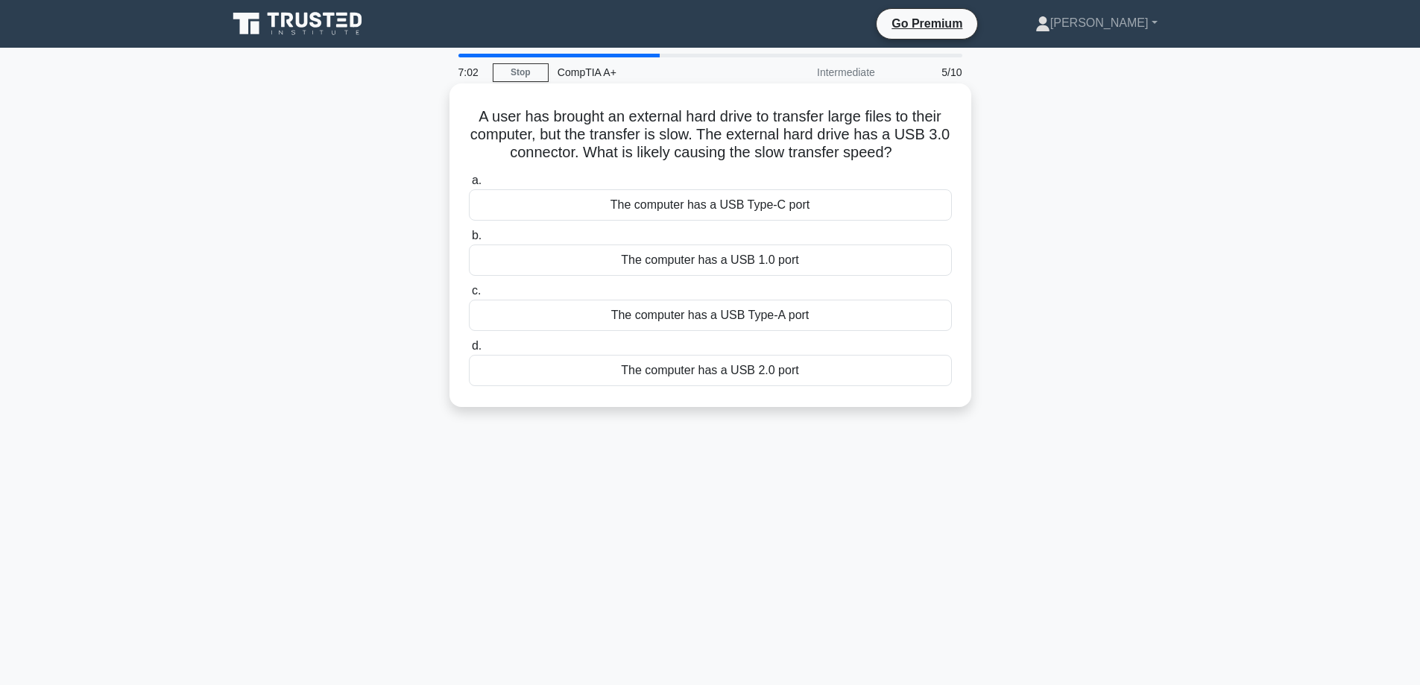
drag, startPoint x: 475, startPoint y: 120, endPoint x: 908, endPoint y: 159, distance: 434.8
click at [906, 160] on h5 "A user has brought an external hard drive to transfer large files to their comp…" at bounding box center [710, 134] width 486 height 55
click at [903, 170] on div "a. The computer has a USB Type-C port b. The computer has a USB 1.0 port c. d." at bounding box center [710, 278] width 501 height 221
click at [802, 257] on div "The computer has a USB 1.0 port" at bounding box center [710, 259] width 483 height 31
click at [469, 241] on input "b. The computer has a USB 1.0 port" at bounding box center [469, 236] width 0 height 10
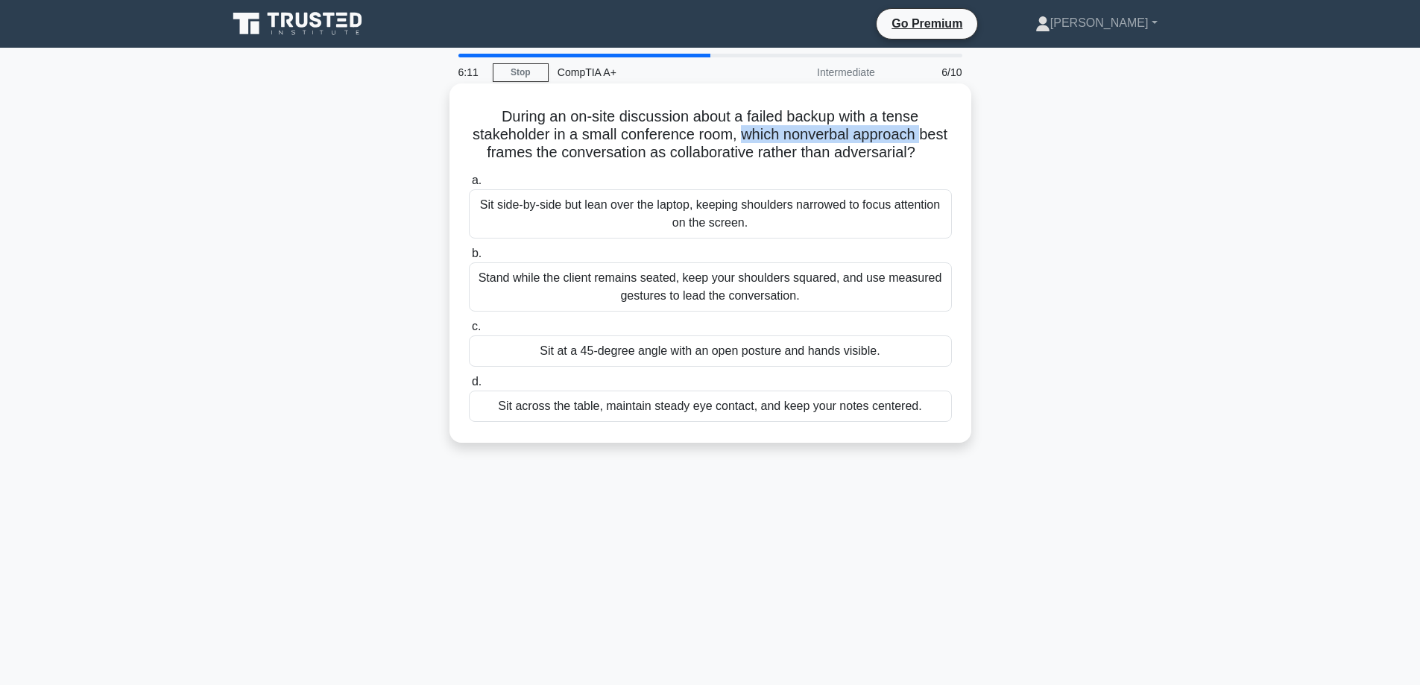
drag, startPoint x: 745, startPoint y: 135, endPoint x: 926, endPoint y: 143, distance: 181.3
click at [926, 143] on h5 "During an on-site discussion about a failed backup with a tense stakeholder in …" at bounding box center [710, 134] width 486 height 55
drag, startPoint x: 767, startPoint y: 133, endPoint x: 921, endPoint y: 163, distance: 157.3
click at [923, 162] on h5 "During an on-site discussion about a failed backup with a tense stakeholder in …" at bounding box center [710, 134] width 486 height 55
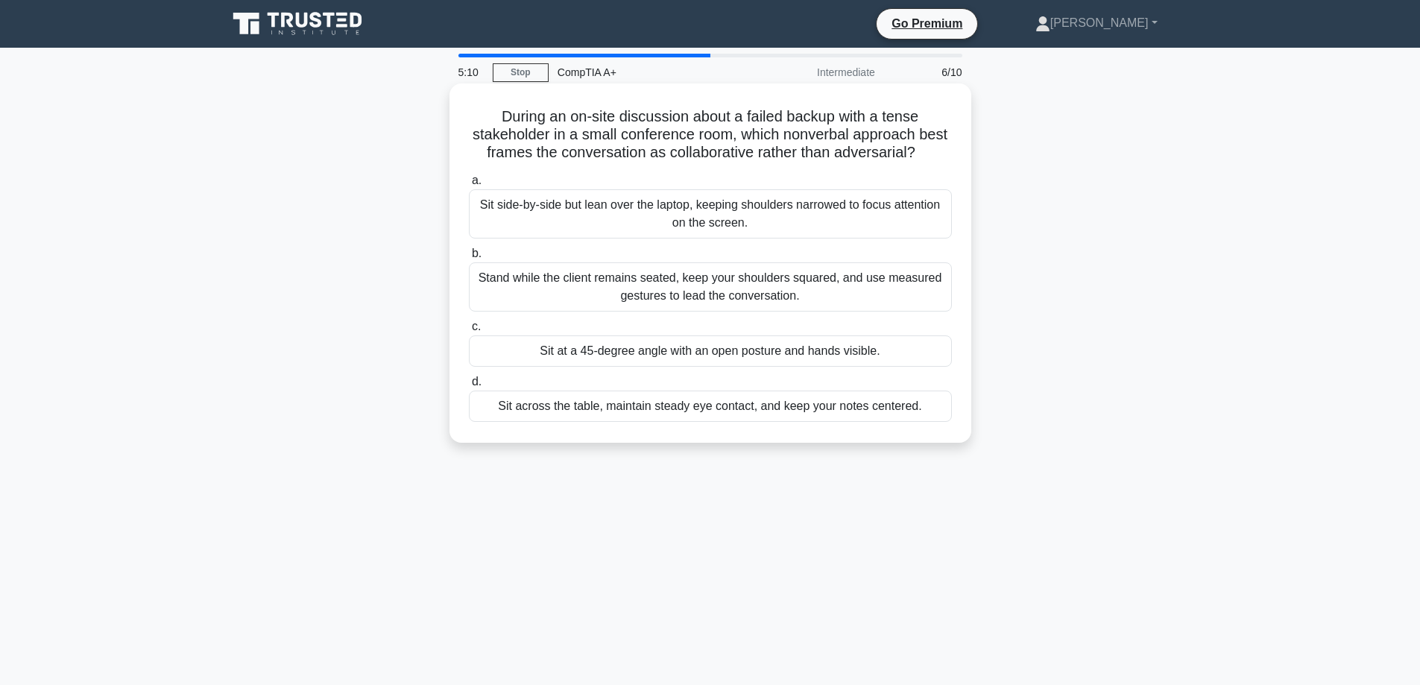
click at [918, 164] on div "During an on-site discussion about a failed backup with a tense stakeholder in …" at bounding box center [710, 262] width 510 height 347
click at [869, 226] on div "Sit side-by-side but lean over the laptop, keeping shoulders narrowed to focus …" at bounding box center [710, 213] width 483 height 49
click at [469, 186] on input "a. Sit side-by-side but lean over the laptop, keeping shoulders narrowed to foc…" at bounding box center [469, 181] width 0 height 10
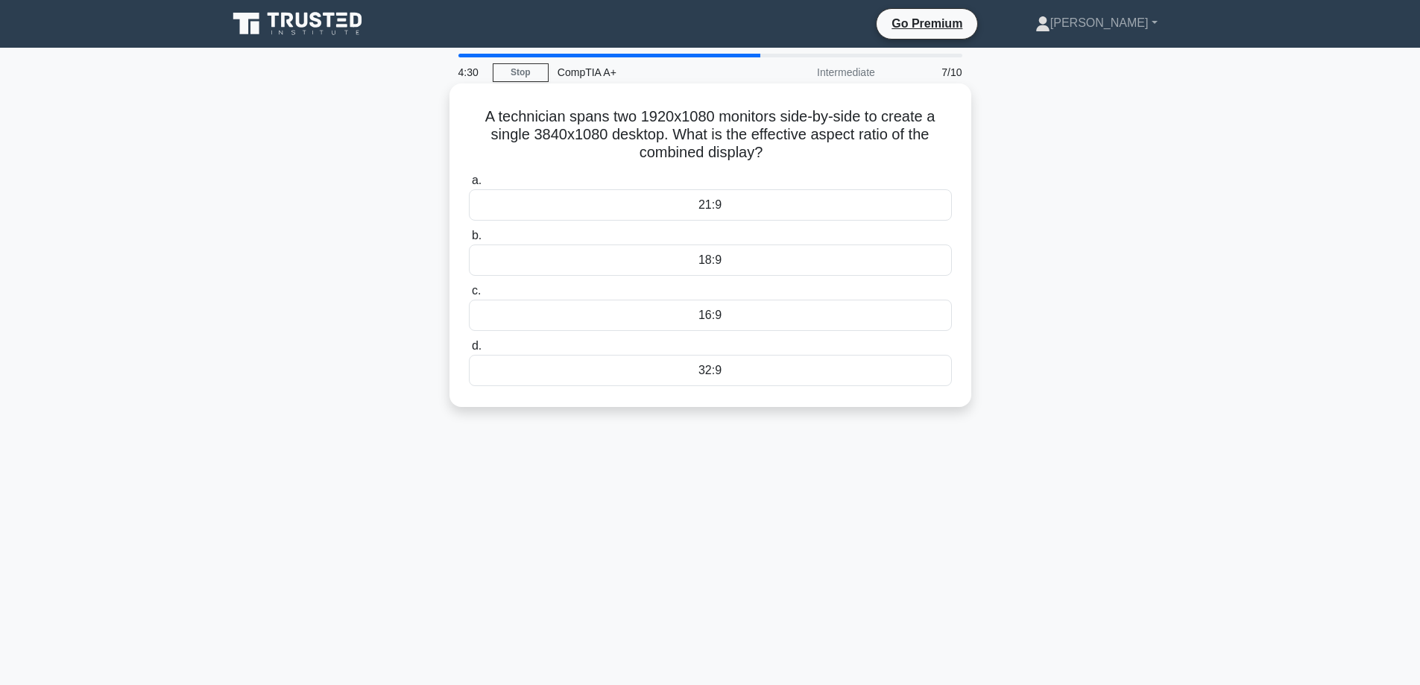
click at [724, 380] on div "32:9" at bounding box center [710, 370] width 483 height 31
click at [469, 351] on input "d. 32:9" at bounding box center [469, 346] width 0 height 10
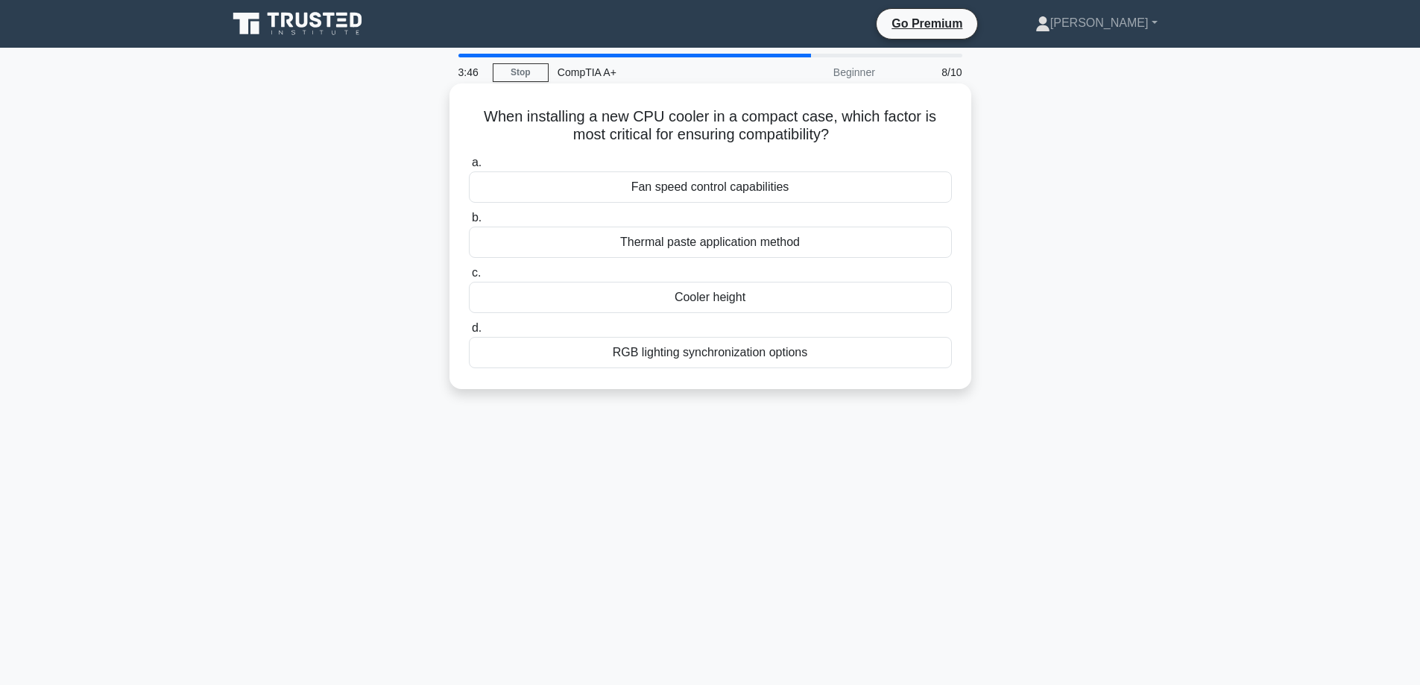
click at [740, 303] on div "Cooler height" at bounding box center [710, 297] width 483 height 31
click at [469, 278] on input "c. Cooler height" at bounding box center [469, 273] width 0 height 10
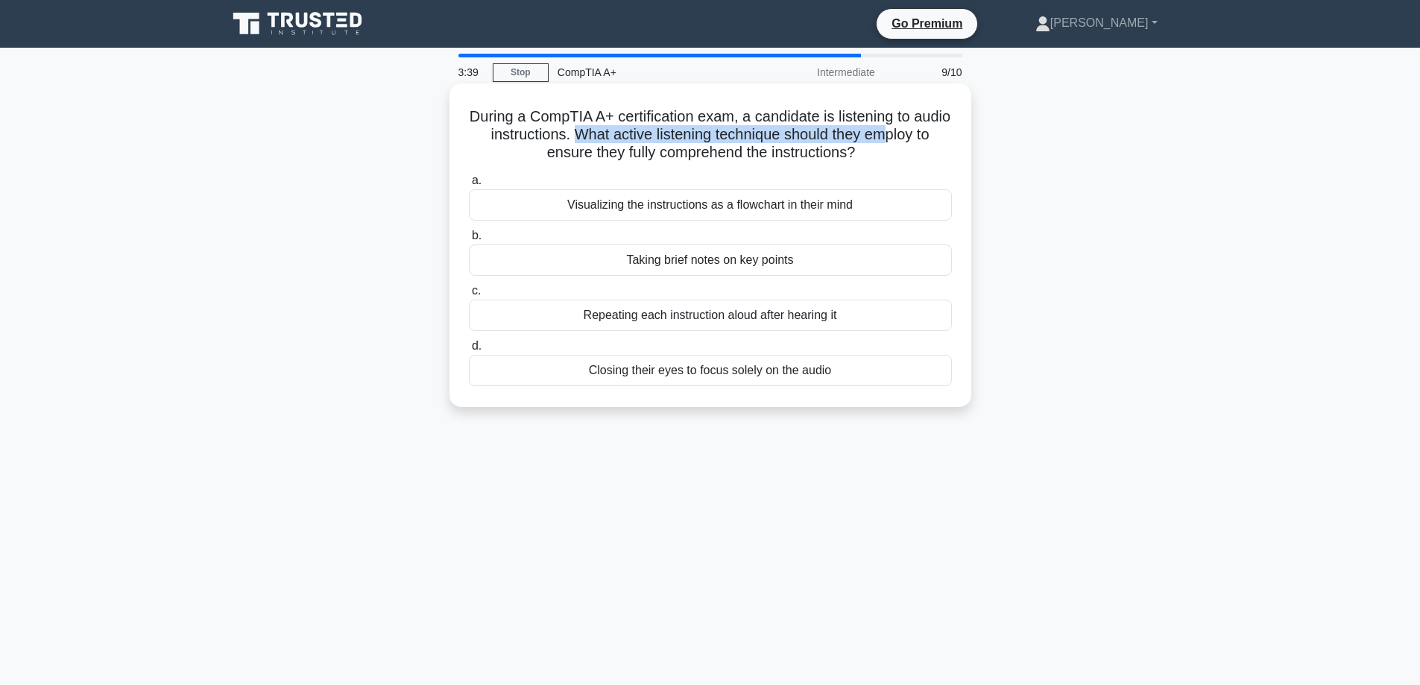
drag, startPoint x: 607, startPoint y: 135, endPoint x: 918, endPoint y: 134, distance: 310.1
click at [918, 134] on h5 "During a CompTIA A+ certification exam, a candidate is listening to audio instr…" at bounding box center [710, 134] width 486 height 55
drag, startPoint x: 907, startPoint y: 142, endPoint x: 868, endPoint y: 146, distance: 39.8
click at [906, 143] on h5 "During a CompTIA A+ certification exam, a candidate is listening to audio instr…" at bounding box center [710, 134] width 486 height 55
drag, startPoint x: 577, startPoint y: 148, endPoint x: 839, endPoint y: 157, distance: 262.5
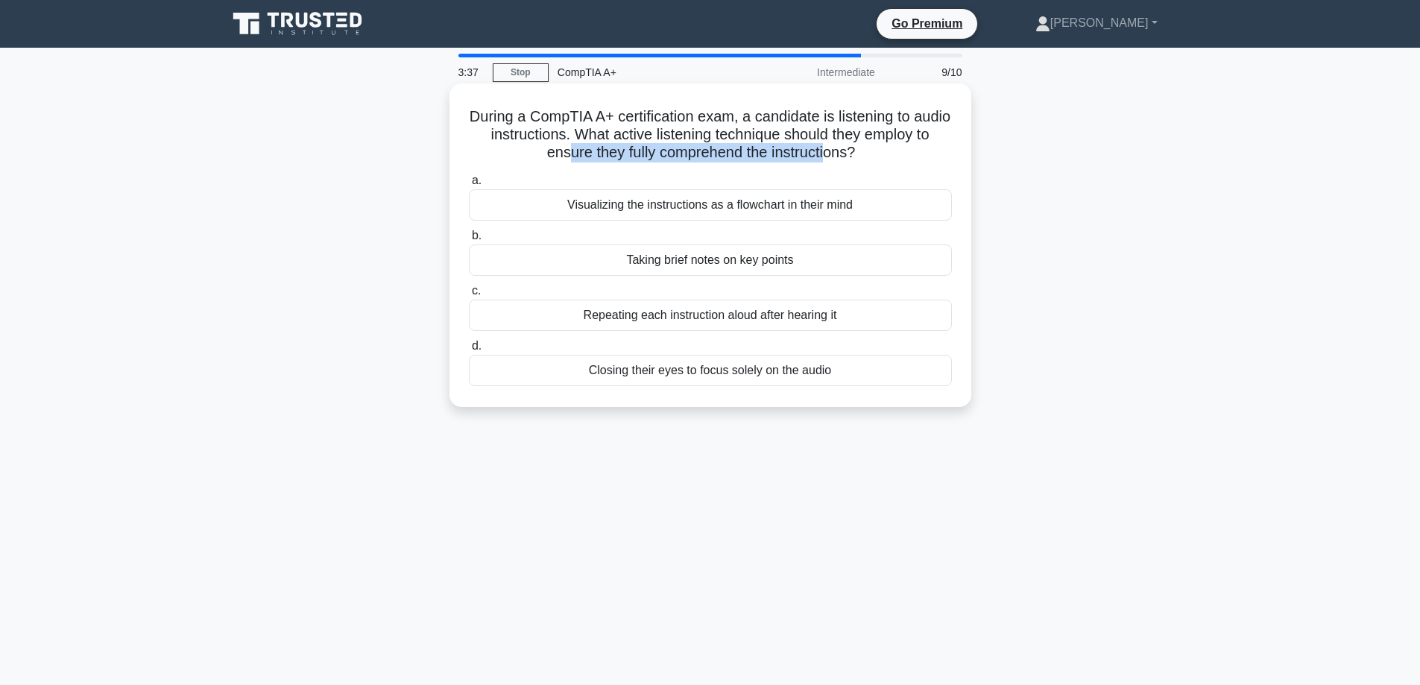
click at [839, 157] on h5 "During a CompTIA A+ certification exam, a candidate is listening to audio instr…" at bounding box center [710, 134] width 486 height 55
click at [880, 224] on div "a. Visualizing the instructions as a flowchart in their mind b. Taking brief no…" at bounding box center [710, 278] width 501 height 221
click at [868, 203] on div "Visualizing the instructions as a flowchart in their mind" at bounding box center [710, 204] width 483 height 31
click at [469, 186] on input "a. Visualizing the instructions as a flowchart in their mind" at bounding box center [469, 181] width 0 height 10
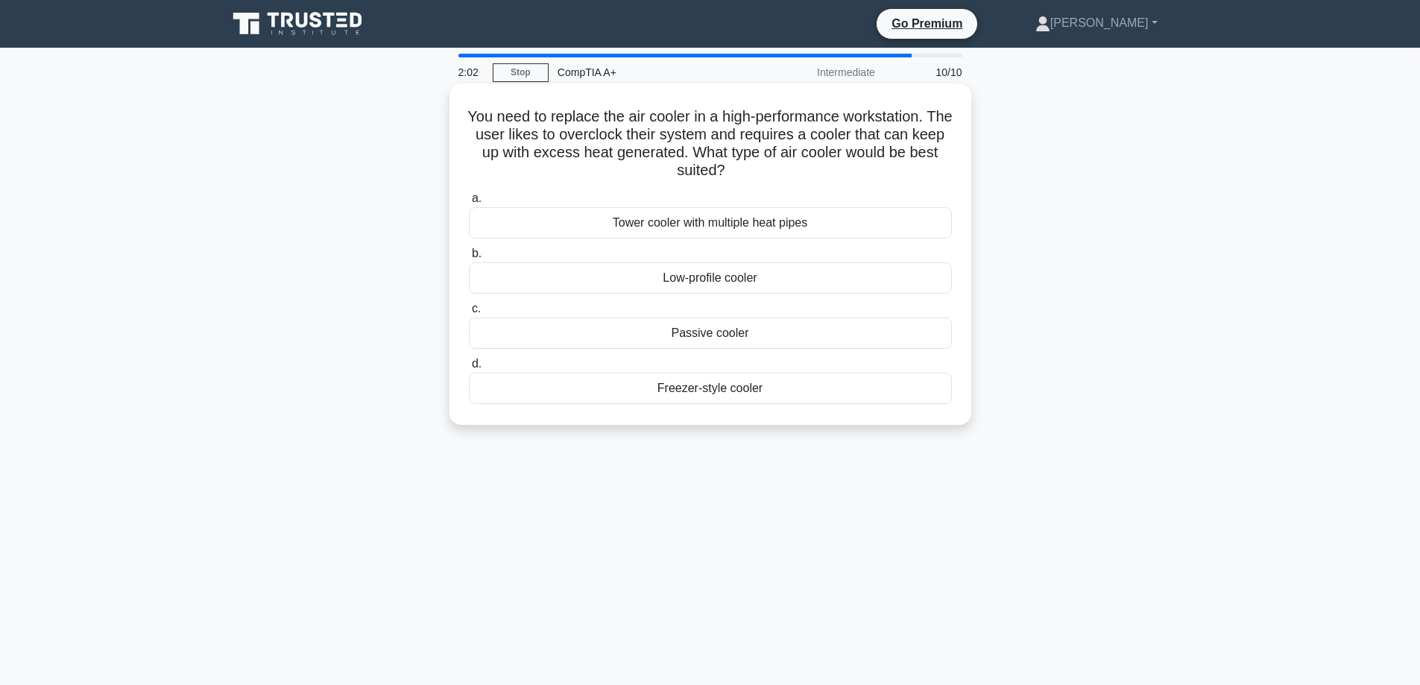
click at [723, 345] on div "Passive cooler" at bounding box center [710, 333] width 483 height 31
click at [469, 314] on input "c. Passive cooler" at bounding box center [469, 309] width 0 height 10
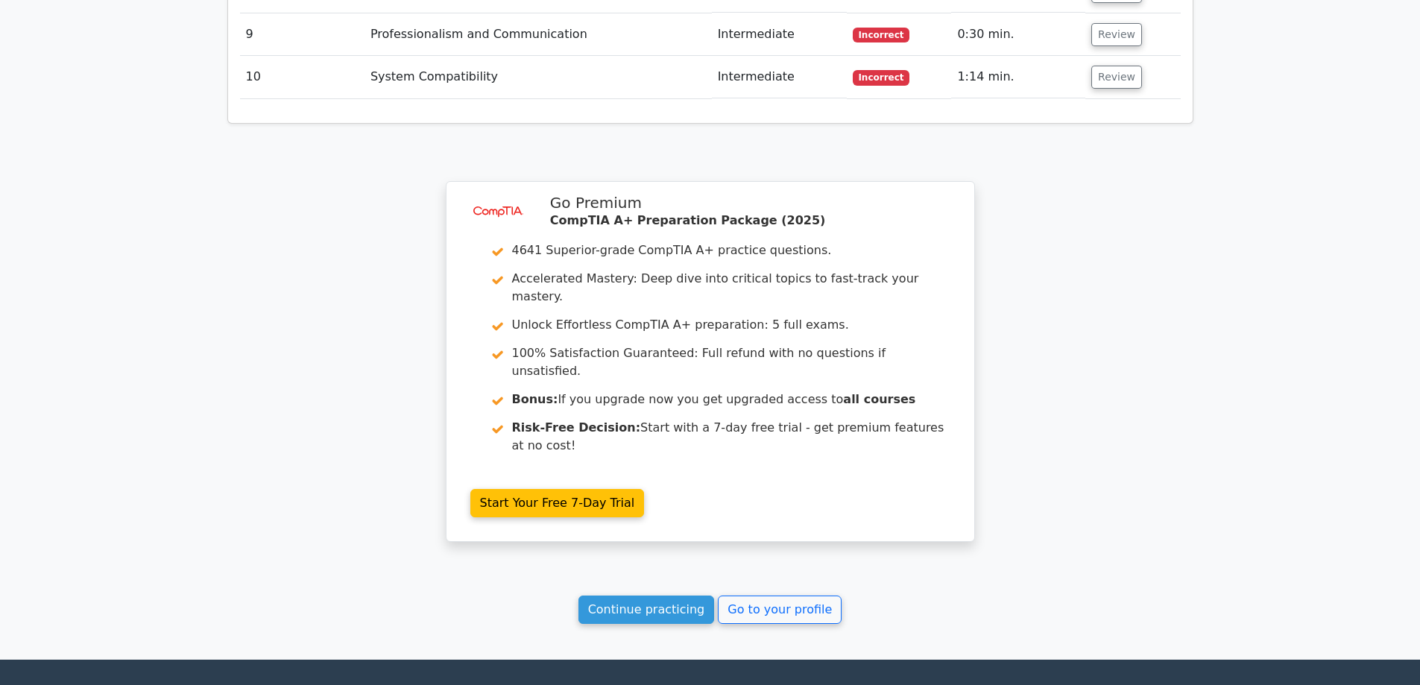
scroll to position [2059, 0]
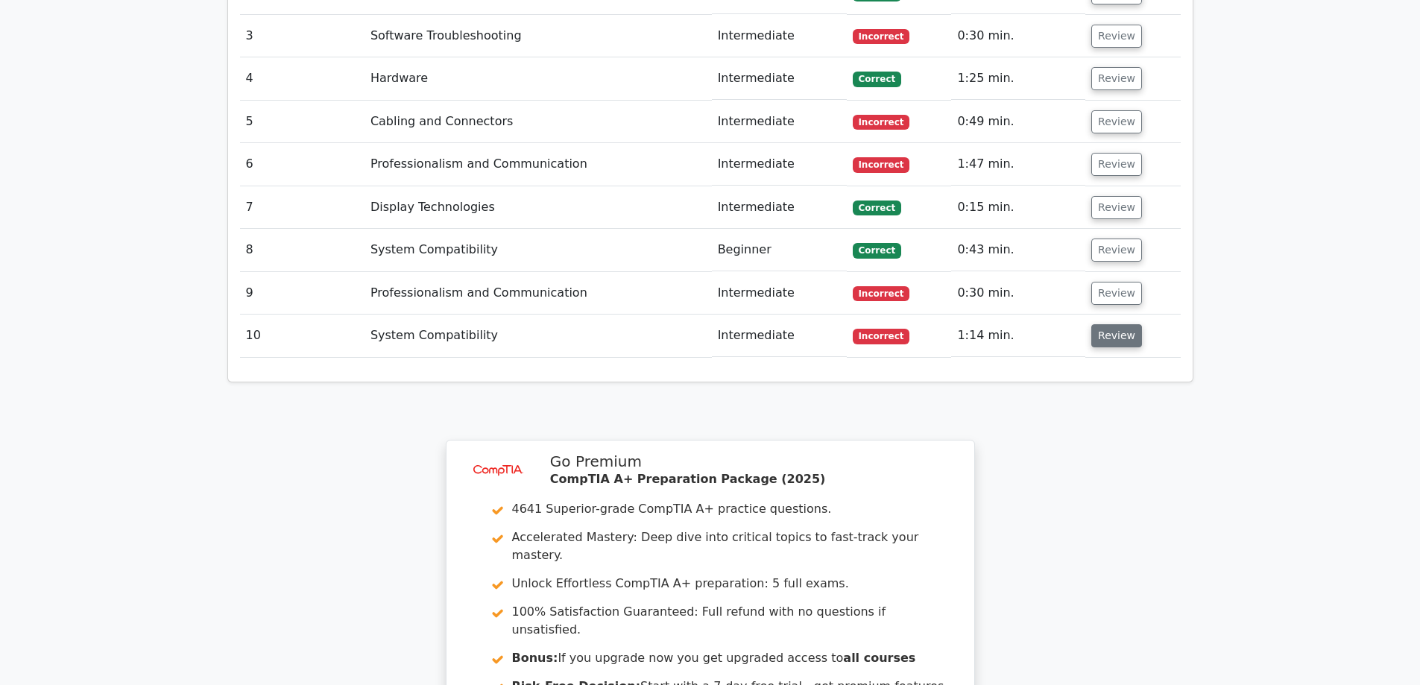
click at [1119, 324] on button "Review" at bounding box center [1116, 335] width 51 height 23
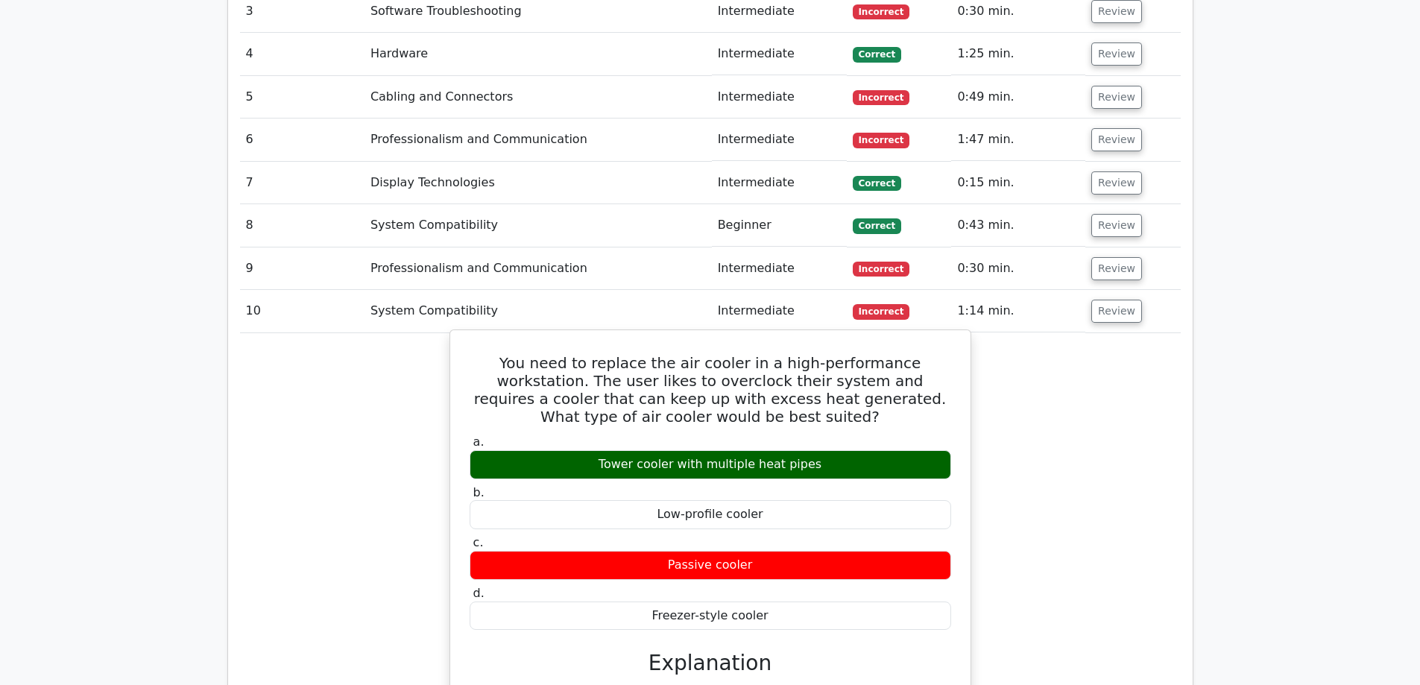
scroll to position [2133, 0]
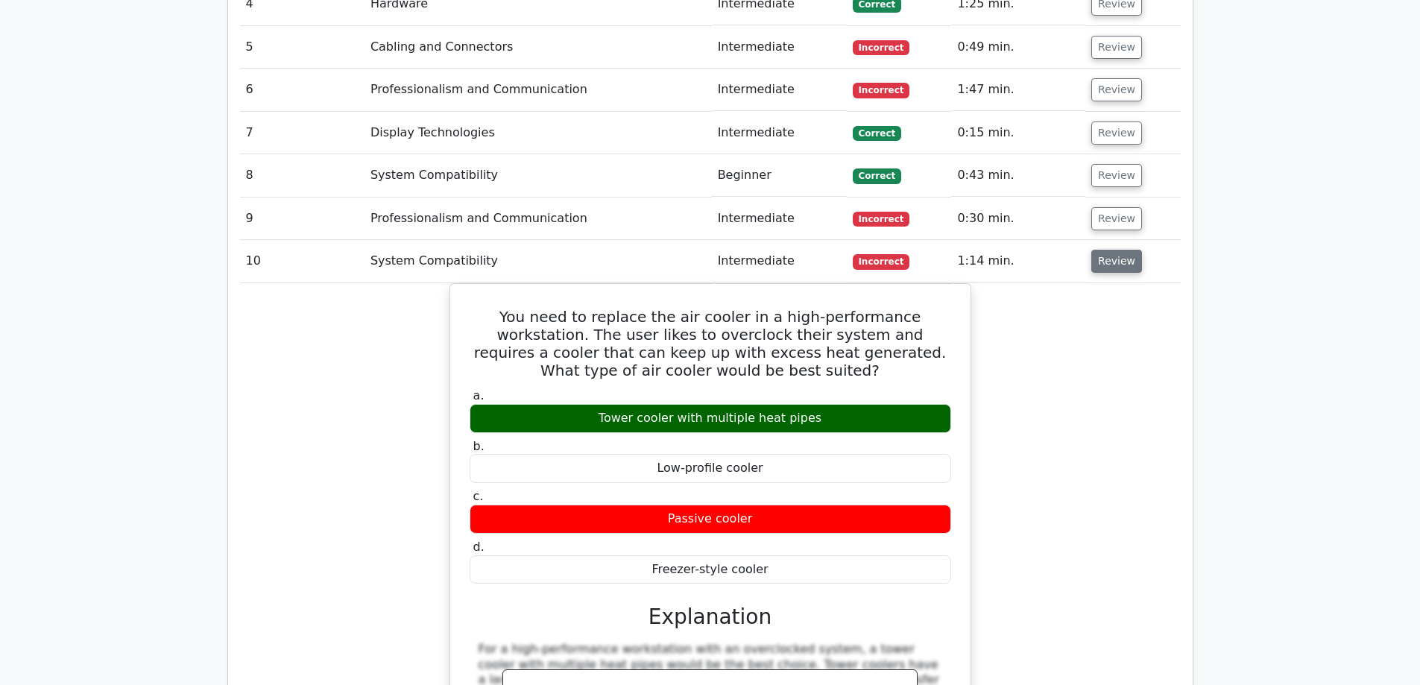
click at [1107, 250] on button "Review" at bounding box center [1116, 261] width 51 height 23
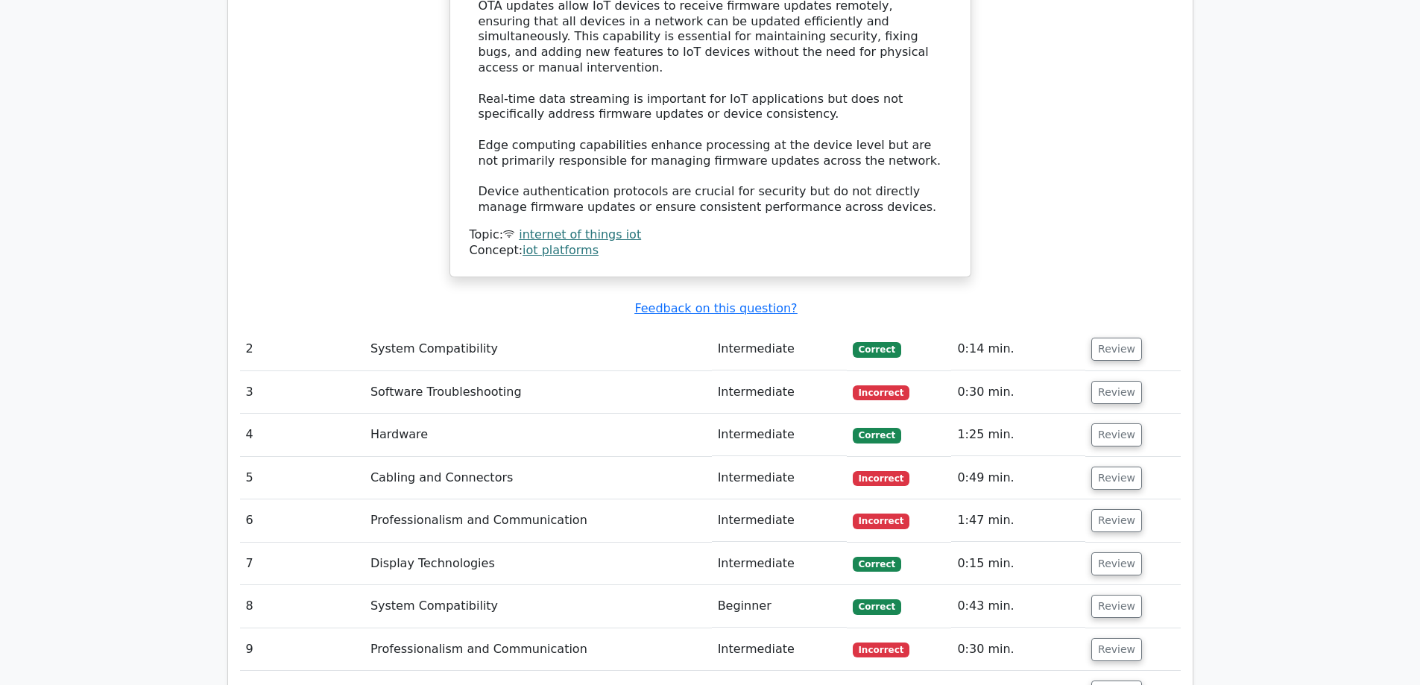
scroll to position [1686, 0]
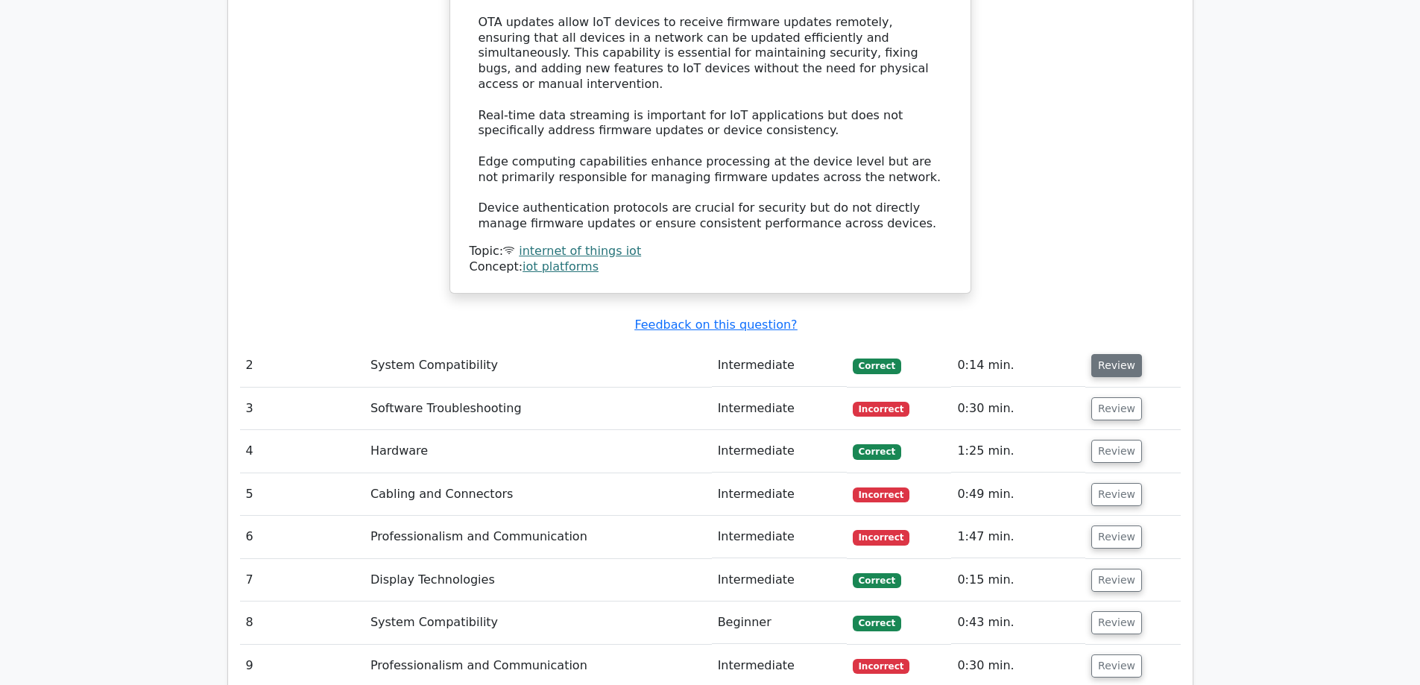
click at [1120, 354] on button "Review" at bounding box center [1116, 365] width 51 height 23
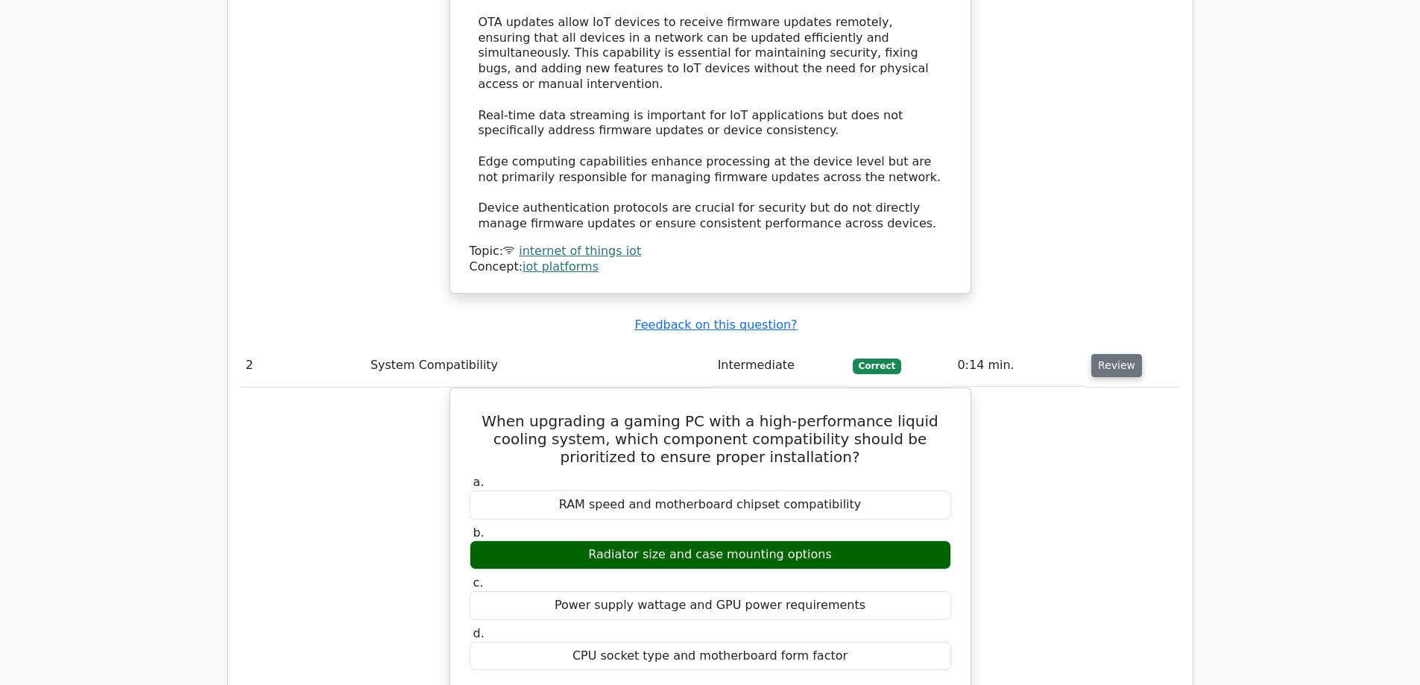
click at [1120, 354] on button "Review" at bounding box center [1116, 365] width 51 height 23
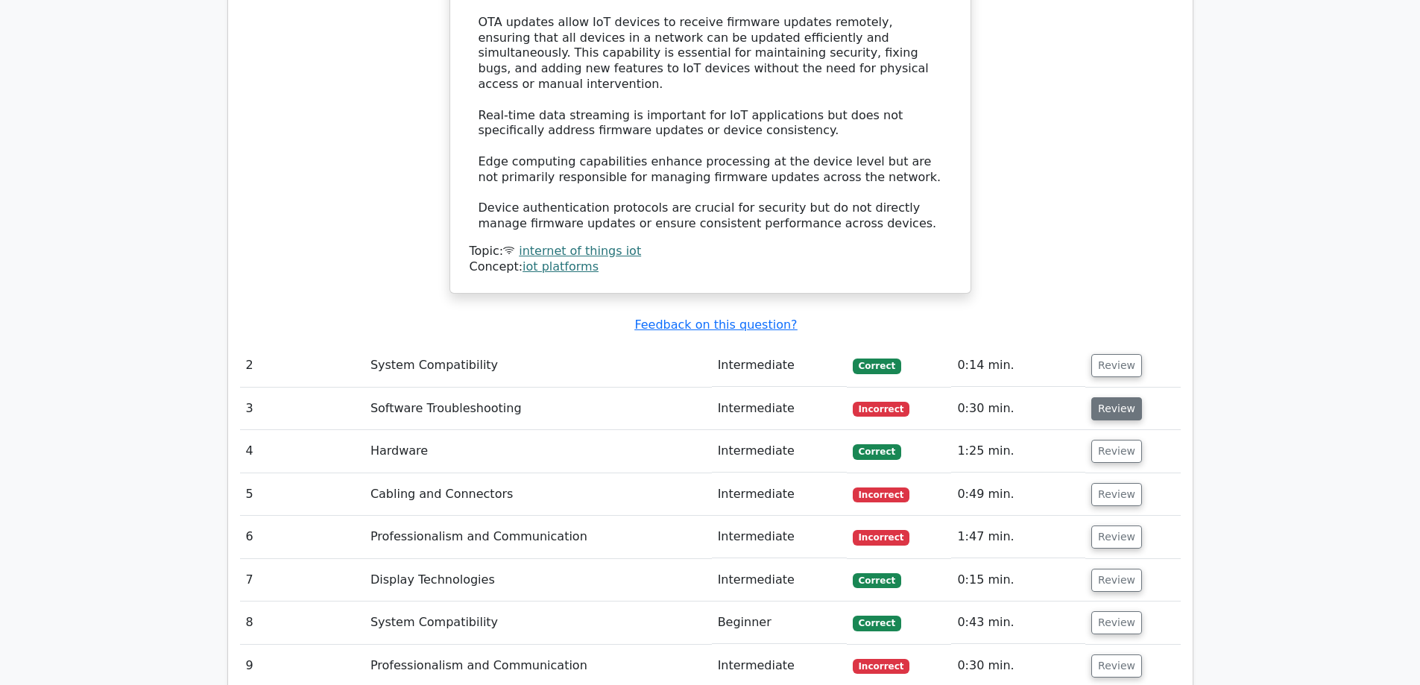
click at [1113, 397] on button "Review" at bounding box center [1116, 408] width 51 height 23
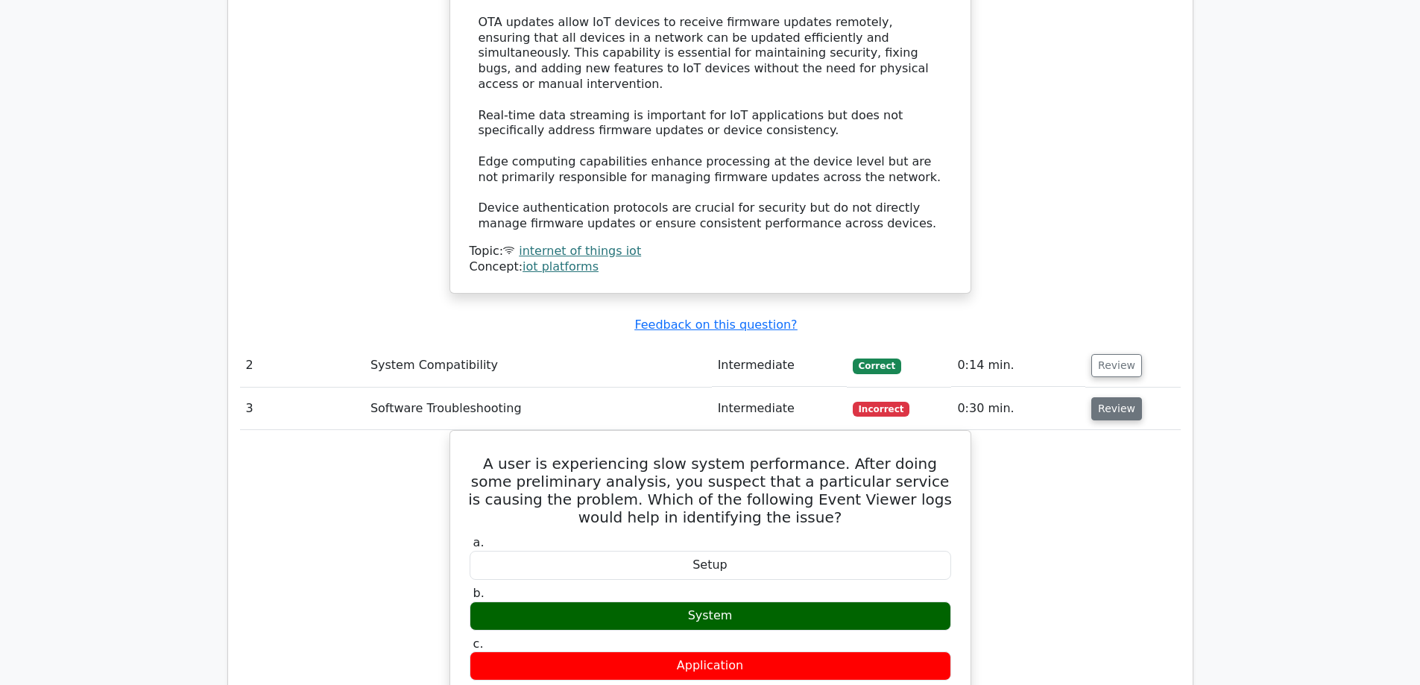
click at [1113, 397] on button "Review" at bounding box center [1116, 408] width 51 height 23
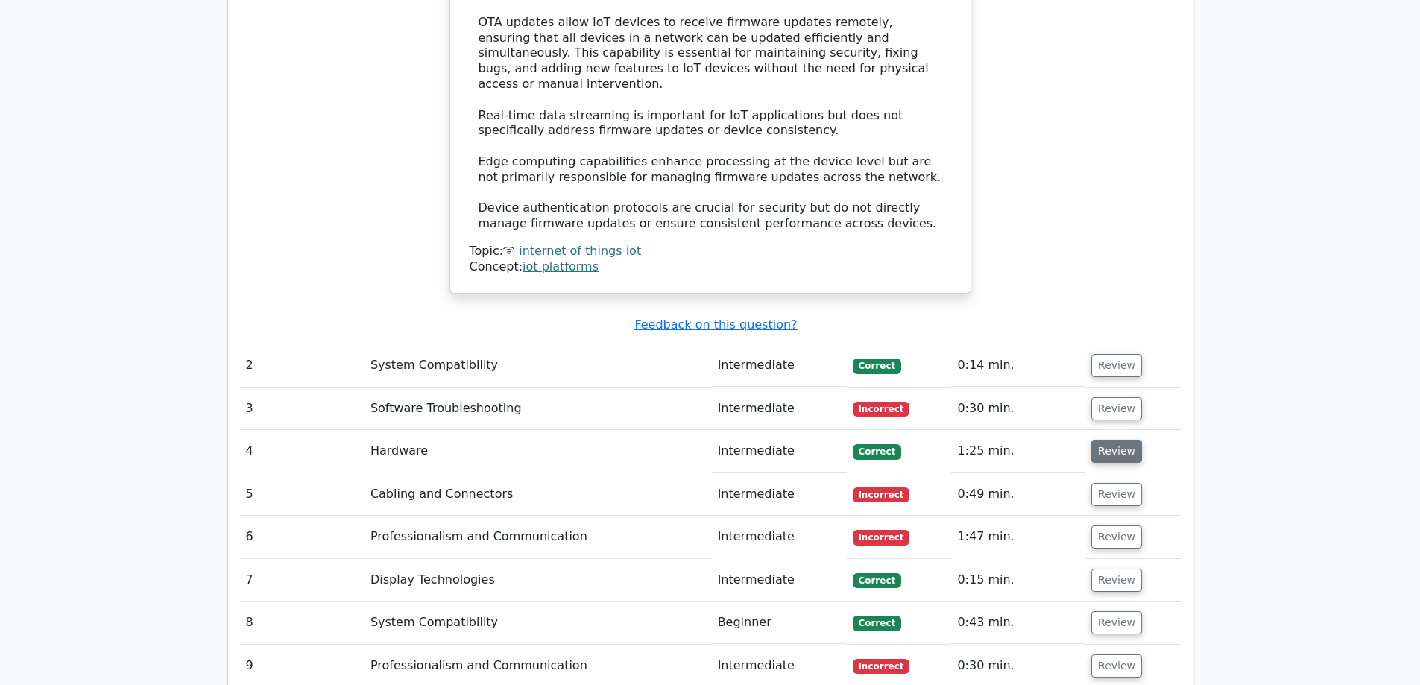
click at [1103, 440] on button "Review" at bounding box center [1116, 451] width 51 height 23
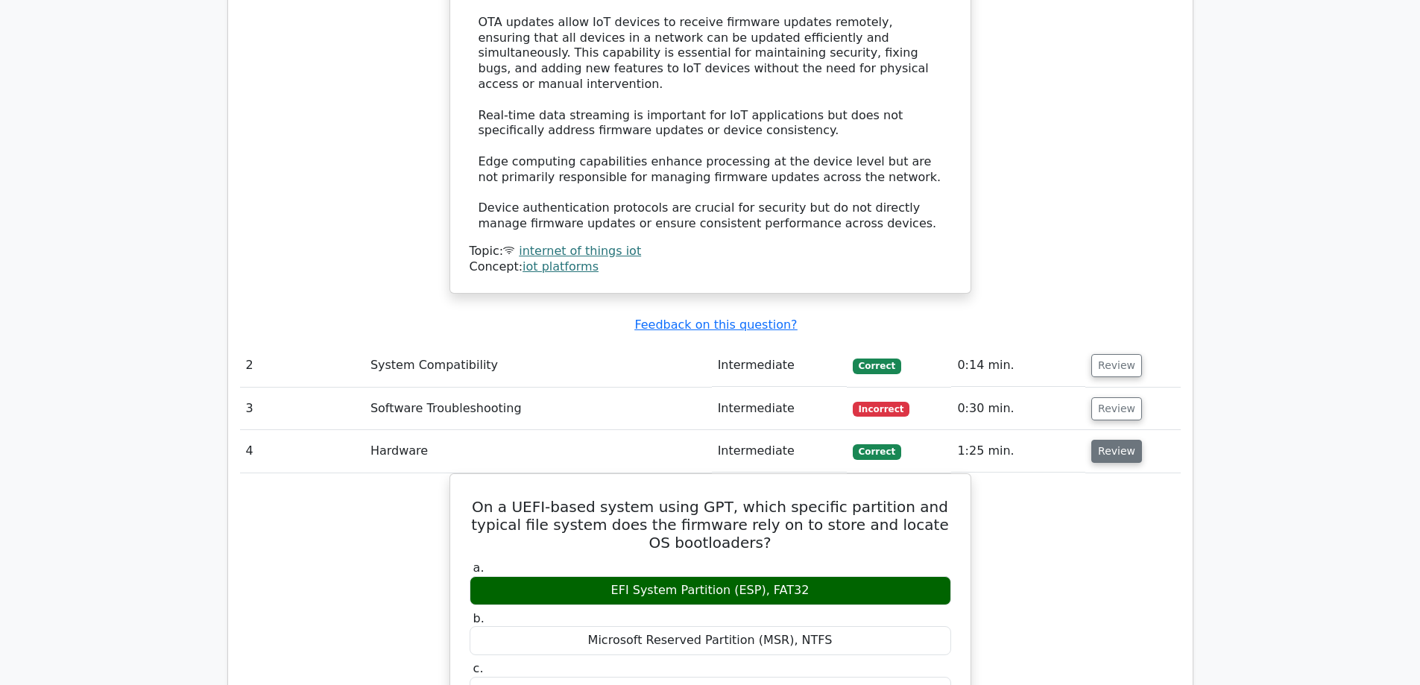
click at [1102, 440] on button "Review" at bounding box center [1116, 451] width 51 height 23
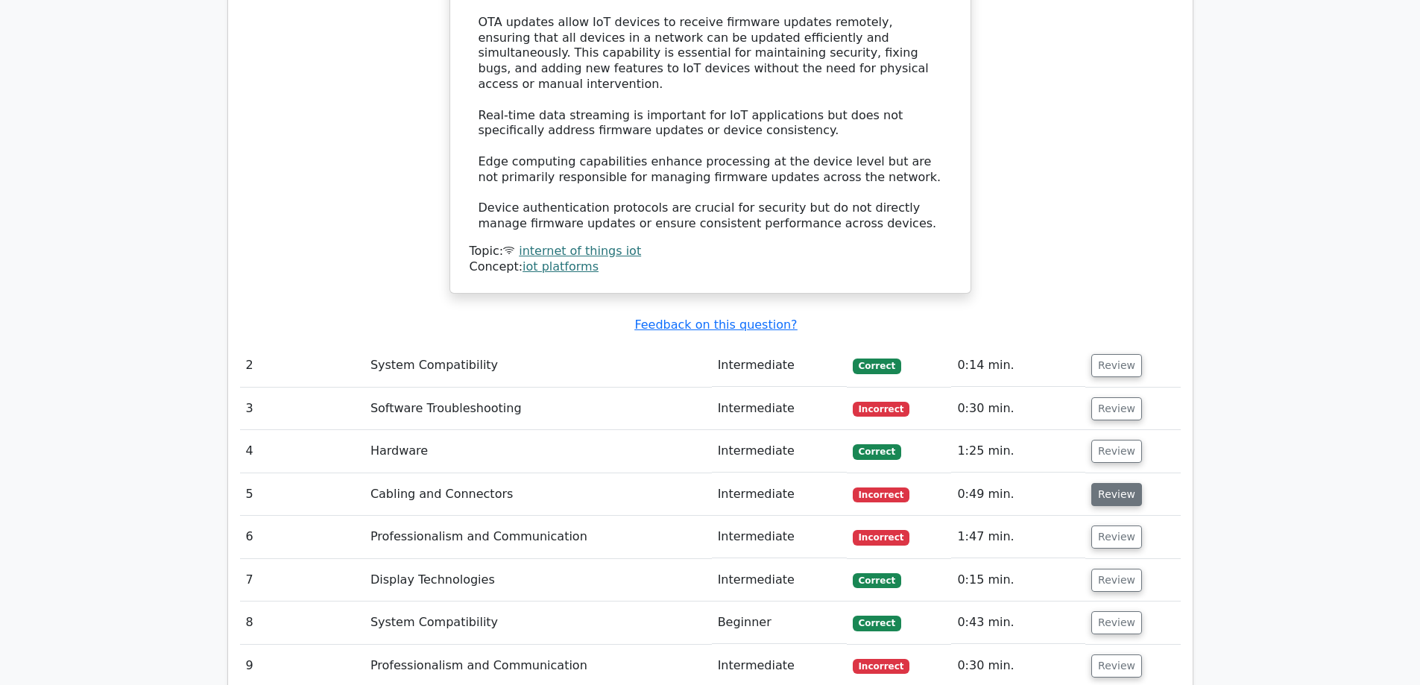
click at [1103, 483] on button "Review" at bounding box center [1116, 494] width 51 height 23
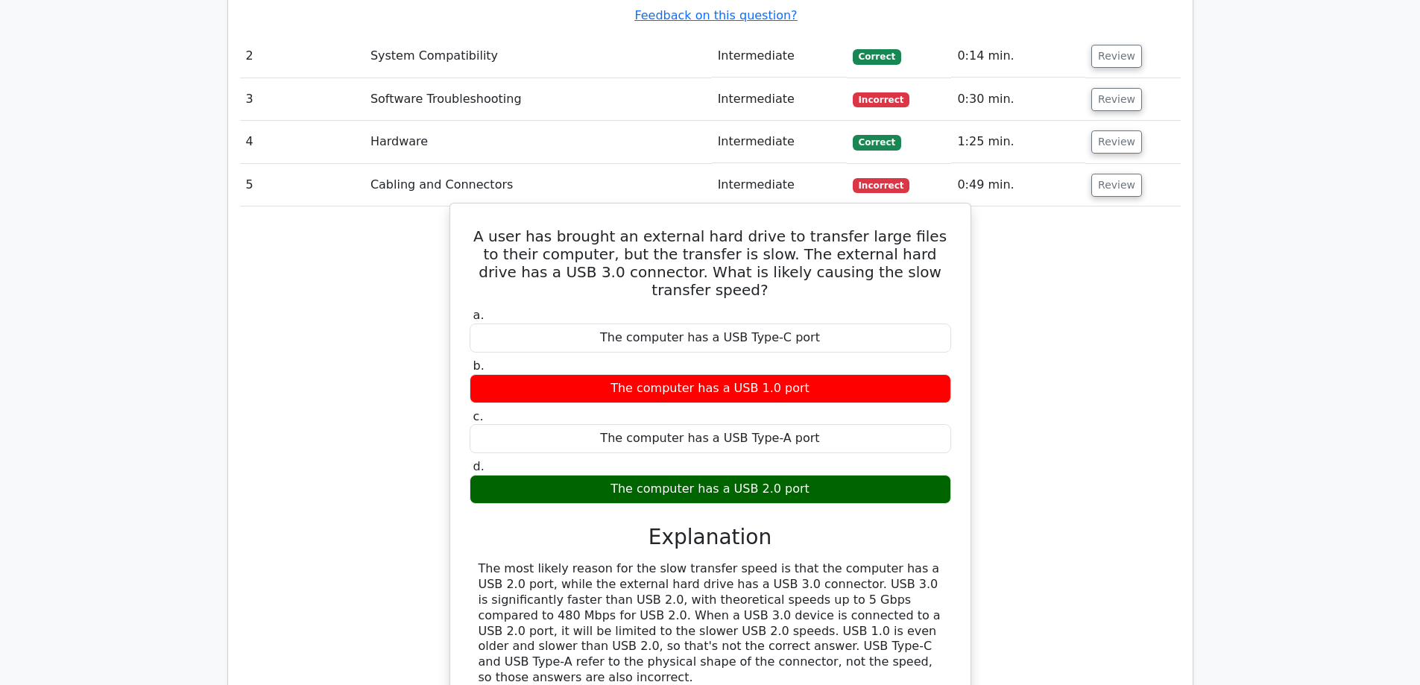
scroll to position [2059, 0]
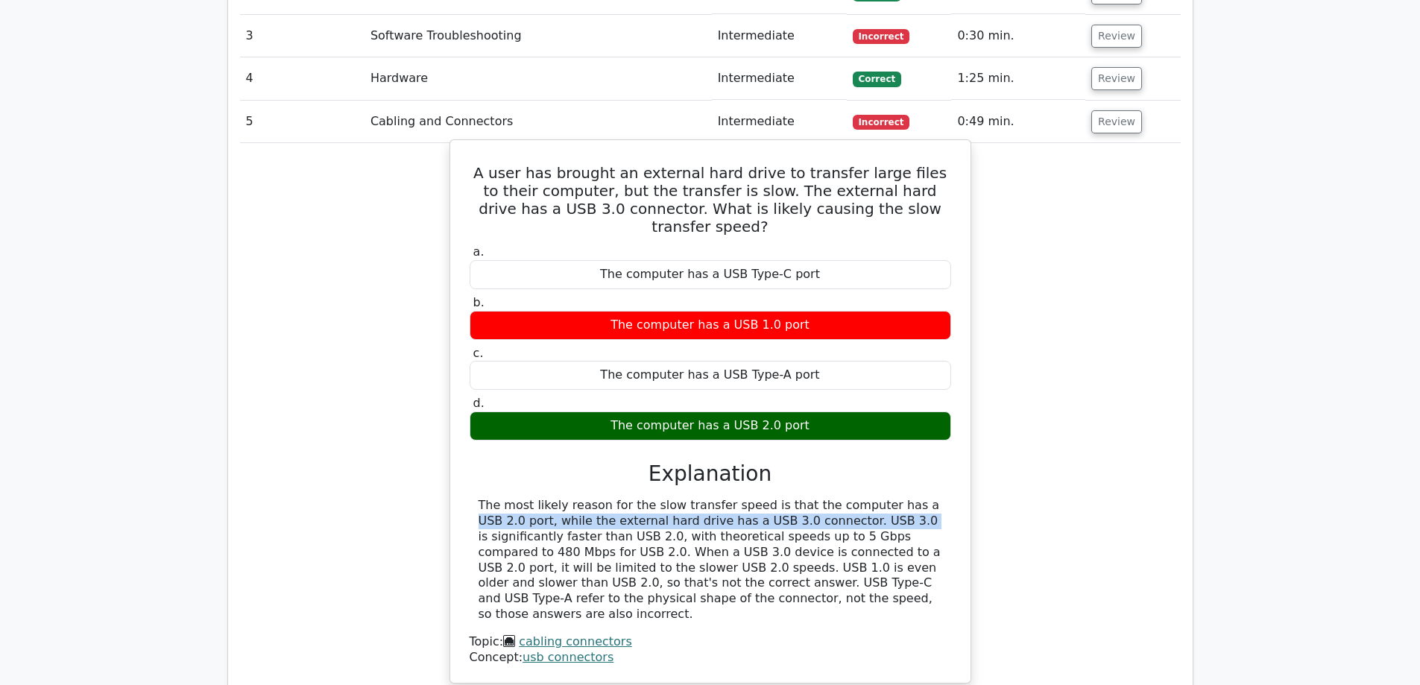
drag, startPoint x: 783, startPoint y: 418, endPoint x: 747, endPoint y: 430, distance: 38.4
click at [747, 498] on div "The most likely reason for the slow transfer speed is that the computer has a U…" at bounding box center [711, 560] width 464 height 124
drag, startPoint x: 789, startPoint y: 433, endPoint x: 545, endPoint y: 451, distance: 244.4
click at [545, 498] on div "The most likely reason for the slow transfer speed is that the computer has a U…" at bounding box center [711, 560] width 464 height 124
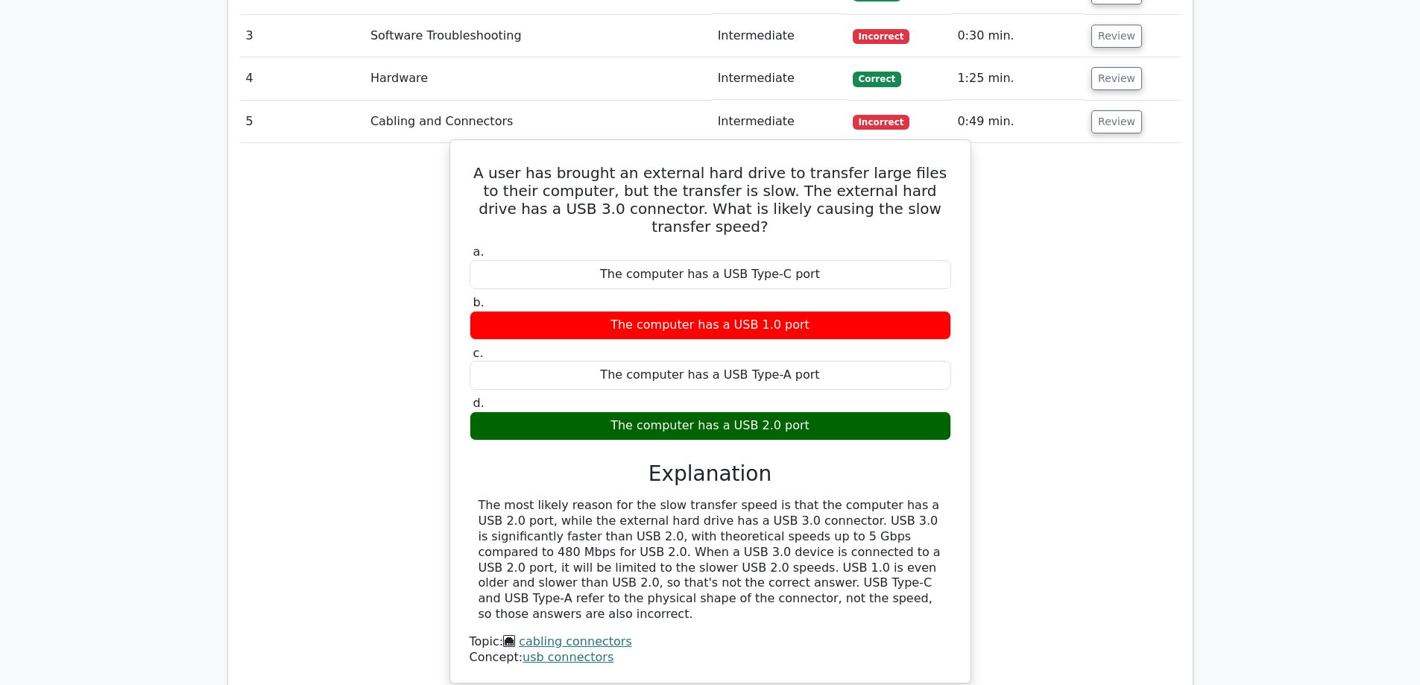
click at [559, 498] on div "The most likely reason for the slow transfer speed is that the computer has a U…" at bounding box center [711, 560] width 464 height 124
drag, startPoint x: 560, startPoint y: 449, endPoint x: 784, endPoint y: 443, distance: 224.4
click at [784, 498] on div "The most likely reason for the slow transfer speed is that the computer has a U…" at bounding box center [711, 560] width 464 height 124
click at [809, 498] on div "The most likely reason for the slow transfer speed is that the computer has a U…" at bounding box center [711, 560] width 464 height 124
drag, startPoint x: 804, startPoint y: 449, endPoint x: 936, endPoint y: 452, distance: 132.0
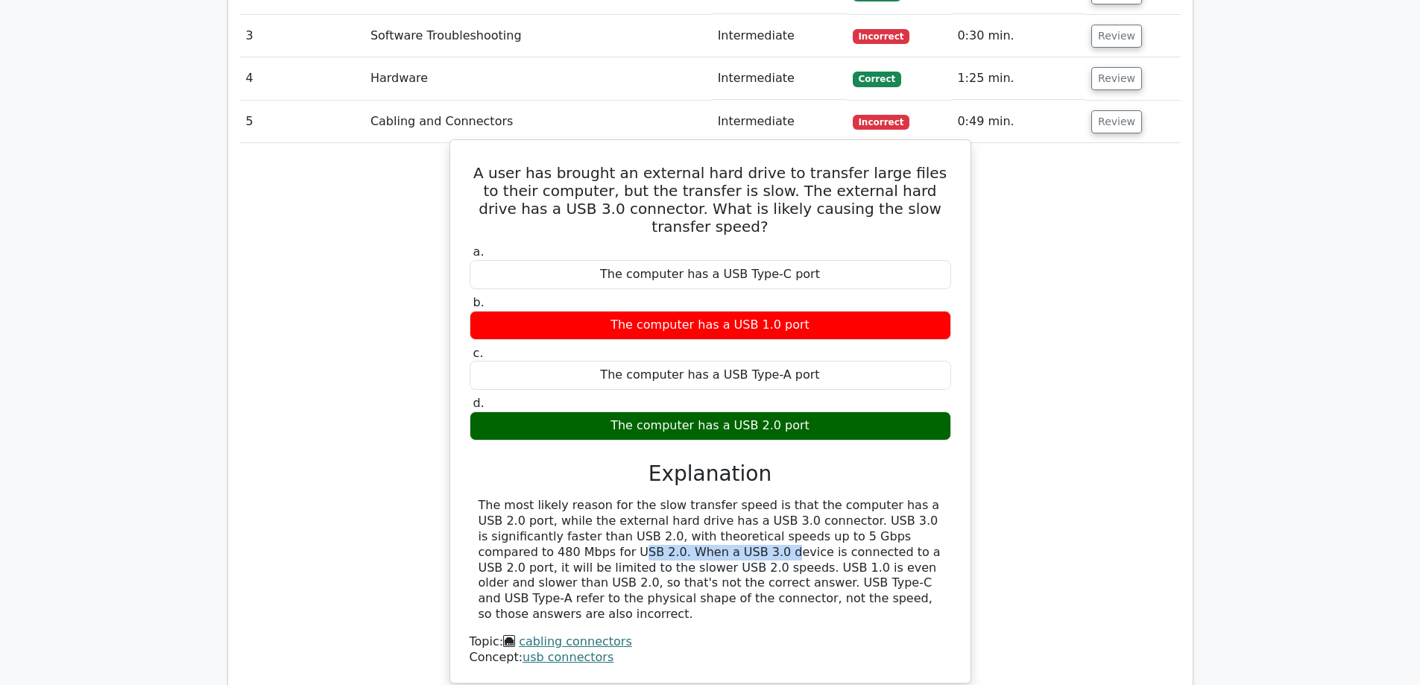
click at [936, 498] on div "The most likely reason for the slow transfer speed is that the computer has a U…" at bounding box center [711, 560] width 464 height 124
drag, startPoint x: 936, startPoint y: 452, endPoint x: 921, endPoint y: 454, distance: 15.0
click at [935, 498] on div "The most likely reason for the slow transfer speed is that the computer has a U…" at bounding box center [711, 560] width 464 height 124
drag, startPoint x: 484, startPoint y: 466, endPoint x: 758, endPoint y: 467, distance: 273.5
click at [758, 498] on div "The most likely reason for the slow transfer speed is that the computer has a U…" at bounding box center [711, 560] width 464 height 124
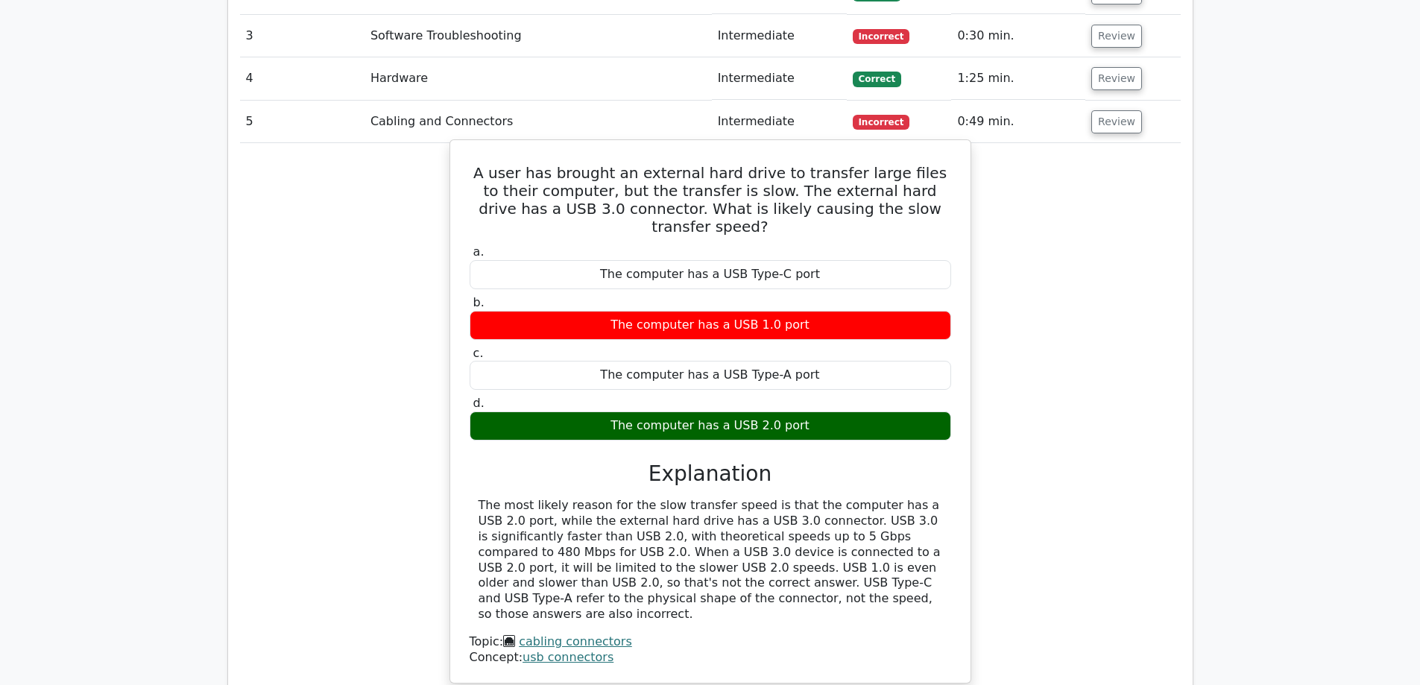
click at [762, 498] on div "The most likely reason for the slow transfer speed is that the computer has a U…" at bounding box center [711, 560] width 464 height 124
drag, startPoint x: 770, startPoint y: 459, endPoint x: 924, endPoint y: 452, distance: 154.5
click at [924, 498] on div "The most likely reason for the slow transfer speed is that the computer has a U…" at bounding box center [711, 560] width 464 height 124
click at [920, 498] on div "The most likely reason for the slow transfer speed is that the computer has a U…" at bounding box center [711, 560] width 464 height 124
drag, startPoint x: 581, startPoint y: 482, endPoint x: 816, endPoint y: 483, distance: 234.8
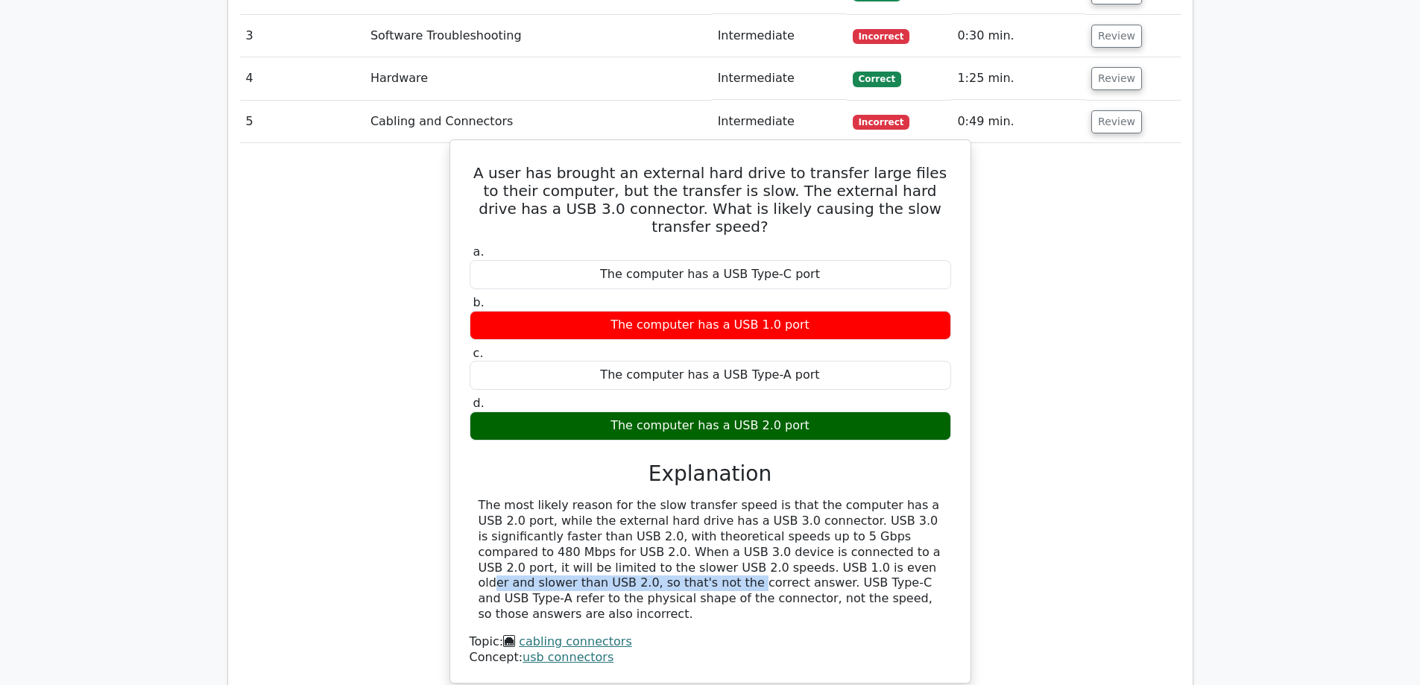
click at [816, 498] on div "The most likely reason for the slow transfer speed is that the computer has a U…" at bounding box center [711, 560] width 464 height 124
drag, startPoint x: 816, startPoint y: 483, endPoint x: 672, endPoint y: 481, distance: 144.6
click at [815, 498] on div "The most likely reason for the slow transfer speed is that the computer has a U…" at bounding box center [711, 560] width 464 height 124
click at [525, 498] on div "The most likely reason for the slow transfer speed is that the computer has a U…" at bounding box center [711, 560] width 464 height 124
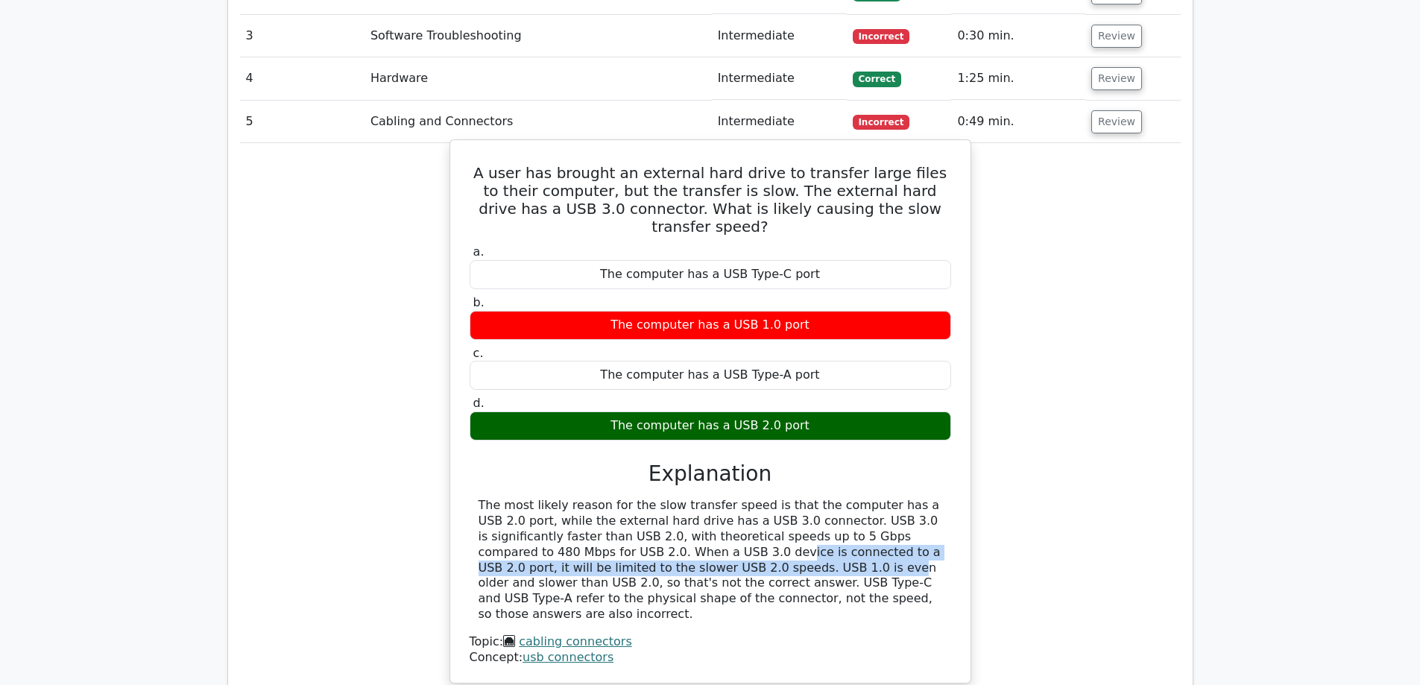
drag, startPoint x: 486, startPoint y: 467, endPoint x: 551, endPoint y: 483, distance: 66.7
click at [551, 498] on div "The most likely reason for the slow transfer speed is that the computer has a U…" at bounding box center [711, 560] width 464 height 124
click at [555, 498] on div "The most likely reason for the slow transfer speed is that the computer has a U…" at bounding box center [711, 560] width 464 height 124
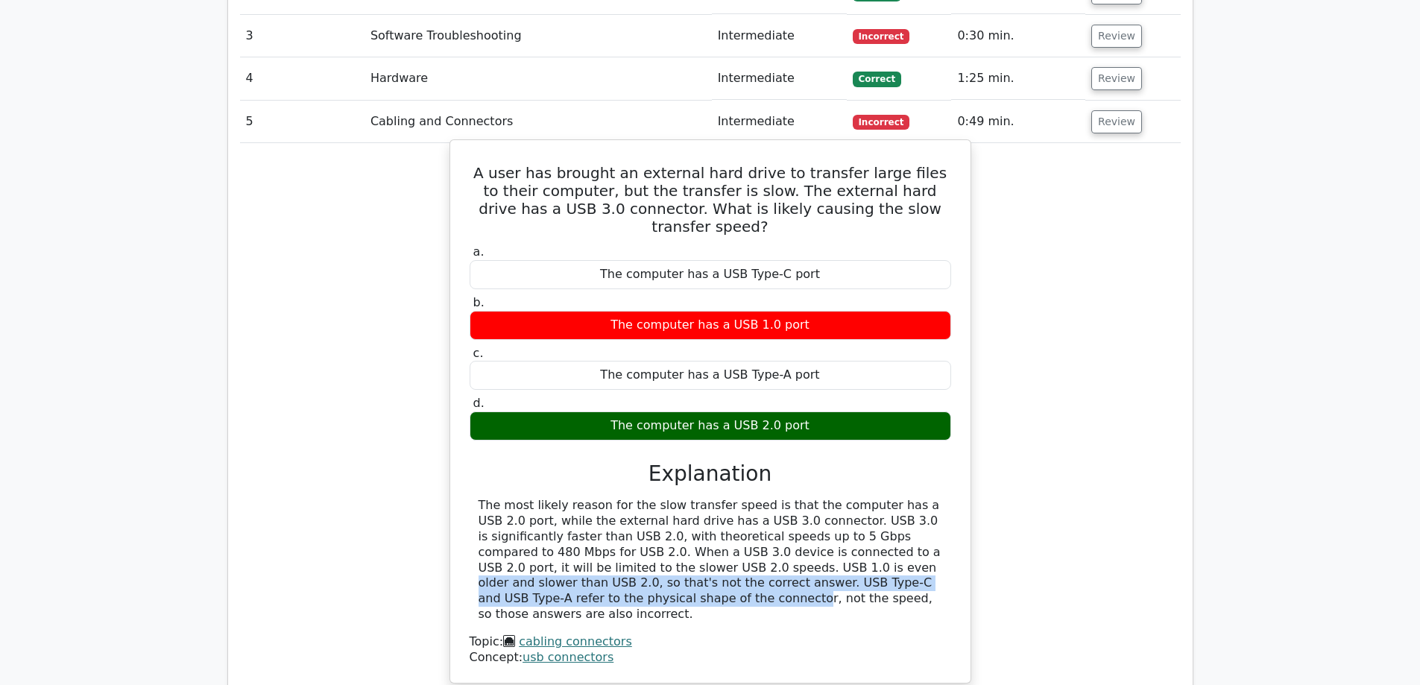
drag, startPoint x: 557, startPoint y: 481, endPoint x: 803, endPoint y: 490, distance: 246.9
click at [803, 498] on div "The most likely reason for the slow transfer speed is that the computer has a U…" at bounding box center [711, 560] width 464 height 124
click at [799, 498] on div "The most likely reason for the slow transfer speed is that the computer has a U…" at bounding box center [711, 560] width 464 height 124
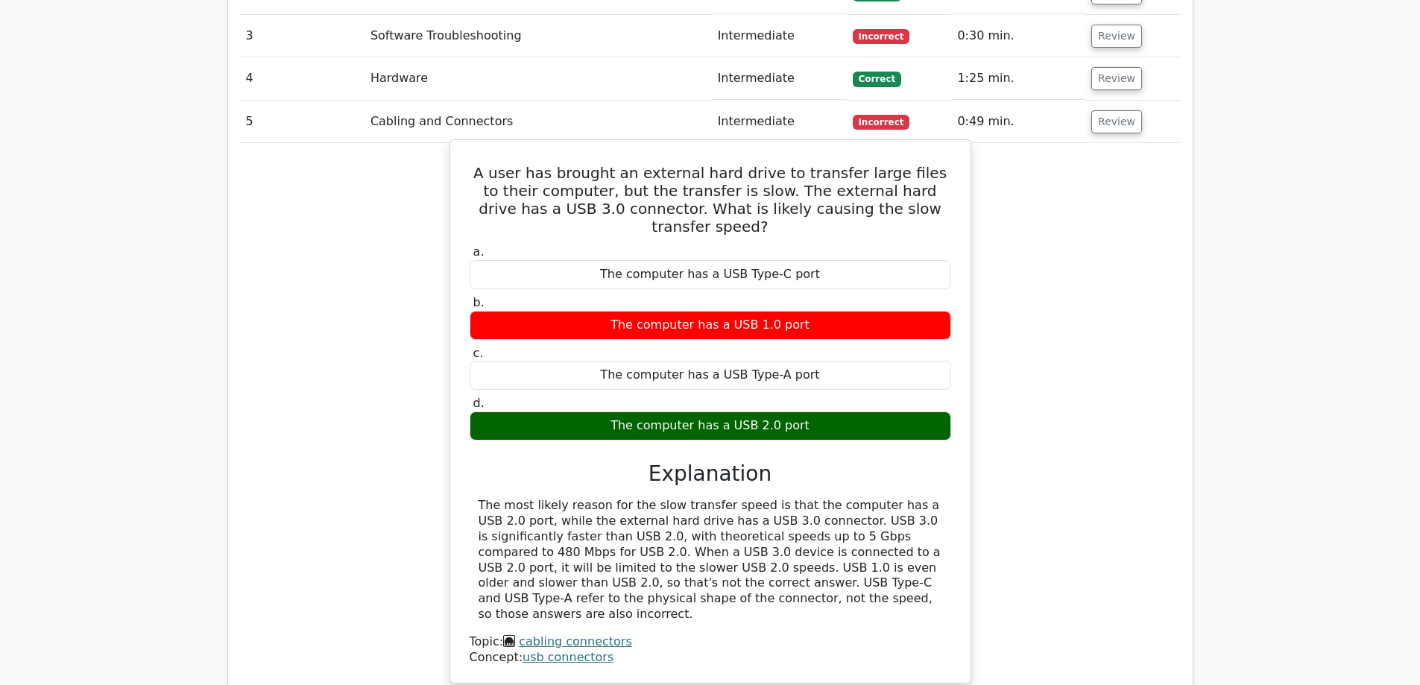
drag, startPoint x: 833, startPoint y: 239, endPoint x: 486, endPoint y: 223, distance: 347.7
click at [486, 295] on label "b. The computer has a USB 1.0 port" at bounding box center [710, 317] width 481 height 45
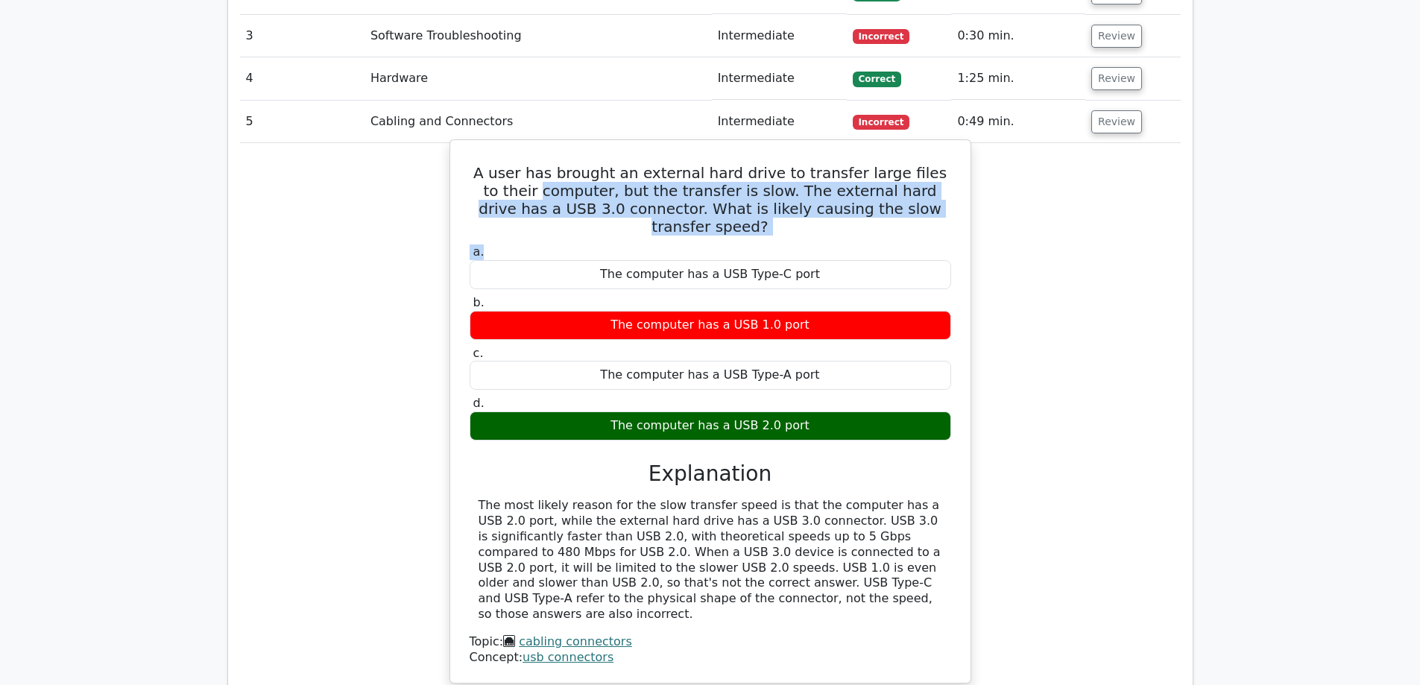
drag, startPoint x: 462, startPoint y: 113, endPoint x: 880, endPoint y: 150, distance: 419.7
click at [888, 152] on div "A user has brought an external hard drive to transfer large files to their comp…" at bounding box center [710, 411] width 508 height 531
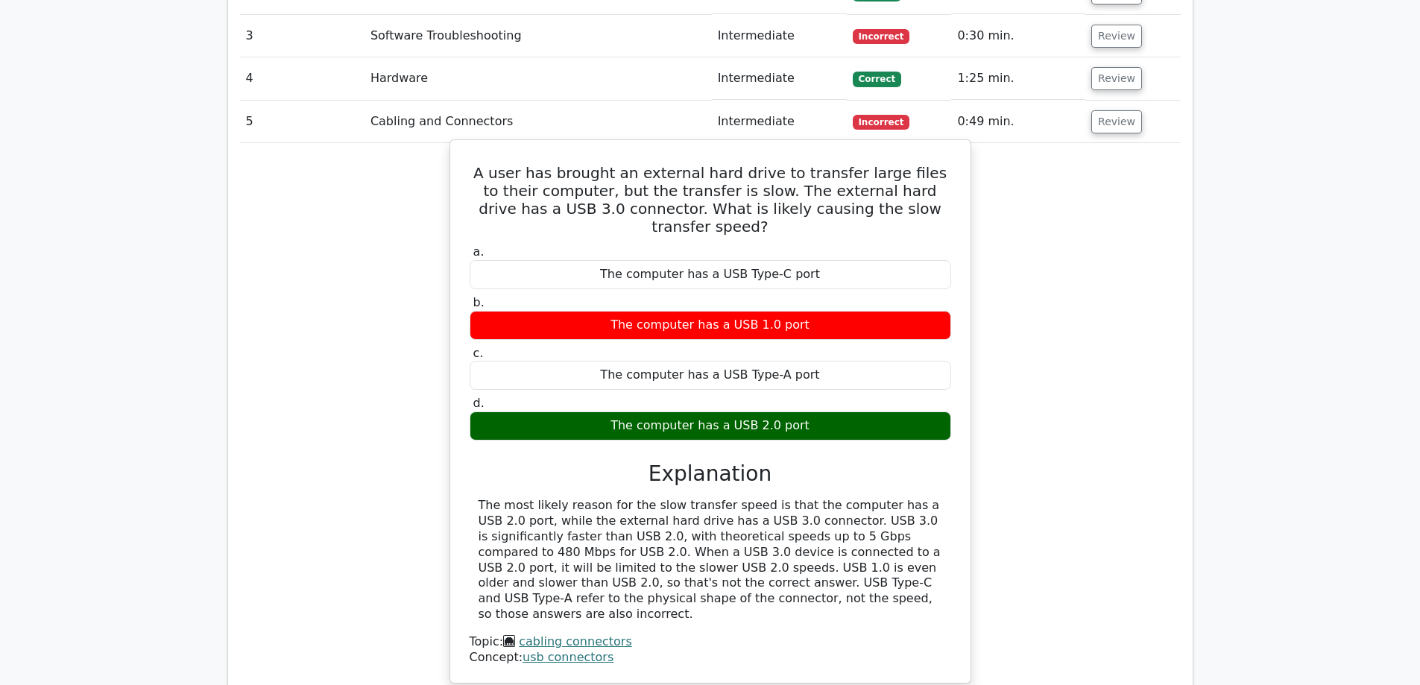
click at [468, 164] on h5 "A user has brought an external hard drive to transfer large files to their comp…" at bounding box center [710, 200] width 484 height 72
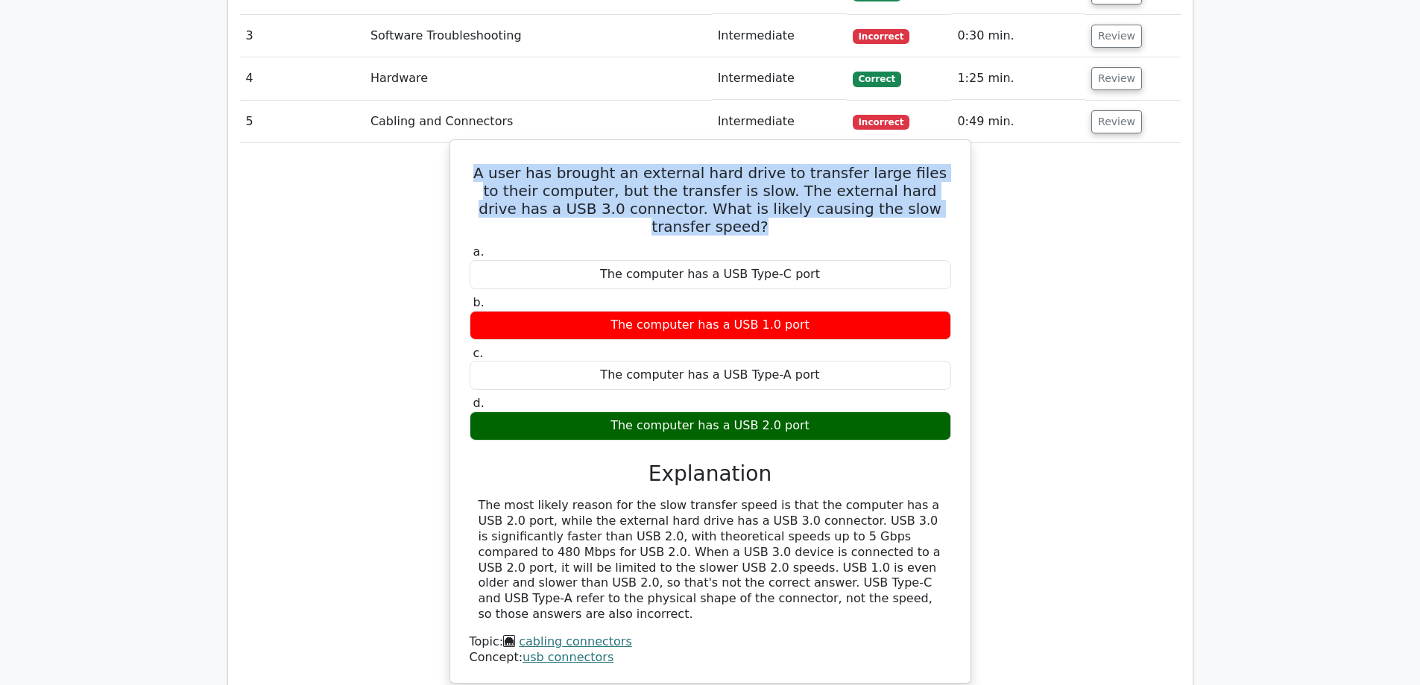
drag, startPoint x: 474, startPoint y: 101, endPoint x: 923, endPoint y: 140, distance: 451.1
click at [923, 164] on h5 "A user has brought an external hard drive to transfer large files to their comp…" at bounding box center [710, 200] width 484 height 72
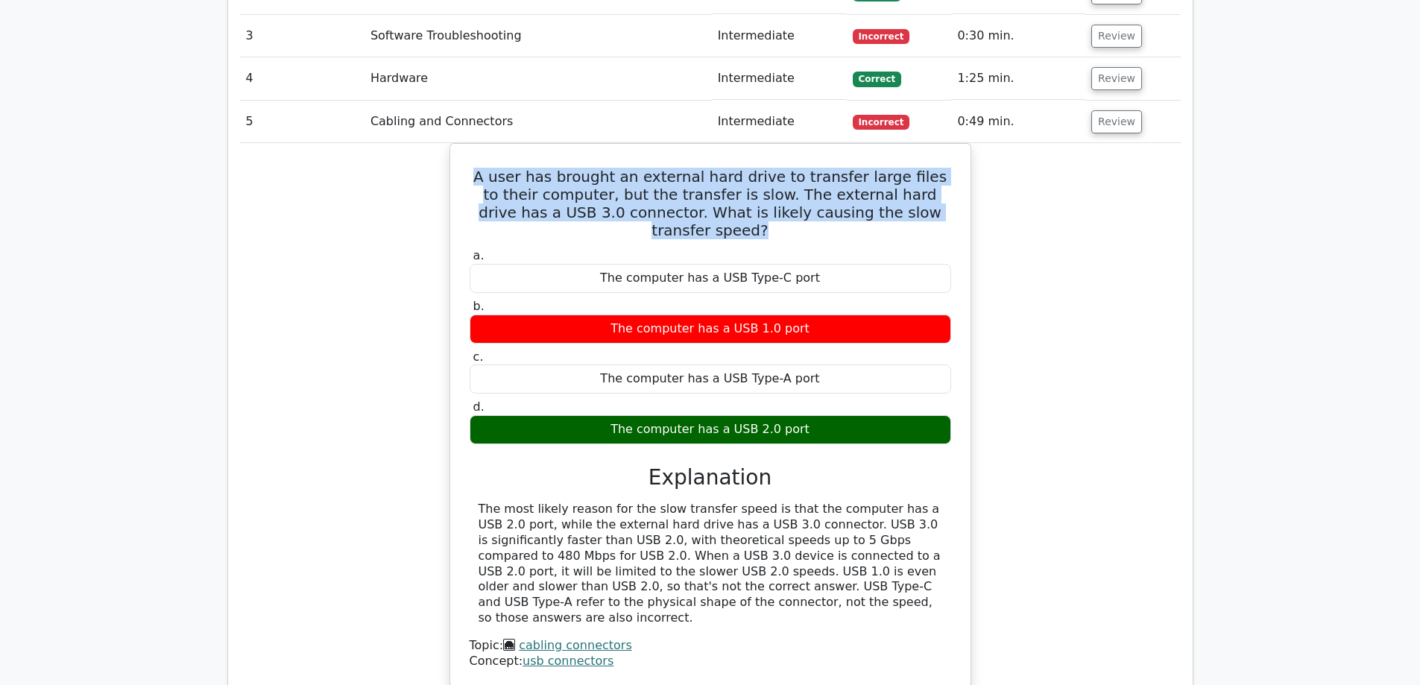
copy h5 "A user has brought an external hard drive to transfer large files to their comp…"
